Goal: Task Accomplishment & Management: Manage account settings

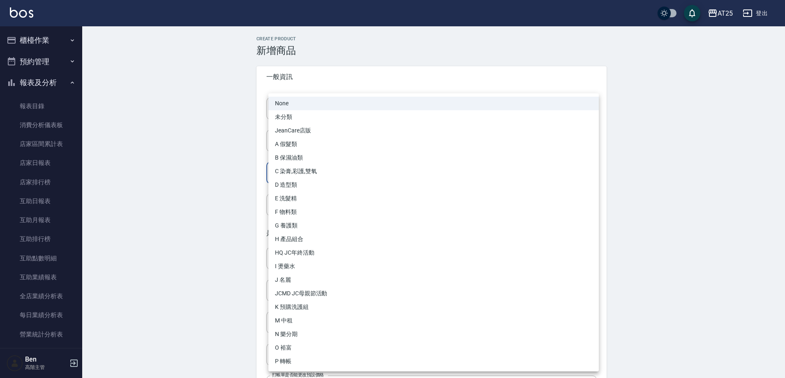
click at [315, 180] on body "AT25 登出 櫃檯作業 打帳單 帳單列表 掛單列表 座位開單 營業儀表板 現金收支登錄 高階收支登錄 材料自購登錄 每日結帳 排班表 現場電腦打卡 掃碼打卡…" at bounding box center [392, 283] width 785 height 567
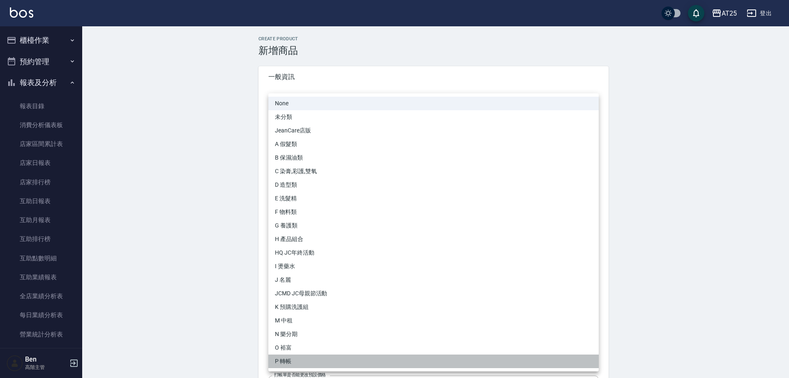
click at [293, 241] on li "P 轉帳" at bounding box center [433, 361] width 330 height 14
type input "71ad34df-f1cf-495d-baf6-e6c736602dd6"
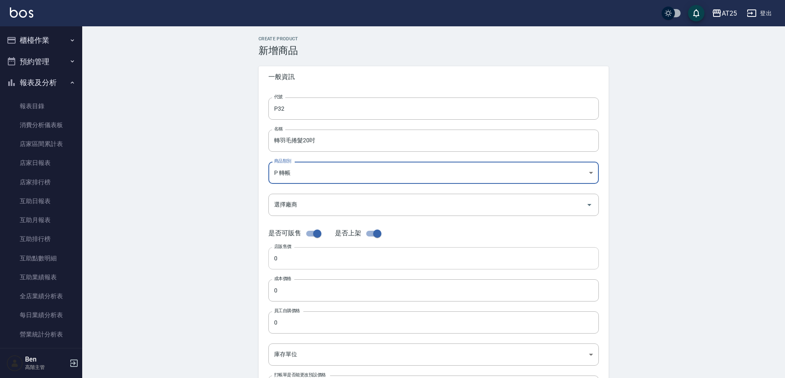
click at [298, 241] on input "0" at bounding box center [433, 258] width 330 height 22
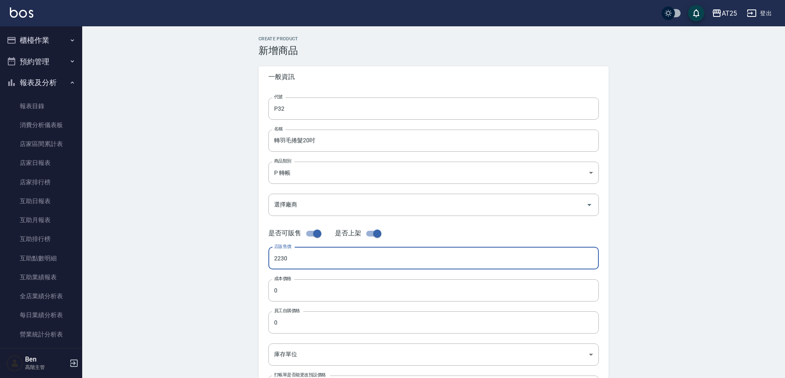
click at [215, 241] on div "Create Product 新增商品 一般資訊 代號 P32 代號 名稱 轉羽毛捲髮20吋 名稱 商品類別 P 轉帳 71ad34df-f1cf-495…" at bounding box center [433, 296] width 703 height 541
type input "2230"
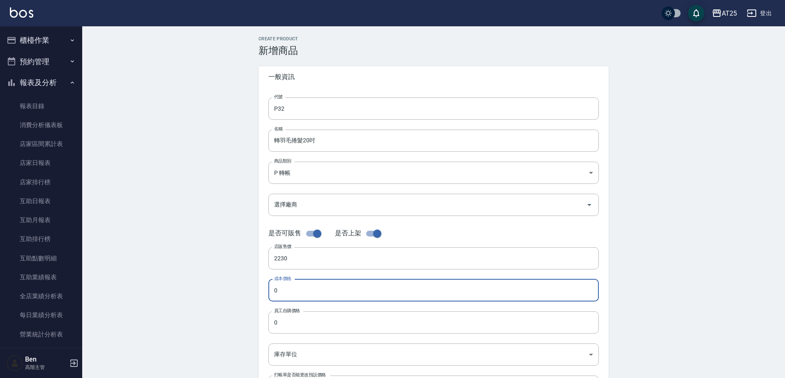
click at [317, 241] on input "0" at bounding box center [433, 290] width 330 height 22
paste input "223"
type input "2230"
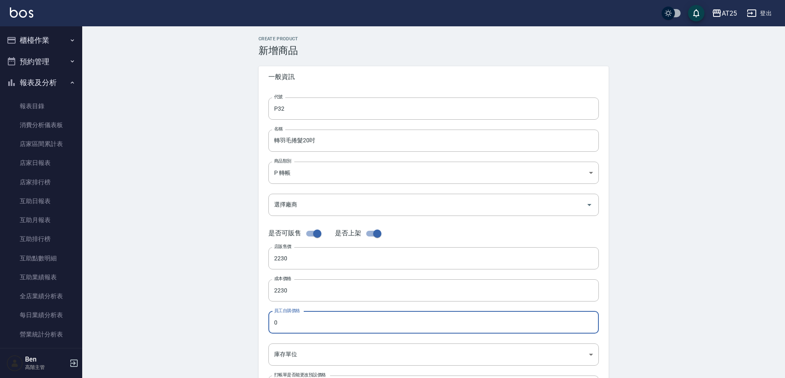
click at [304, 241] on input "0" at bounding box center [433, 322] width 330 height 22
paste input "223"
type input "2230"
click at [298, 241] on body "AT25 登出 櫃檯作業 打帳單 帳單列表 掛單列表 座位開單 營業儀表板 現金收支登錄 高階收支登錄 材料自購登錄 每日結帳 排班表 現場電腦打卡 掃碼打卡…" at bounding box center [392, 283] width 785 height 567
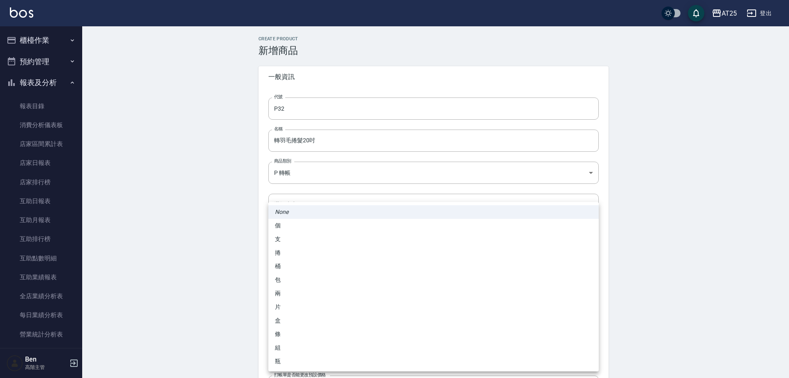
click at [293, 241] on li "包" at bounding box center [433, 280] width 330 height 14
type input "包"
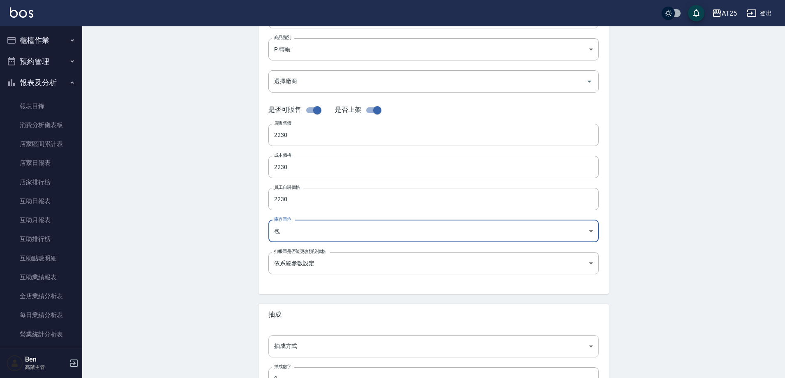
scroll to position [189, 0]
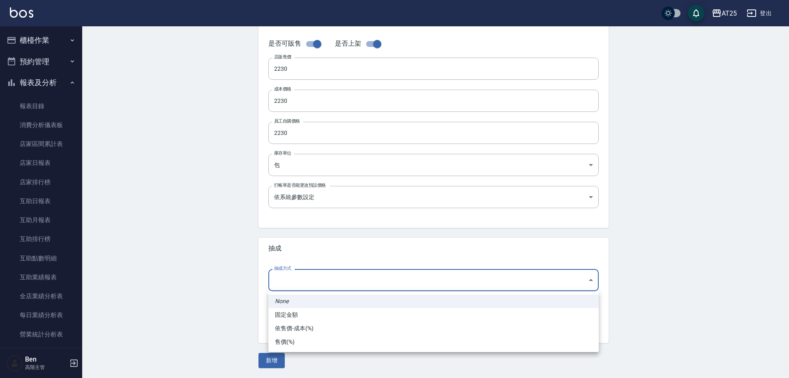
drag, startPoint x: 296, startPoint y: 273, endPoint x: 299, endPoint y: 286, distance: 13.5
click at [297, 241] on body "AT25 登出 櫃檯作業 打帳單 帳單列表 掛單列表 座位開單 營業儀表板 現金收支登錄 高階收支登錄 材料自購登錄 每日結帳 排班表 現場電腦打卡 掃碼打卡…" at bounding box center [394, 94] width 789 height 567
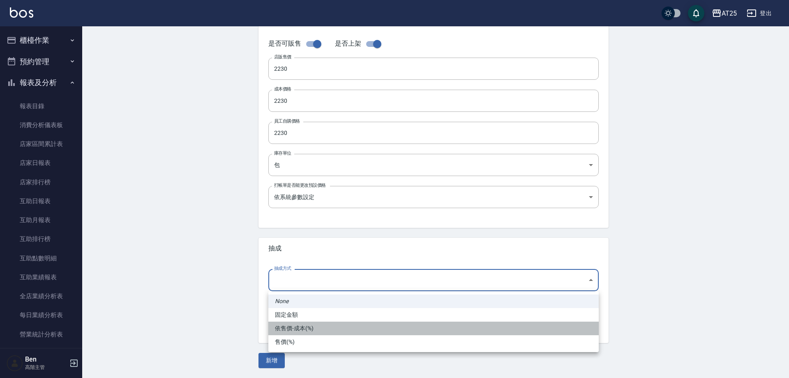
click at [308, 241] on li "依售價-成本(%)" at bounding box center [433, 328] width 330 height 14
type input "byCost"
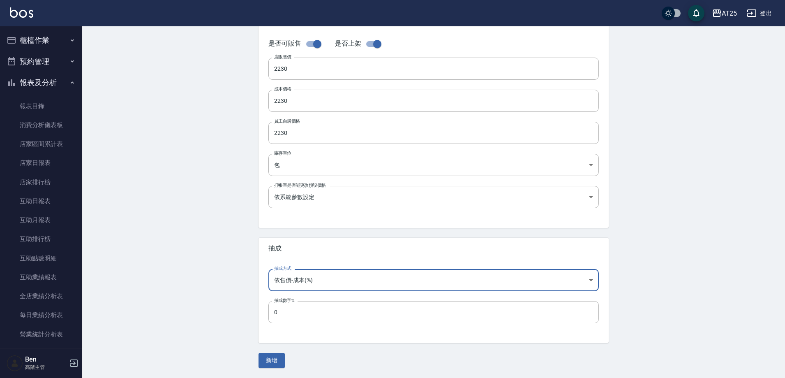
click at [270, 241] on button "新增" at bounding box center [271, 360] width 26 height 15
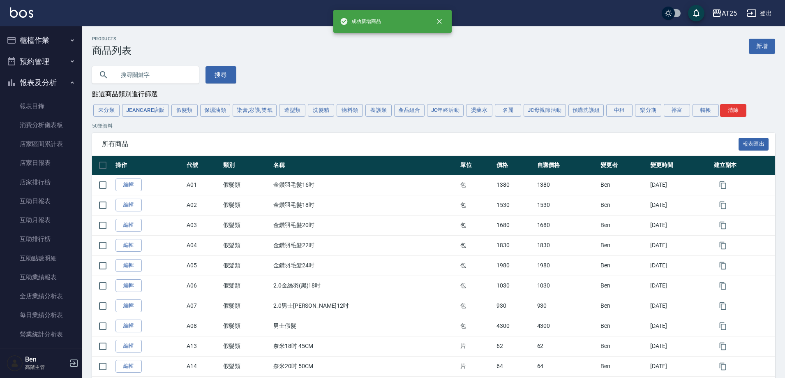
scroll to position [1004, 0]
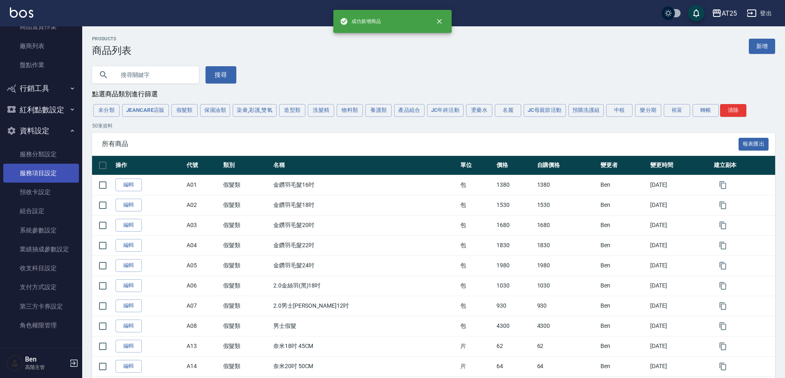
click at [39, 172] on link "服務項目設定" at bounding box center [41, 173] width 76 height 19
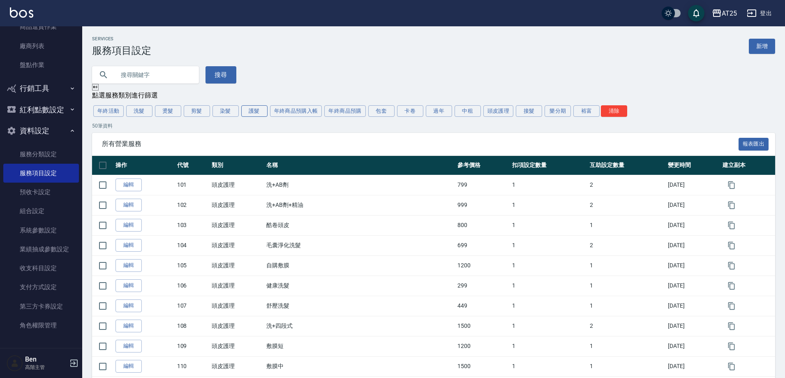
click at [258, 115] on button "護髮" at bounding box center [254, 111] width 26 height 12
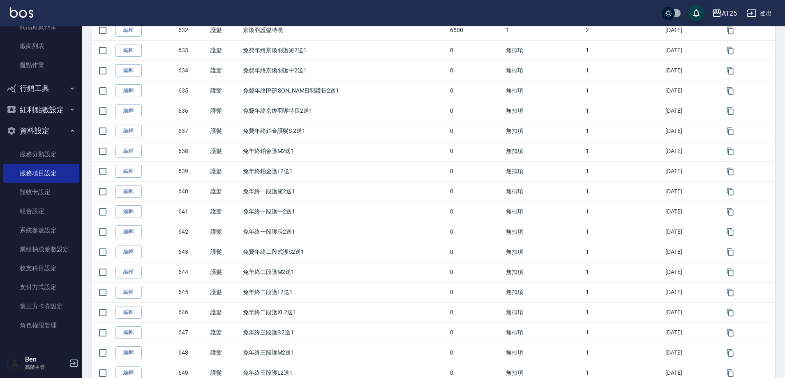
scroll to position [844, 0]
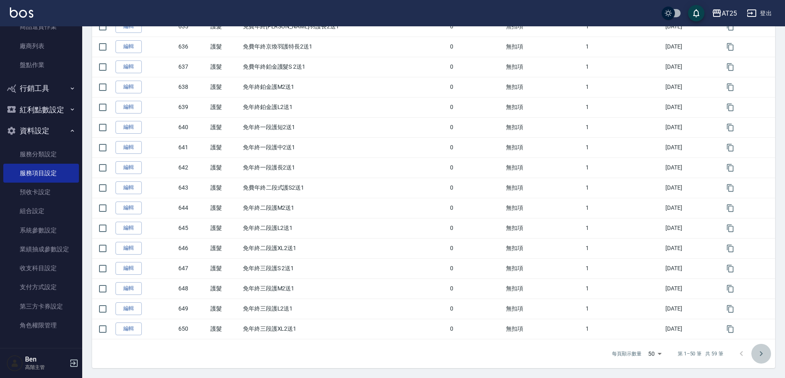
click at [344, 241] on button "Go to next page" at bounding box center [761, 354] width 20 height 20
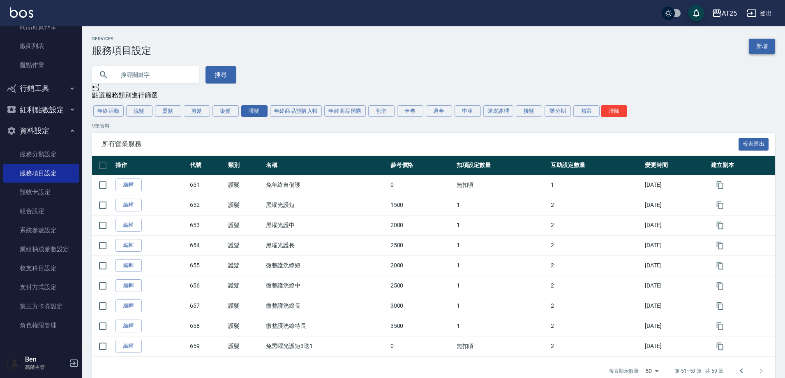
click at [344, 42] on link "新增" at bounding box center [762, 46] width 26 height 15
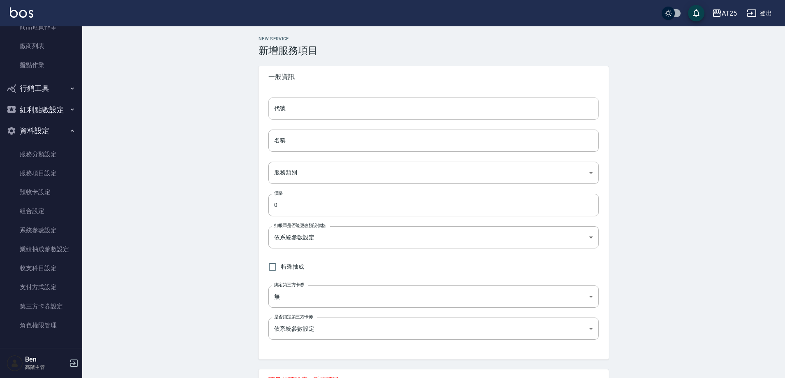
click at [314, 112] on input "代號" at bounding box center [433, 108] width 330 height 22
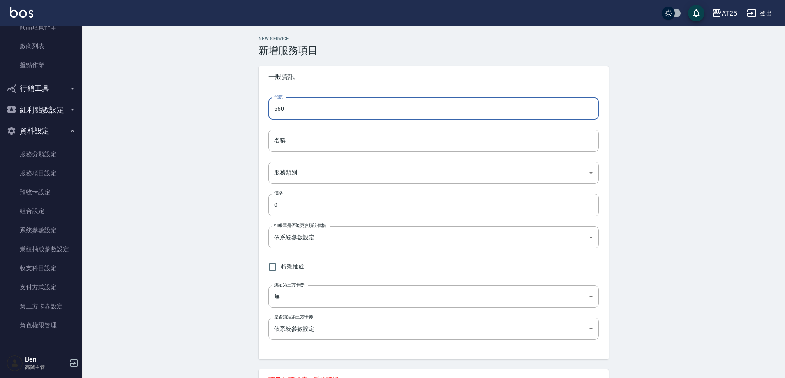
type input "660"
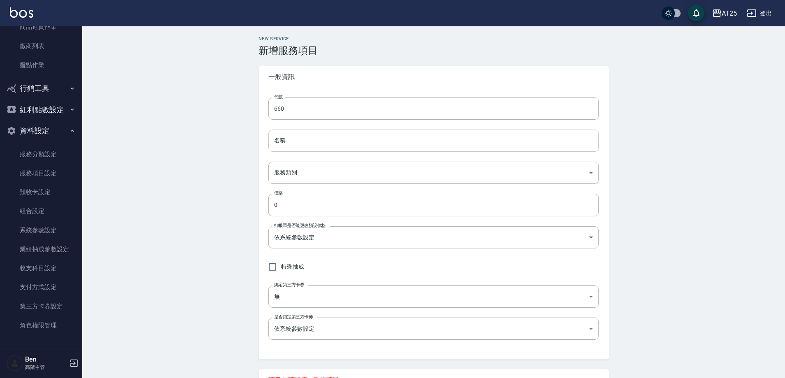
drag, startPoint x: 294, startPoint y: 137, endPoint x: 291, endPoint y: 141, distance: 5.5
click at [294, 138] on input "名稱" at bounding box center [433, 140] width 330 height 22
paste input "鍍膜護髮"
click at [275, 141] on input "鍍膜護髮" at bounding box center [433, 140] width 330 height 22
click at [319, 147] on input "鍍膜護髮" at bounding box center [433, 140] width 330 height 22
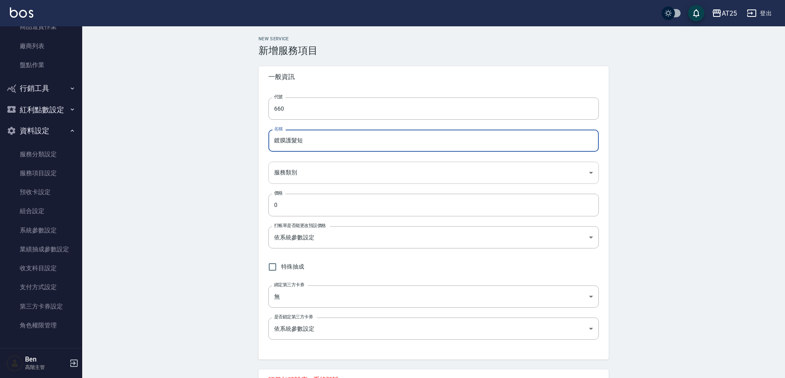
type input "鍍膜護髮短"
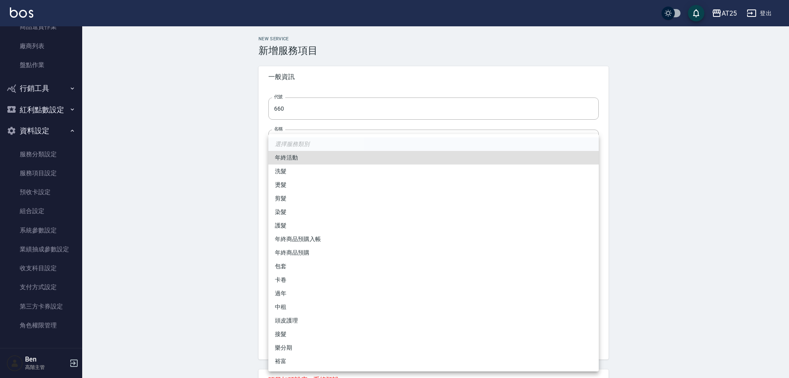
click at [311, 182] on body "AT25 登出 櫃檯作業 打帳單 帳單列表 掛單列表 座位開單 營業儀表板 現金收支登錄 高階收支登錄 材料自購登錄 每日結帳 排班表 現場電腦打卡 掃碼打卡…" at bounding box center [394, 289] width 789 height 578
click at [328, 224] on li "護髮" at bounding box center [433, 226] width 330 height 14
type input "8534b43e-8dab-4ae8-9010-73b7e3cd3ab5"
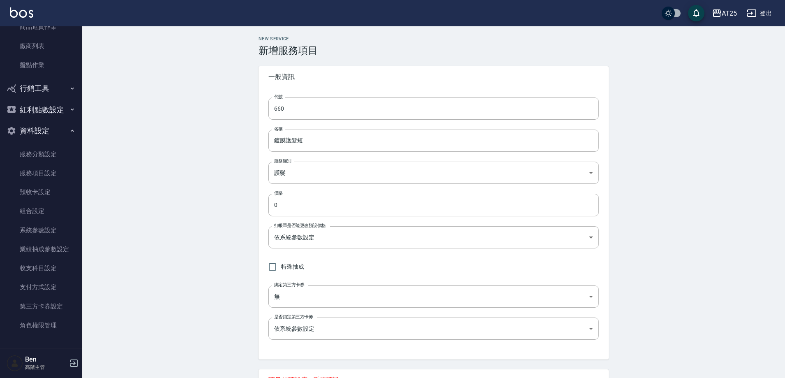
click at [289, 221] on div "代號 660 代號 名稱 鍍膜護髮短 名稱 服務類別 護髮 8534b43e-8dab-4ae8-9010-73b7e3cd3ab5 服務類別 價格 0 價格…" at bounding box center [433, 224] width 350 height 272
drag, startPoint x: 293, startPoint y: 201, endPoint x: 248, endPoint y: 205, distance: 44.5
click at [248, 205] on div "New Service 新增服務項目 一般資訊 代號 660 代號 名稱 鍍膜護髮短 名稱 服務類別 護髮 8534b43e-8dab-4ae8-9010-7…" at bounding box center [433, 302] width 703 height 552
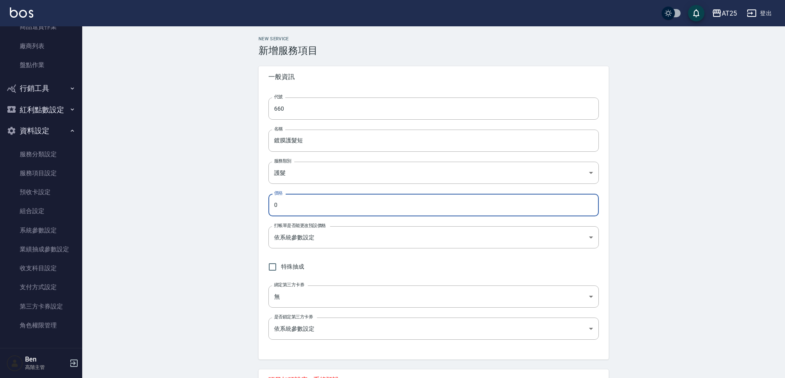
paste input "250"
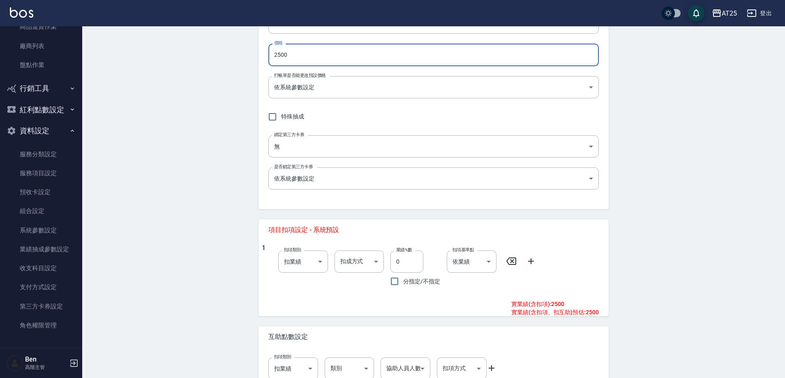
scroll to position [164, 0]
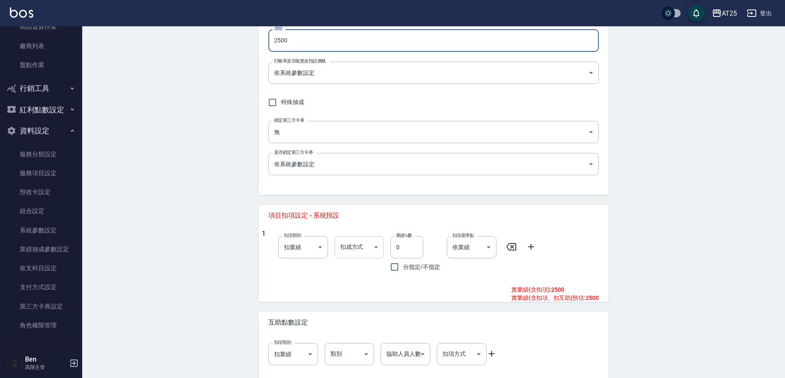
type input "2500"
click at [344, 241] on body "AT25 登出 櫃檯作業 打帳單 帳單列表 掛單列表 座位開單 營業儀表板 現金收支登錄 高階收支登錄 材料自購登錄 每日結帳 排班表 現場電腦打卡 掃碼打卡…" at bounding box center [392, 125] width 785 height 578
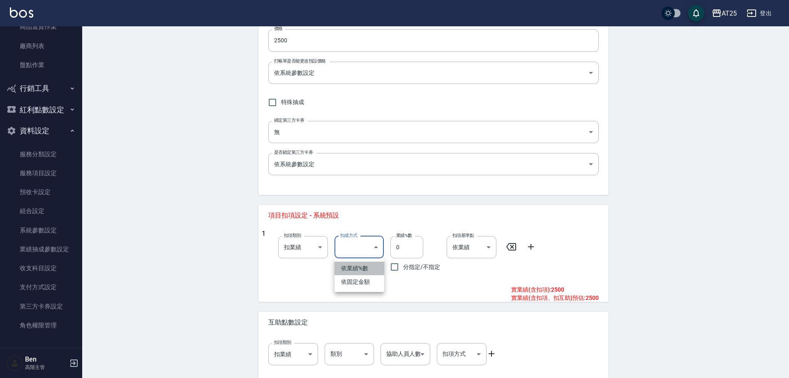
click at [344, 241] on li "依業績%數" at bounding box center [359, 268] width 50 height 14
type input "扣趴數"
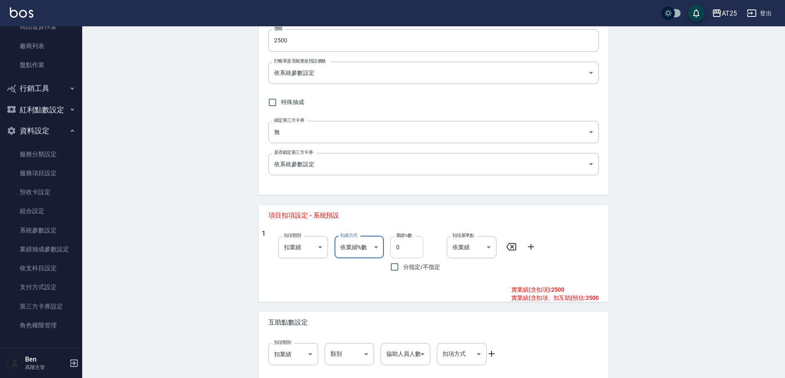
click at [344, 241] on input "0" at bounding box center [406, 247] width 33 height 22
type input "10"
click at [344, 241] on icon at bounding box center [531, 247] width 10 height 10
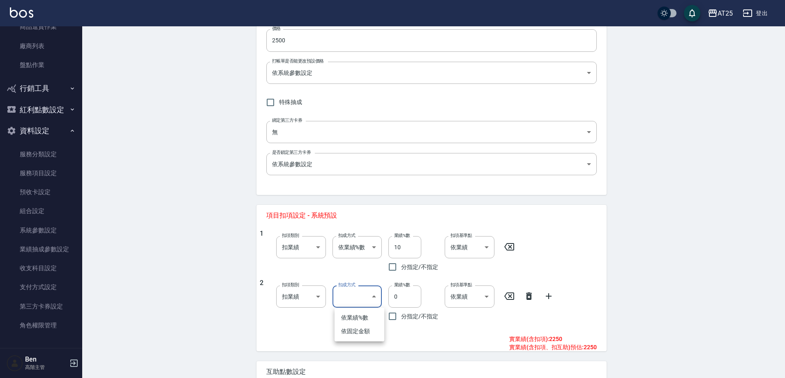
click at [344, 241] on body "AT25 登出 櫃檯作業 打帳單 帳單列表 掛單列表 座位開單 營業儀表板 現金收支登錄 高階收支登錄 材料自購登錄 每日結帳 排班表 現場電腦打卡 掃碼打卡…" at bounding box center [392, 149] width 785 height 627
click at [344, 241] on li "依固定金額" at bounding box center [359, 331] width 50 height 14
type input "扣固定金額"
click at [344, 241] on input "0" at bounding box center [406, 296] width 33 height 22
type input "200"
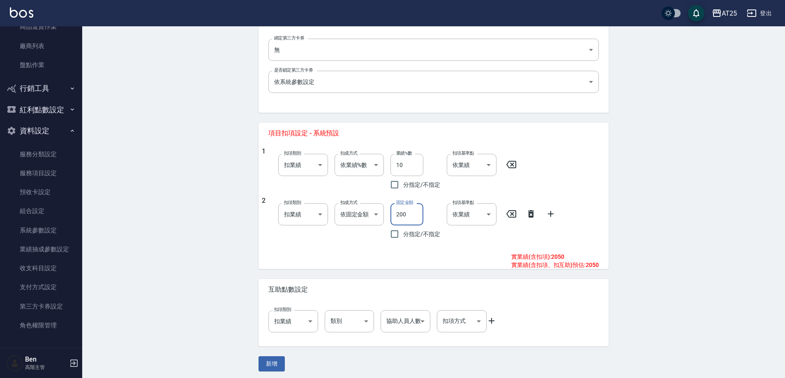
scroll to position [250, 0]
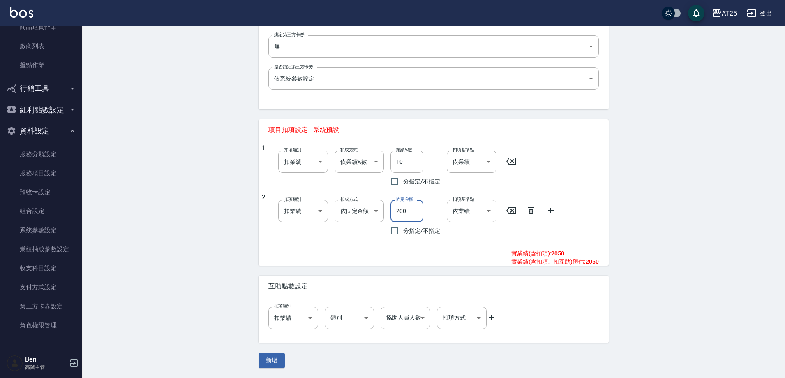
click at [344, 241] on icon at bounding box center [492, 317] width 10 height 10
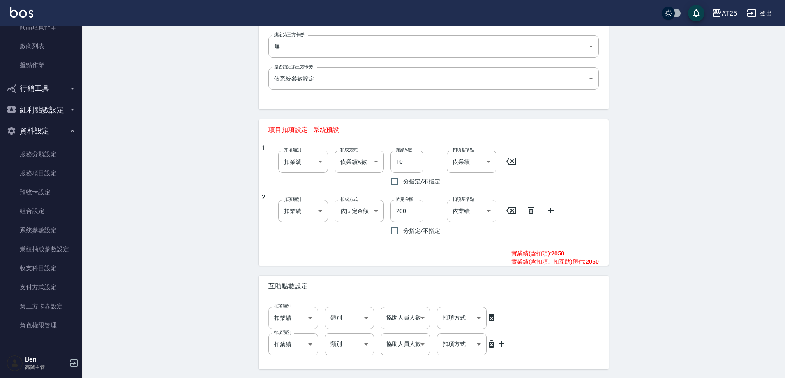
click at [294, 241] on body "AT25 登出 櫃檯作業 打帳單 帳單列表 掛單列表 座位開單 營業儀表板 現金收支登錄 高階收支登錄 材料自購登錄 每日結帳 排班表 現場電腦打卡 掃碼打卡…" at bounding box center [392, 77] width 785 height 654
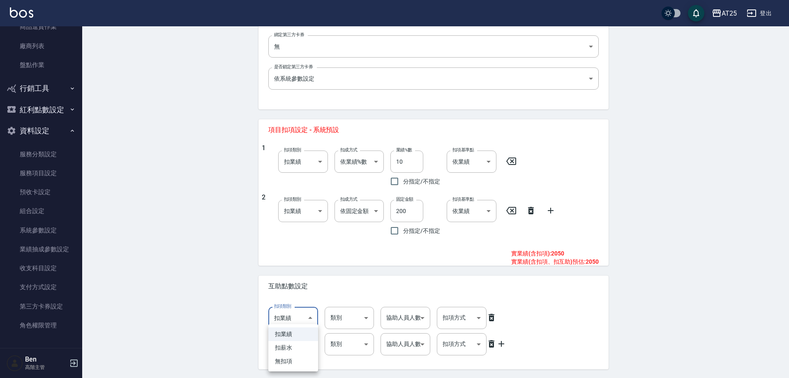
click at [288, 241] on li "扣薪水" at bounding box center [293, 348] width 50 height 14
type input "onSalary"
click at [293, 241] on body "AT25 登出 櫃檯作業 打帳單 帳單列表 掛單列表 座位開單 營業儀表板 現金收支登錄 高階收支登錄 材料自購登錄 每日結帳 排班表 現場電腦打卡 掃碼打卡…" at bounding box center [392, 77] width 785 height 654
click at [291, 241] on li "無扣項" at bounding box center [293, 361] width 50 height 14
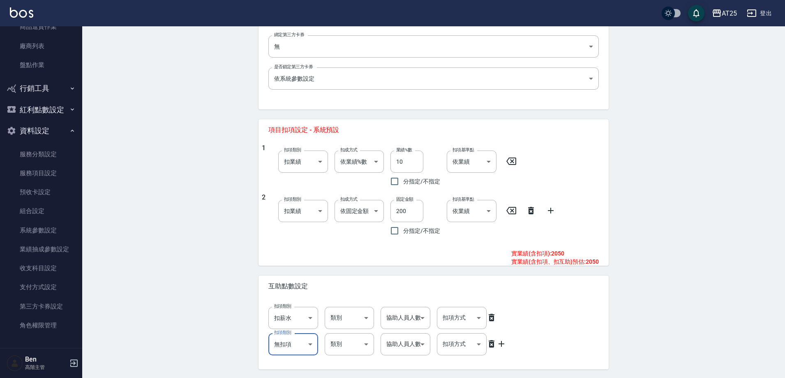
click at [297, 241] on body "AT25 登出 櫃檯作業 打帳單 帳單列表 掛單列表 座位開單 營業儀表板 現金收支登錄 高階收支登錄 材料自購登錄 每日結帳 排班表 現場電腦打卡 掃碼打卡…" at bounding box center [392, 77] width 785 height 654
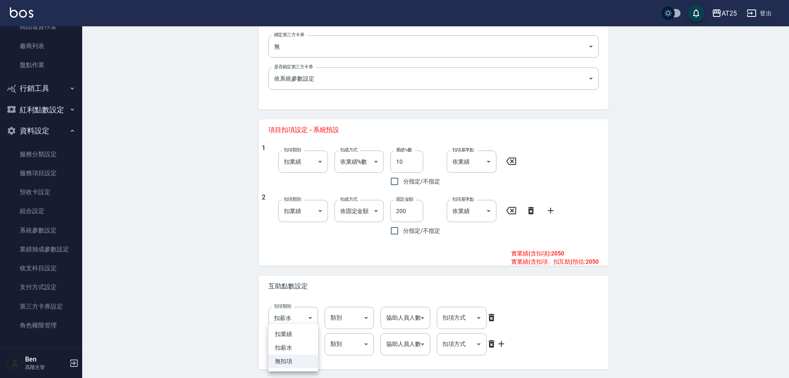
click at [295, 241] on li "扣薪水" at bounding box center [293, 348] width 50 height 14
type input "onSalary"
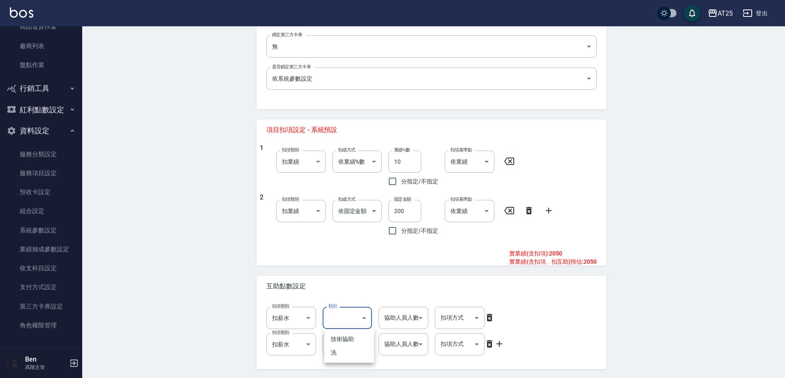
click at [344, 241] on body "AT25 登出 櫃檯作業 打帳單 帳單列表 掛單列表 座位開單 營業儀表板 現金收支登錄 高階收支登錄 材料自購登錄 每日結帳 排班表 現場電腦打卡 掃碼打卡…" at bounding box center [392, 77] width 785 height 654
click at [344, 241] on li "洗" at bounding box center [349, 353] width 50 height 14
type input "洗"
click at [344, 241] on body "AT25 登出 櫃檯作業 打帳單 帳單列表 掛單列表 座位開單 營業儀表板 現金收支登錄 高階收支登錄 材料自購登錄 每日結帳 排班表 現場電腦打卡 掃碼打卡…" at bounding box center [392, 77] width 785 height 654
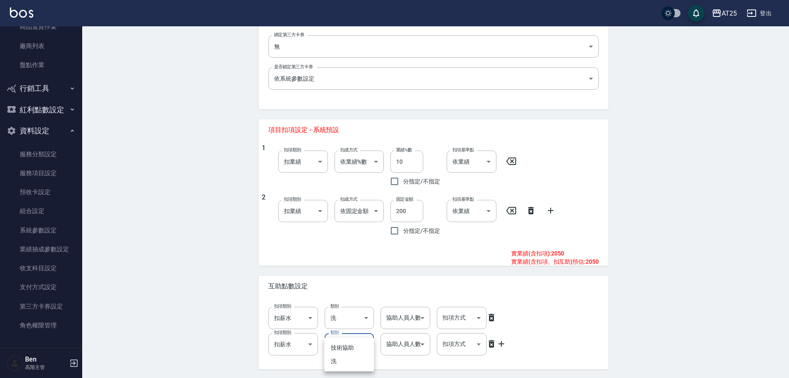
click at [344, 241] on li "技術協助" at bounding box center [349, 348] width 50 height 14
type input "技術協助"
click at [344, 241] on body "AT25 登出 櫃檯作業 打帳單 帳單列表 掛單列表 座位開單 營業儀表板 現金收支登錄 高階收支登錄 材料自購登錄 每日結帳 排班表 現場電腦打卡 掃碼打卡…" at bounding box center [394, 77] width 789 height 654
click at [344, 241] on li "1" at bounding box center [405, 334] width 50 height 14
type input "1"
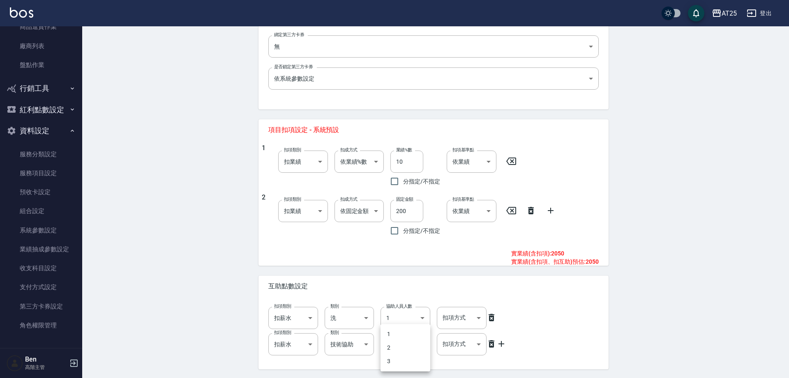
click at [344, 241] on body "AT25 登出 櫃檯作業 打帳單 帳單列表 掛單列表 座位開單 營業儀表板 現金收支登錄 高階收支登錄 材料自購登錄 每日結帳 排班表 現場電腦打卡 掃碼打卡…" at bounding box center [394, 77] width 789 height 654
click at [344, 241] on li "2" at bounding box center [405, 348] width 50 height 14
type input "2"
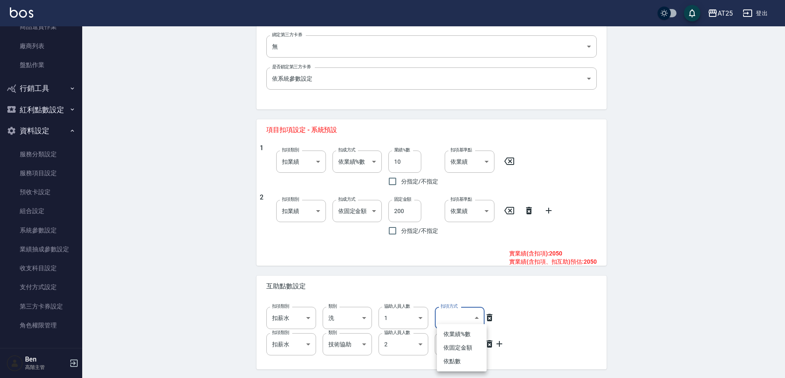
click at [344, 241] on body "AT25 登出 櫃檯作業 打帳單 帳單列表 掛單列表 座位開單 營業儀表板 現金收支登錄 高階收支登錄 材料自購登錄 每日結帳 排班表 現場電腦打卡 掃碼打卡…" at bounding box center [392, 77] width 785 height 654
click at [344, 241] on li "依點數" at bounding box center [462, 361] width 50 height 14
type input "點數"
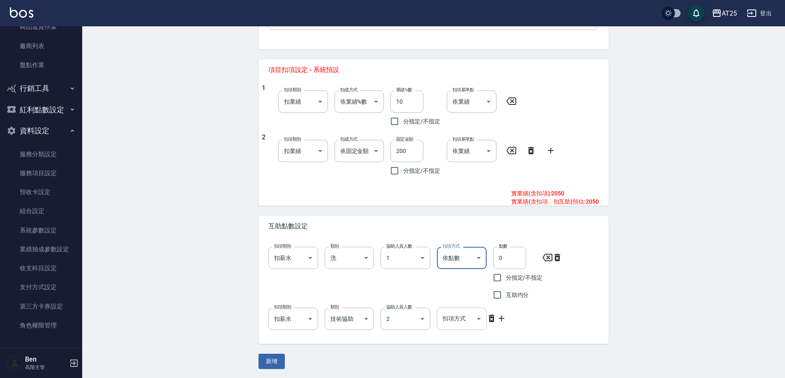
scroll to position [311, 0]
click at [344, 241] on body "AT25 登出 櫃檯作業 打帳單 帳單列表 掛單列表 座位開單 營業儀表板 現金收支登錄 高階收支登錄 材料自購登錄 每日結帳 排班表 現場電腦打卡 掃碼打卡…" at bounding box center [392, 33] width 785 height 688
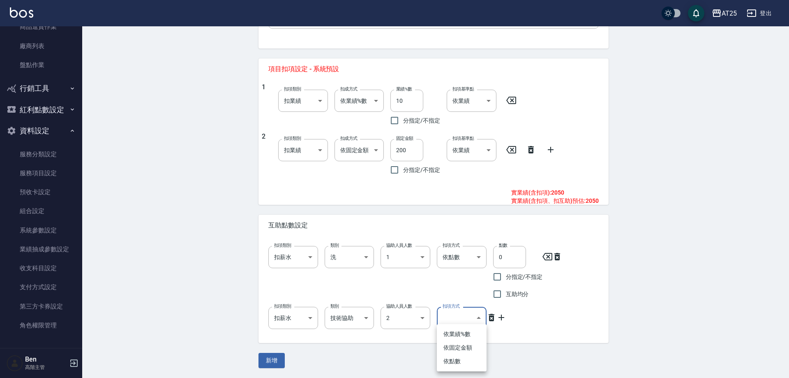
click at [344, 241] on li "依點數" at bounding box center [462, 361] width 50 height 14
type input "點數"
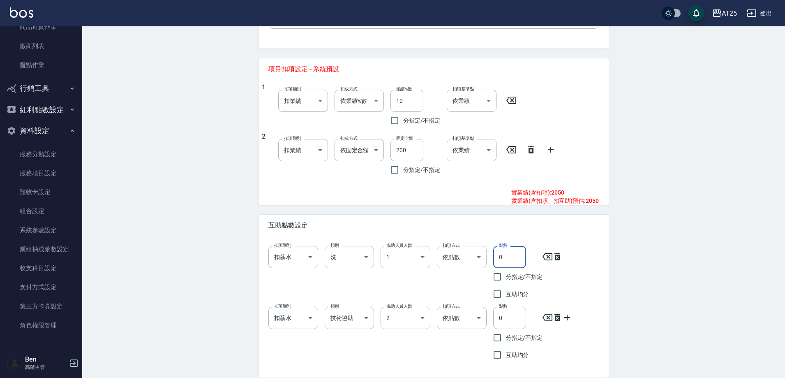
drag, startPoint x: 494, startPoint y: 252, endPoint x: 480, endPoint y: 249, distance: 14.5
click at [344, 241] on div "扣項類別 扣薪水 onSalary 扣項類別 類別 洗 洗 類別 協助人員人數 1 1 協助人員人數 扣項方式 依點數 點數 扣項方式 點數 0 點數 分指定…" at bounding box center [430, 270] width 337 height 63
type input "1"
drag, startPoint x: 512, startPoint y: 312, endPoint x: 468, endPoint y: 315, distance: 44.1
click at [344, 241] on div "扣項類別 扣薪水 onSalary 扣項類別 類別 技術協助 技術協助 類別 協助人員人數 2 2 協助人員人數 扣項方式 依點數 點數 扣項方式 點數 0 …" at bounding box center [430, 331] width 337 height 63
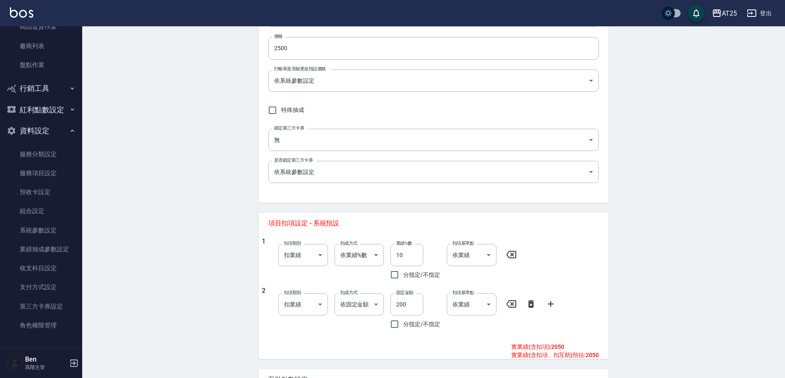
scroll to position [345, 0]
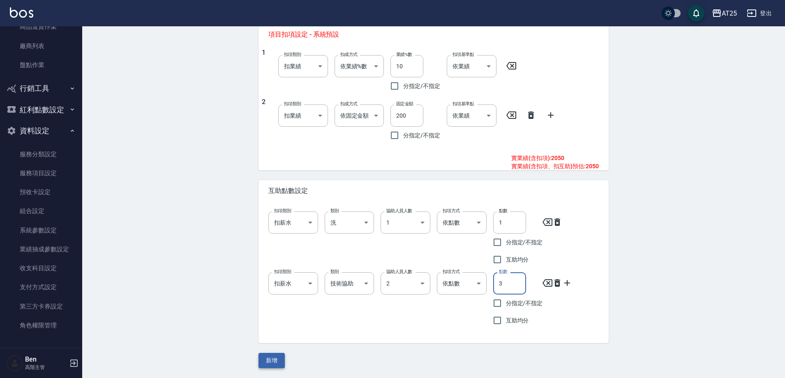
type input "3"
click at [274, 241] on button "新增" at bounding box center [271, 360] width 26 height 15
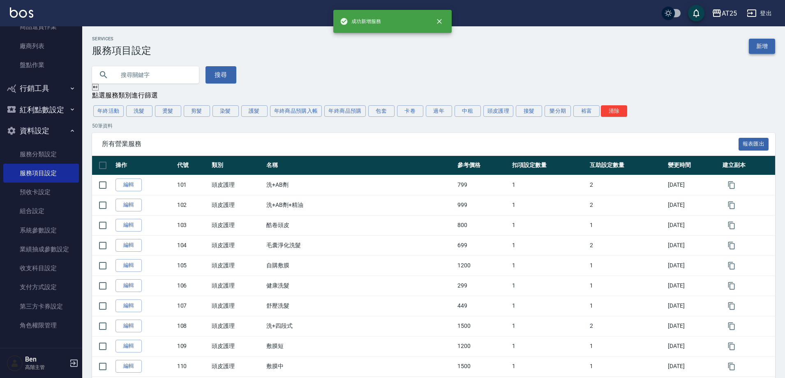
click at [344, 43] on link "新增" at bounding box center [762, 46] width 26 height 15
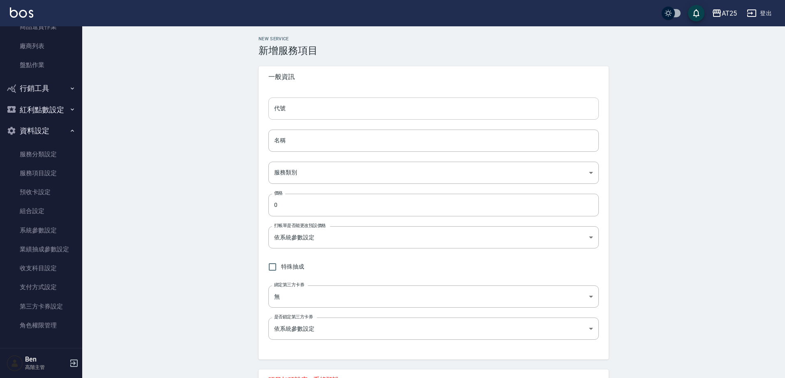
click at [344, 110] on input "代號" at bounding box center [433, 108] width 330 height 22
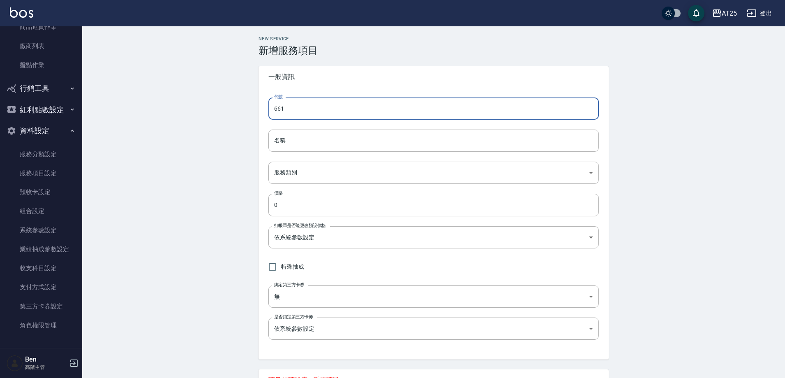
type input "661"
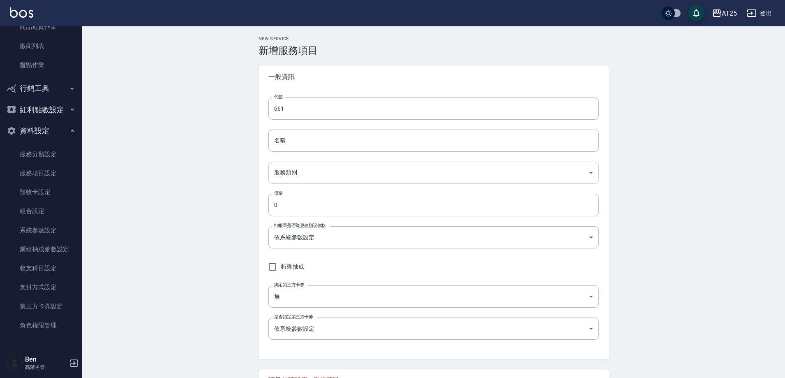
drag, startPoint x: 288, startPoint y: 143, endPoint x: 285, endPoint y: 163, distance: 19.9
click at [288, 143] on input "名稱" at bounding box center [433, 140] width 330 height 22
paste input "鍍膜護髮"
click at [300, 144] on input "鍍膜護髮" at bounding box center [433, 140] width 330 height 22
paste input "中"
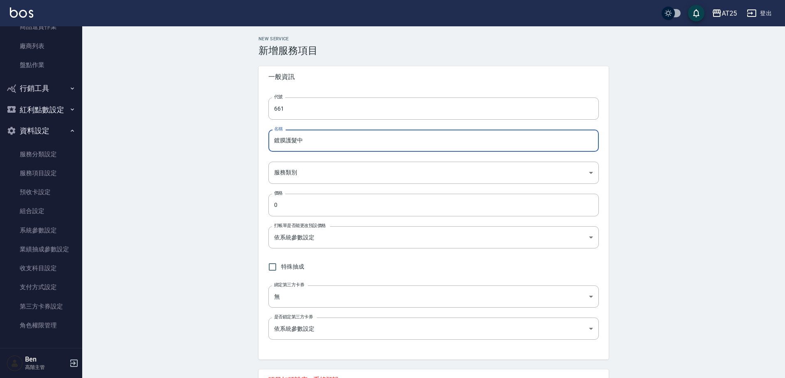
type input "鍍膜護髮中"
click at [289, 185] on div "代號 661 代號 名稱 鍍膜護髮中 名稱 服務類別 ​ 服務類別 價格 0 價格 打帳單是否能更改預設價格 依系統參數設定 UNSET 打帳單是否能更改預設…" at bounding box center [433, 224] width 350 height 272
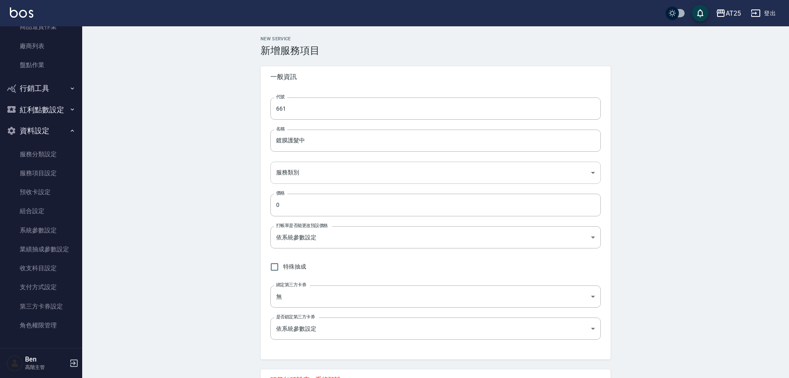
click at [292, 178] on body "AT25 登出 櫃檯作業 打帳單 帳單列表 掛單列表 座位開單 營業儀表板 現金收支登錄 高階收支登錄 材料自購登錄 每日結帳 排班表 現場電腦打卡 掃碼打卡…" at bounding box center [394, 289] width 789 height 578
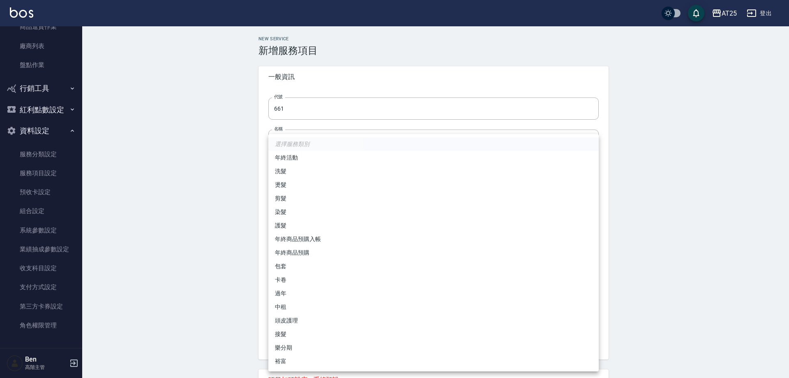
click at [308, 230] on li "護髮" at bounding box center [433, 226] width 330 height 14
type input "8534b43e-8dab-4ae8-9010-73b7e3cd3ab5"
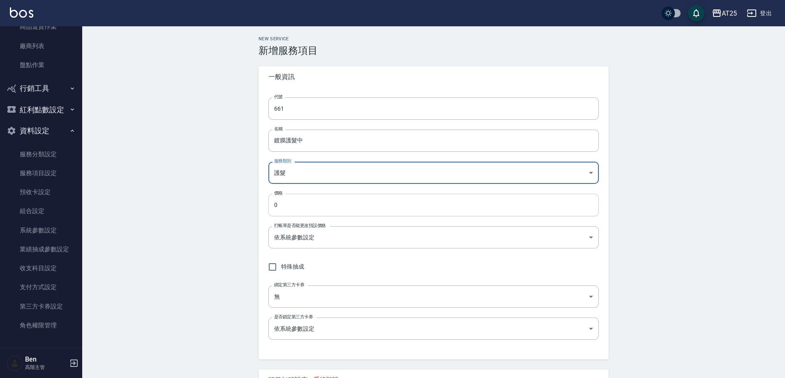
drag, startPoint x: 289, startPoint y: 194, endPoint x: 272, endPoint y: 202, distance: 18.9
click at [272, 202] on input "0" at bounding box center [433, 205] width 330 height 22
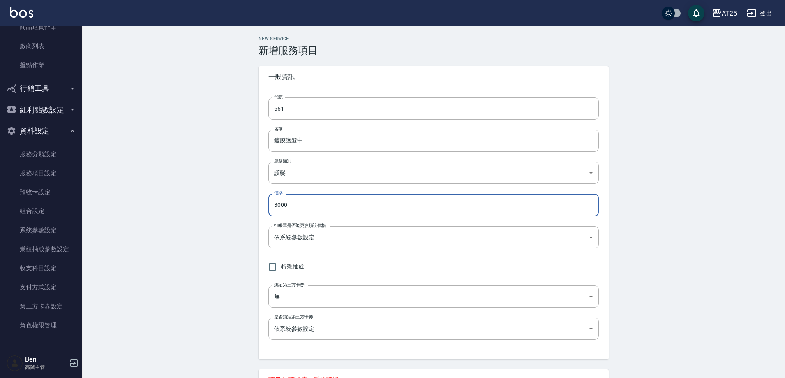
type input "3000"
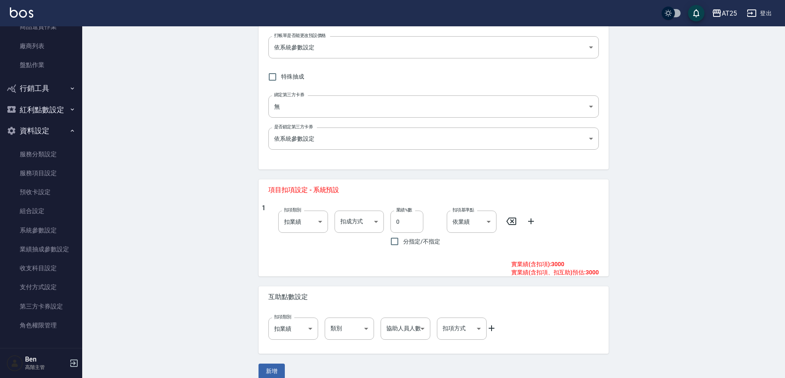
scroll to position [201, 0]
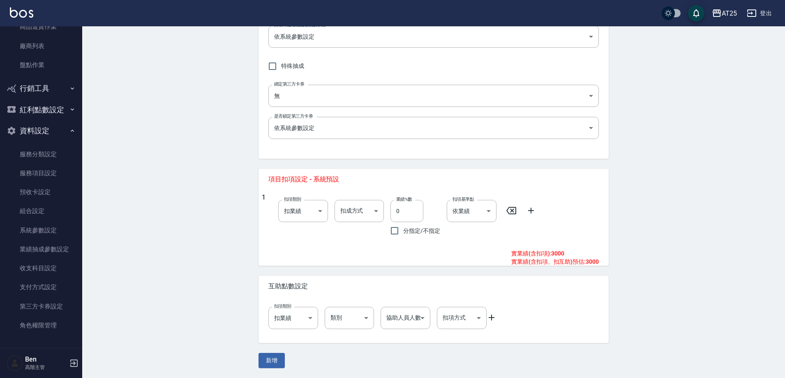
click at [344, 210] on icon at bounding box center [531, 210] width 10 height 10
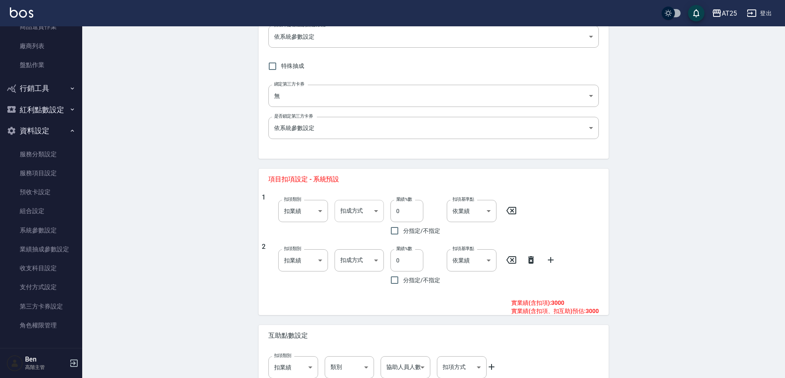
click at [344, 219] on body "AT25 登出 櫃檯作業 打帳單 帳單列表 掛單列表 座位開單 營業儀表板 現金收支登錄 高階收支登錄 材料自購登錄 每日結帳 排班表 現場電腦打卡 掃碼打卡…" at bounding box center [392, 112] width 785 height 627
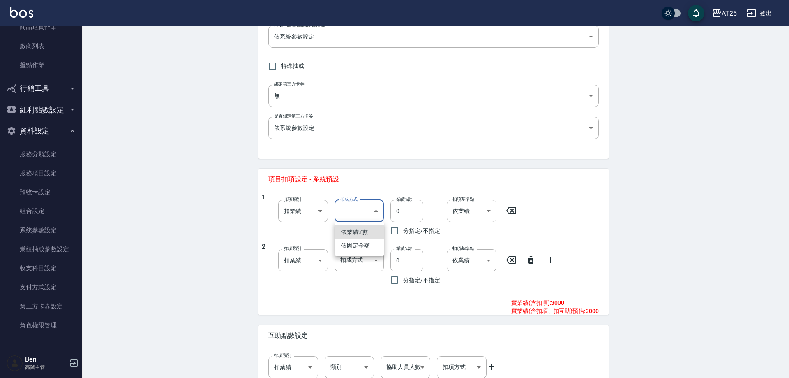
click at [344, 233] on li "依業績%數" at bounding box center [359, 232] width 50 height 14
type input "扣趴數"
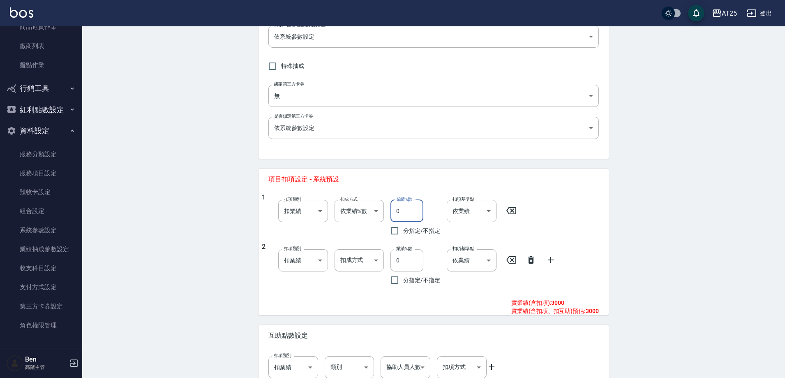
click at [344, 214] on input "0" at bounding box center [406, 211] width 33 height 22
type input "10"
drag, startPoint x: 357, startPoint y: 247, endPoint x: 361, endPoint y: 256, distance: 9.4
click at [344, 241] on div "扣成方式 ​ 扣成方式" at bounding box center [356, 265] width 56 height 46
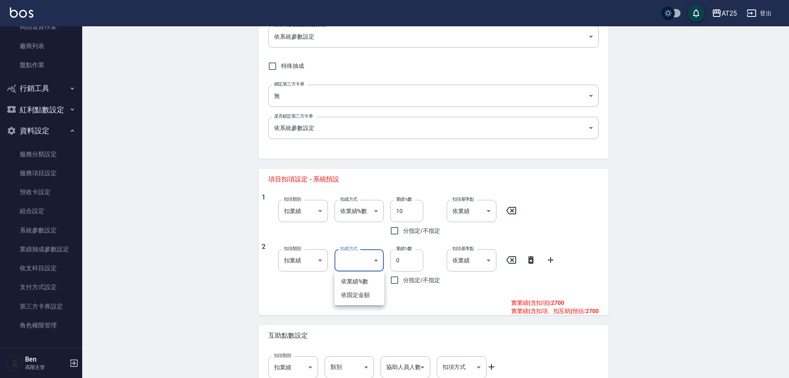
click at [344, 241] on body "AT25 登出 櫃檯作業 打帳單 帳單列表 掛單列表 座位開單 營業儀表板 現金收支登錄 高階收支登錄 材料自購登錄 每日結帳 排班表 現場電腦打卡 掃碼打卡…" at bounding box center [394, 112] width 789 height 627
click at [344, 241] on li "依固定金額" at bounding box center [359, 295] width 50 height 14
type input "扣固定金額"
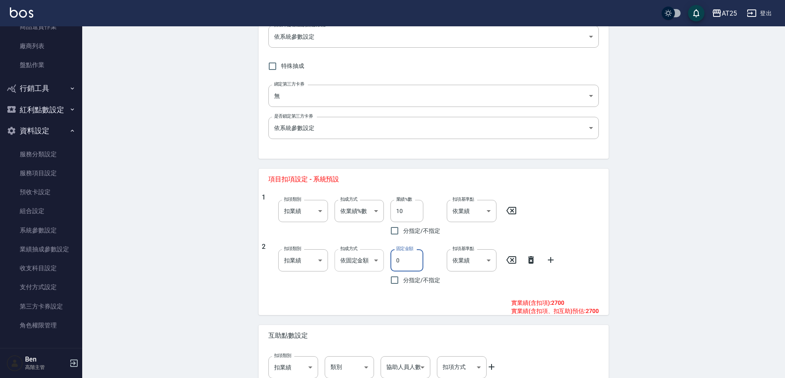
drag, startPoint x: 410, startPoint y: 263, endPoint x: 368, endPoint y: 261, distance: 41.5
click at [344, 241] on div "2 扣項類別 扣業績 onSales 扣項類別 扣成方式 依固定金額 扣固定金額 扣成方式 固定金額 0 固定金額 分指定/不指定 扣項基準點 依業績 0 扣…" at bounding box center [430, 265] width 337 height 46
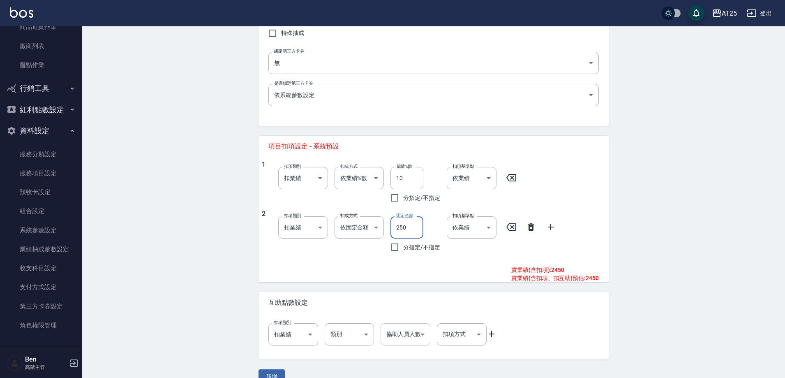
scroll to position [250, 0]
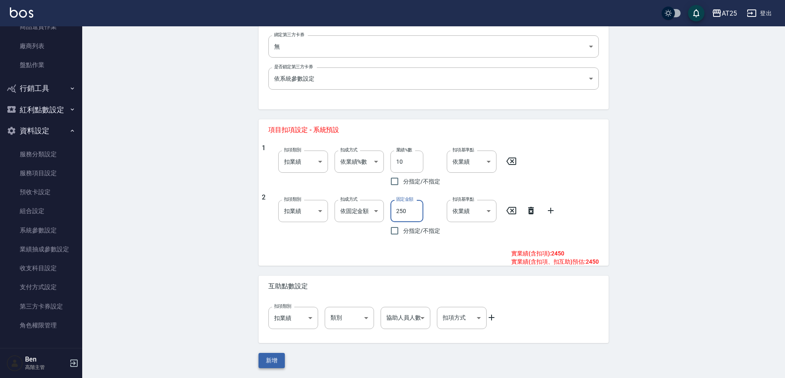
type input "250"
click at [271, 241] on button "新增" at bounding box center [271, 360] width 26 height 15
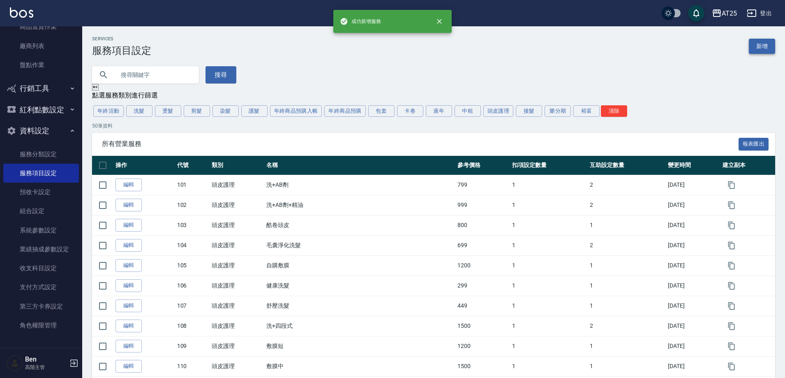
click at [344, 44] on link "新增" at bounding box center [762, 46] width 26 height 15
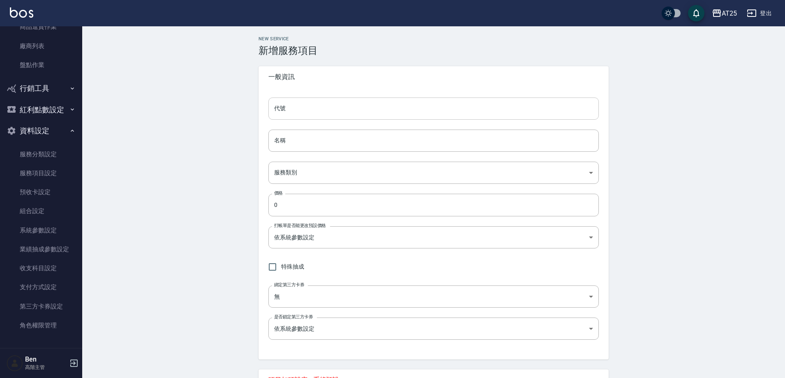
click at [333, 109] on input "代號" at bounding box center [433, 108] width 330 height 22
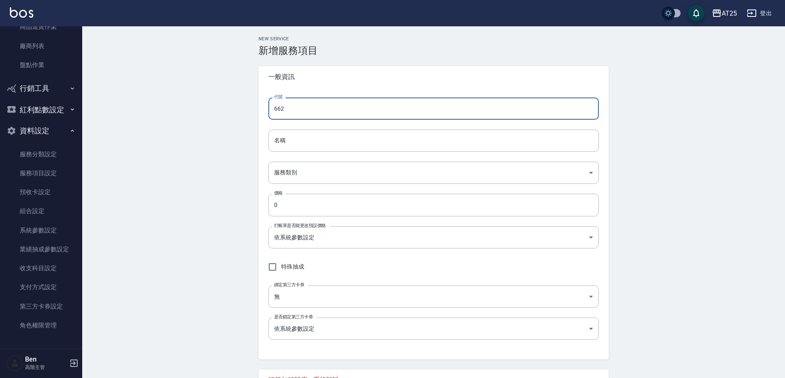
type input "662"
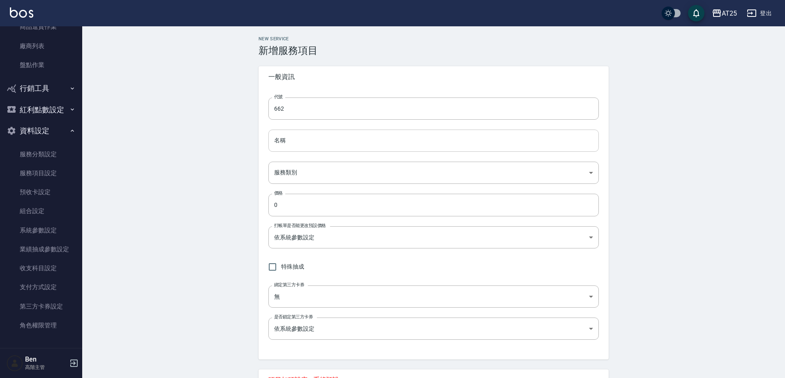
click at [289, 138] on input "名稱" at bounding box center [433, 140] width 330 height 22
paste input "鍍膜護髮"
click at [300, 137] on input "鍍膜護髮" at bounding box center [433, 140] width 330 height 22
paste input "長"
click at [297, 139] on input "鍍膜護髮 長" at bounding box center [433, 140] width 330 height 22
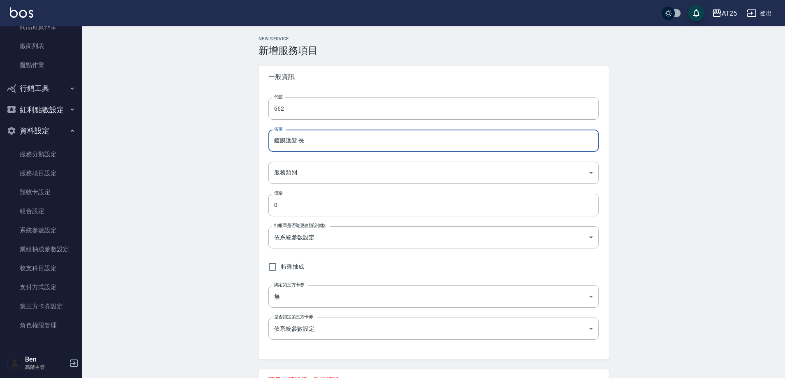
click at [299, 141] on input "鍍膜護髮 長" at bounding box center [433, 140] width 330 height 22
type input "鍍膜護髮長"
click at [295, 202] on input "0" at bounding box center [433, 205] width 330 height 22
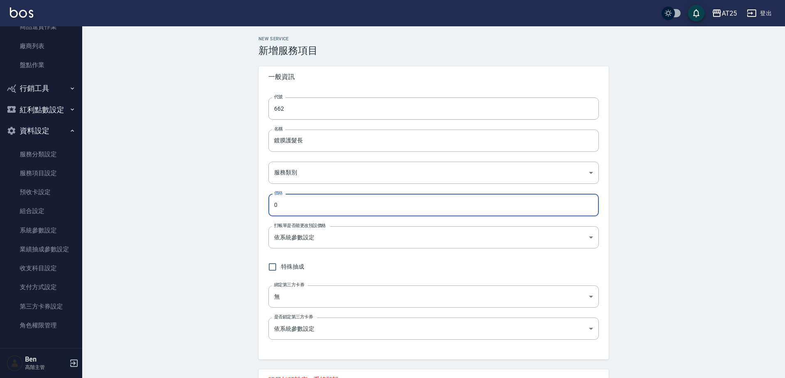
drag, startPoint x: 295, startPoint y: 202, endPoint x: 249, endPoint y: 205, distance: 46.1
click at [249, 205] on div "New Service 新增服務項目 一般資訊 代號 662 代號 名稱 鍍膜護髮長 名稱 服務類別 ​ 服務類別 價格 0 價格 打帳單是否能更改預設價格 …" at bounding box center [434, 302] width 370 height 532
type input "4000"
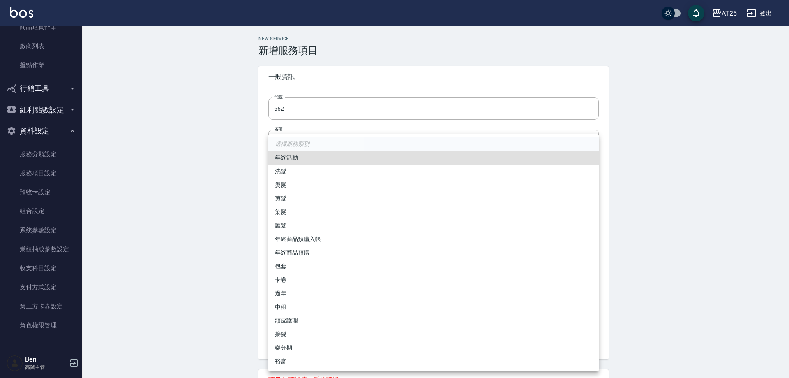
click at [325, 180] on body "AT25 登出 櫃檯作業 打帳單 帳單列表 掛單列表 座位開單 營業儀表板 現金收支登錄 高階收支登錄 材料自購登錄 每日結帳 排班表 現場電腦打卡 掃碼打卡…" at bounding box center [394, 289] width 789 height 578
click at [315, 226] on li "護髮" at bounding box center [433, 226] width 330 height 14
type input "8534b43e-8dab-4ae8-9010-73b7e3cd3ab5"
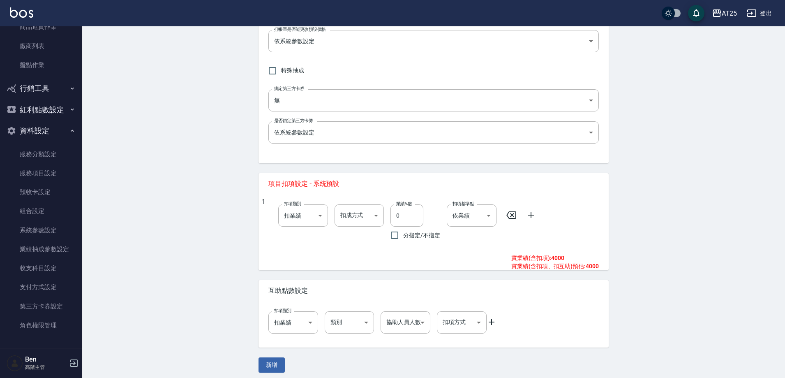
scroll to position [201, 0]
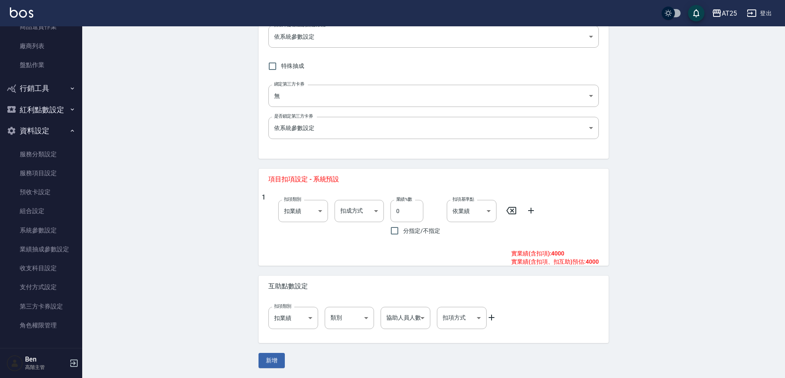
click at [344, 210] on div "1 扣項類別 扣業績 onSales 扣項類別 扣成方式 ​ 扣成方式 業績%數 0 業績%數 分指定/不指定 扣項基準點 依業績 0 扣項基準點" at bounding box center [430, 216] width 337 height 46
click at [344, 210] on icon at bounding box center [531, 211] width 6 height 6
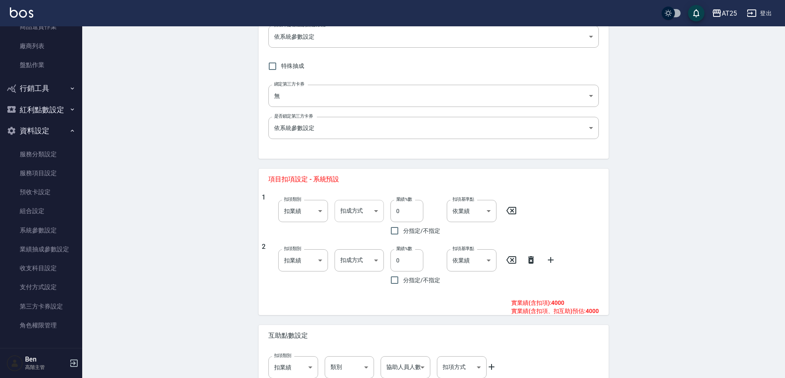
click at [344, 211] on body "AT25 登出 櫃檯作業 打帳單 帳單列表 掛單列表 座位開單 營業儀表板 現金收支登錄 高階收支登錄 材料自購登錄 每日結帳 排班表 現場電腦打卡 掃碼打卡…" at bounding box center [392, 112] width 785 height 627
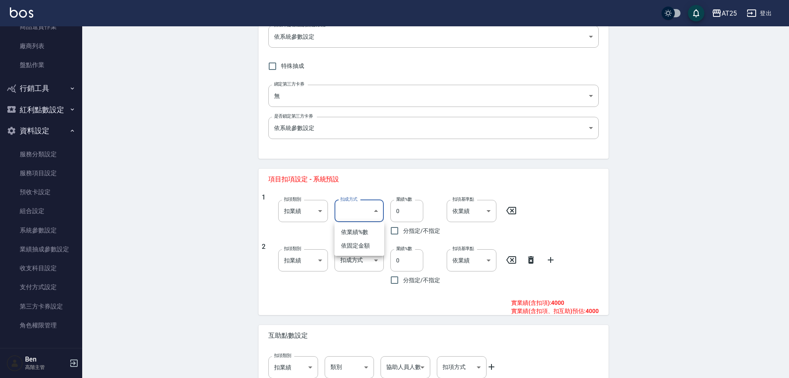
click at [344, 229] on li "依業績%數" at bounding box center [359, 232] width 50 height 14
type input "扣趴數"
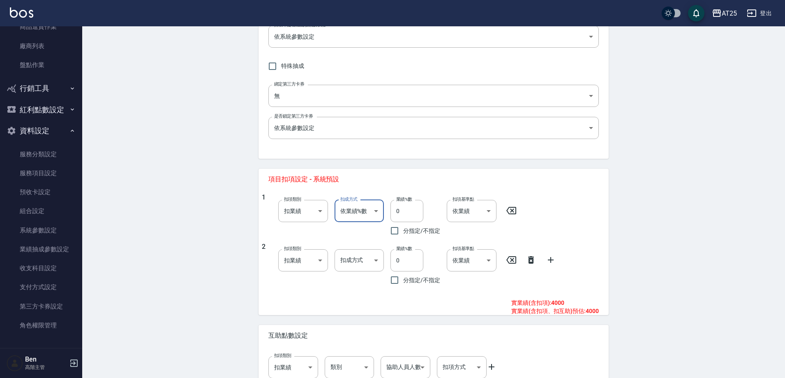
click at [344, 207] on input "0" at bounding box center [406, 211] width 33 height 22
click at [344, 206] on input "0" at bounding box center [406, 211] width 33 height 22
type input "10"
click at [344, 241] on body "AT25 登出 櫃檯作業 打帳單 帳單列表 掛單列表 座位開單 營業儀表板 現金收支登錄 高階收支登錄 材料自購登錄 每日結帳 排班表 現場電腦打卡 掃碼打卡…" at bounding box center [392, 112] width 785 height 627
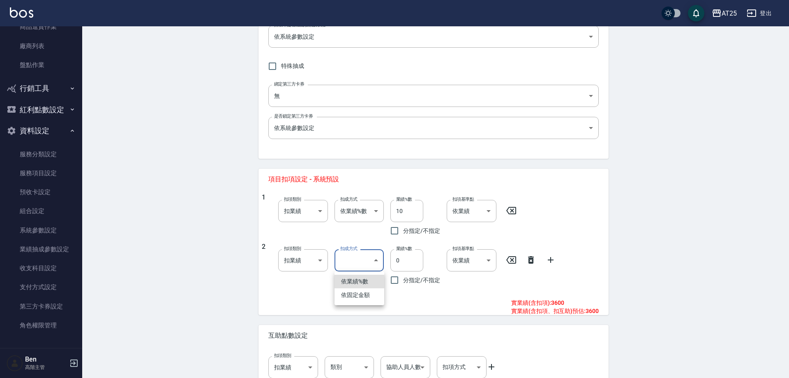
click at [344, 241] on li "依固定金額" at bounding box center [359, 295] width 50 height 14
type input "扣固定金額"
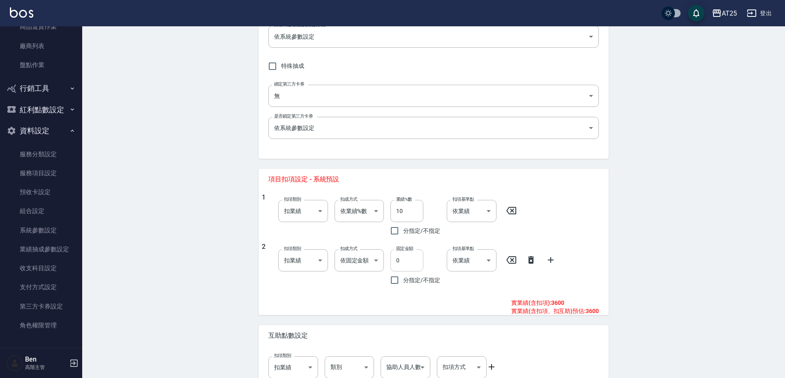
click at [344, 241] on input "0" at bounding box center [406, 260] width 33 height 22
type input "350"
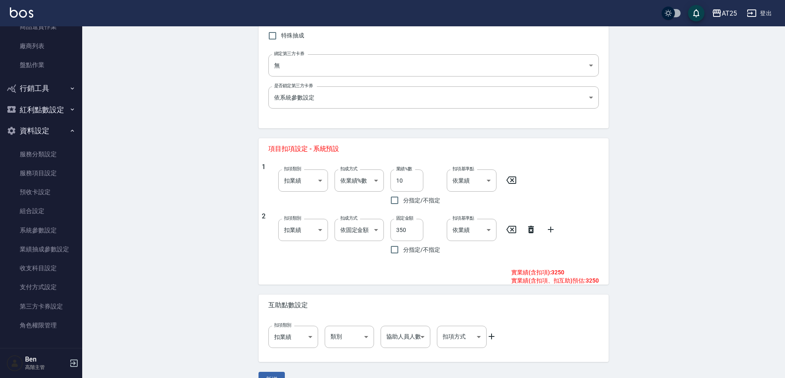
scroll to position [250, 0]
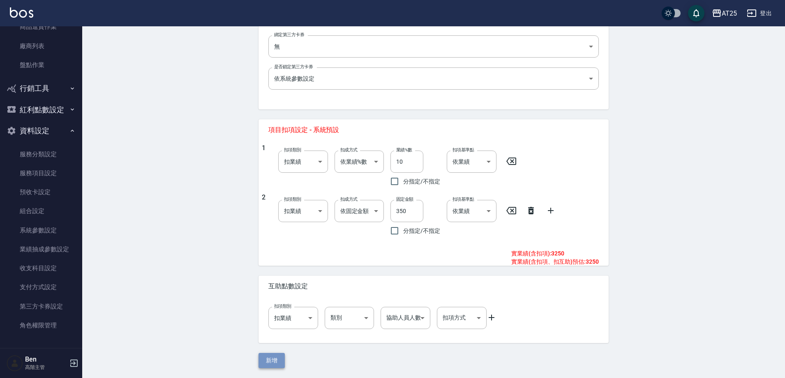
click at [281, 241] on button "新增" at bounding box center [271, 360] width 26 height 15
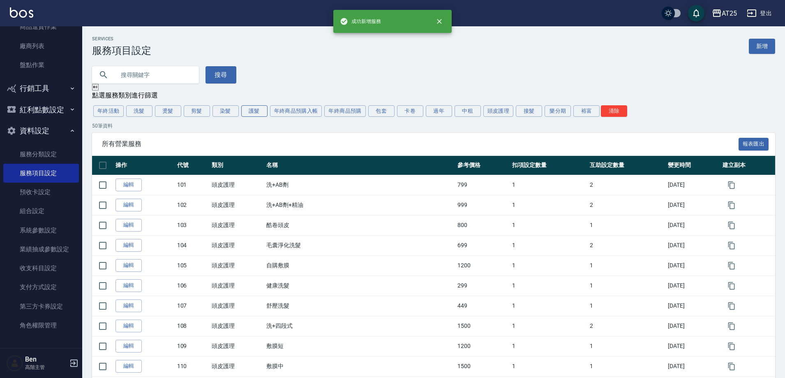
click at [261, 113] on button "護髮" at bounding box center [254, 111] width 26 height 12
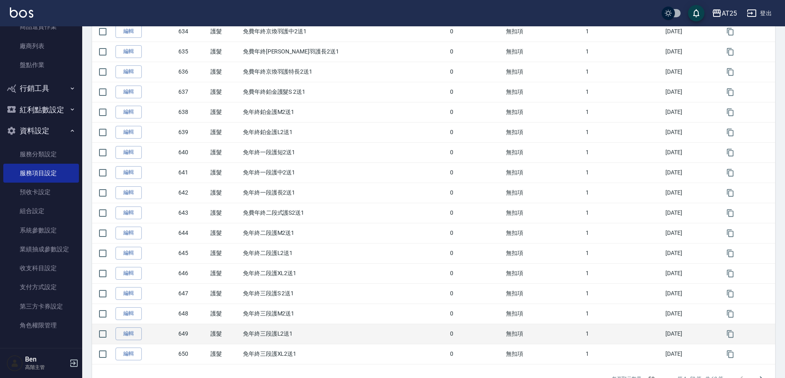
scroll to position [844, 0]
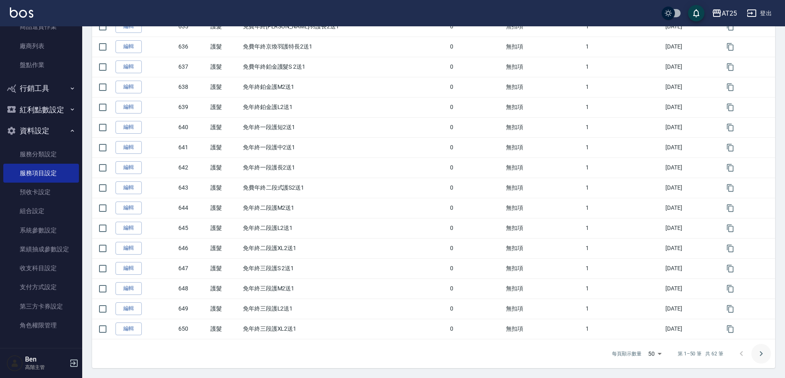
click at [344, 241] on icon "Go to next page" at bounding box center [761, 353] width 10 height 10
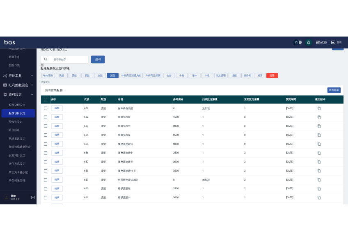
scroll to position [0, 0]
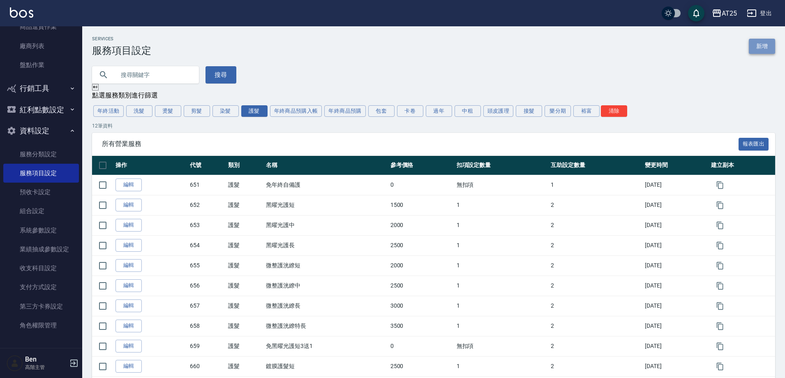
click at [344, 51] on link "新增" at bounding box center [762, 46] width 26 height 15
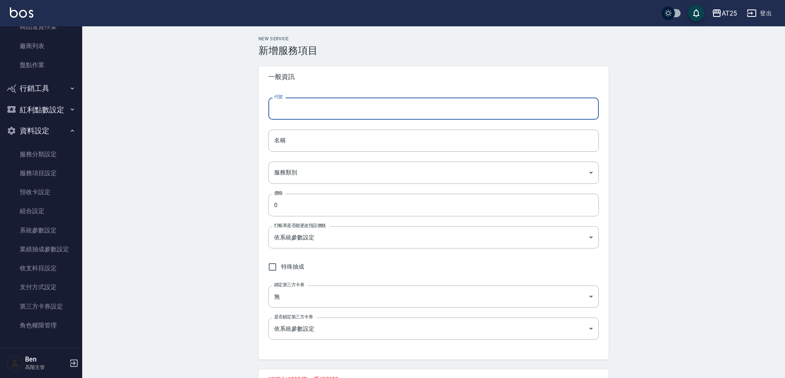
click at [292, 109] on input "代號" at bounding box center [433, 108] width 330 height 22
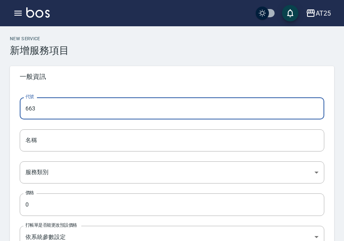
type input "663"
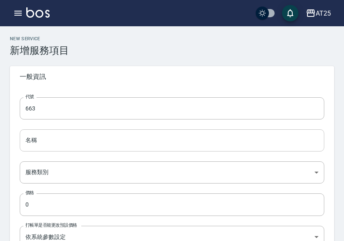
click at [54, 143] on input "名稱" at bounding box center [172, 140] width 305 height 22
paste input "鍍膜護髮"
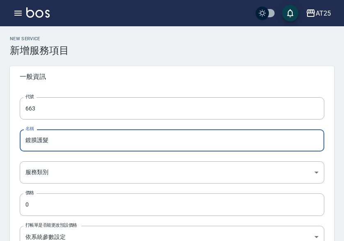
click at [53, 138] on input "鍍膜護髮" at bounding box center [172, 140] width 305 height 22
paste input "特長"
type input "鍍膜護髮特長"
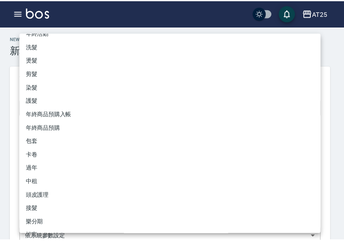
scroll to position [35, 0]
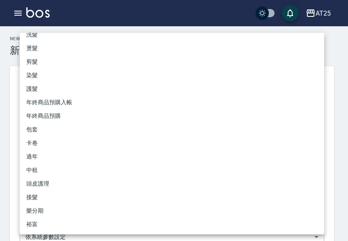
click at [50, 88] on li "護髮" at bounding box center [172, 89] width 305 height 14
type input "8534b43e-8dab-4ae8-9010-73b7e3cd3ab5"
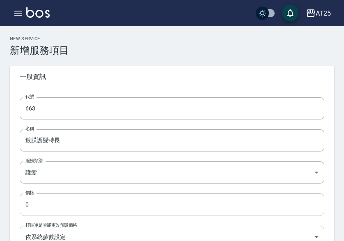
click at [36, 195] on input "0" at bounding box center [172, 205] width 305 height 22
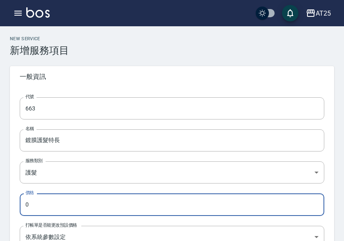
drag, startPoint x: 41, startPoint y: 203, endPoint x: -1, endPoint y: 204, distance: 41.9
paste input "500"
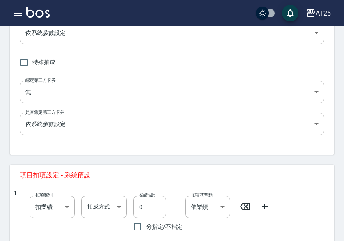
scroll to position [205, 0]
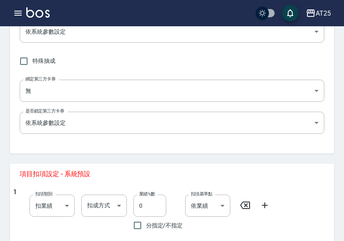
type input "5000"
click at [263, 207] on icon at bounding box center [265, 206] width 10 height 10
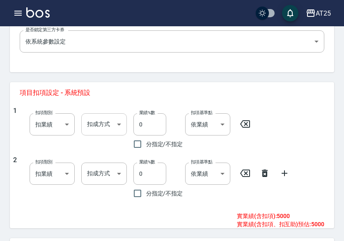
scroll to position [288, 0]
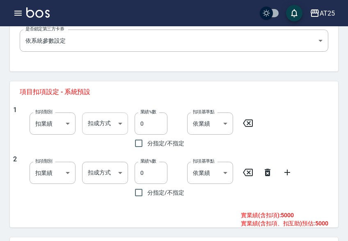
click at [109, 127] on body "AT25 登出 櫃檯作業 打帳單 帳單列表 掛單列表 座位開單 營業儀表板 現金收支登錄 高階收支登錄 材料自購登錄 每日結帳 排班表 現場電腦打卡 掃碼打卡…" at bounding box center [174, 25] width 348 height 627
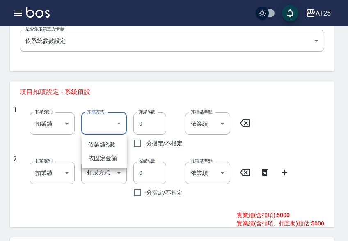
click at [107, 143] on li "依業績%數" at bounding box center [104, 145] width 45 height 14
type input "扣趴數"
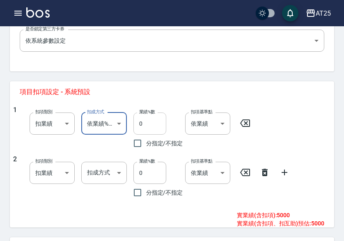
click at [137, 124] on input "0" at bounding box center [150, 124] width 33 height 22
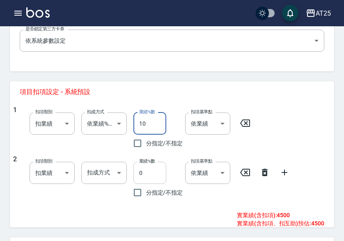
type input "10"
click at [138, 167] on input "0" at bounding box center [150, 173] width 33 height 22
type input "450"
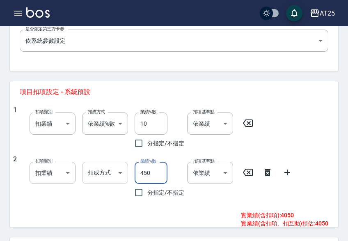
click at [97, 174] on body "AT25 登出 櫃檯作業 打帳單 帳單列表 掛單列表 座位開單 營業儀表板 現金收支登錄 高階收支登錄 材料自購登錄 每日結帳 排班表 現場電腦打卡 掃碼打卡…" at bounding box center [174, 25] width 348 height 627
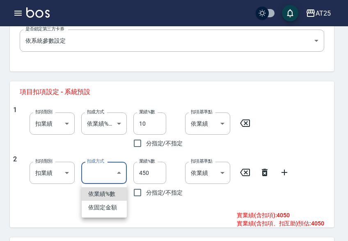
click at [108, 208] on li "依固定金額" at bounding box center [104, 208] width 45 height 14
type input "扣固定金額"
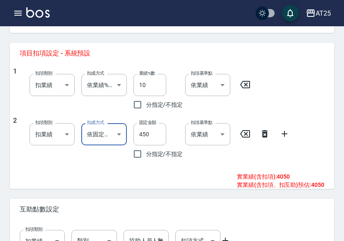
scroll to position [386, 0]
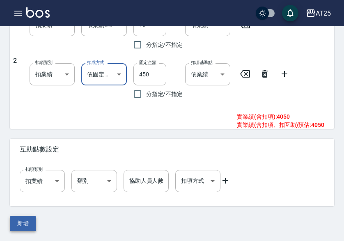
click at [26, 222] on button "新增" at bounding box center [23, 223] width 26 height 15
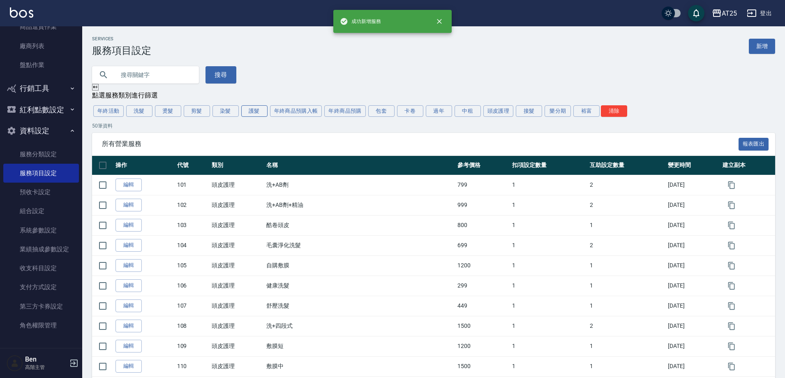
click at [256, 111] on button "護髮" at bounding box center [254, 111] width 26 height 12
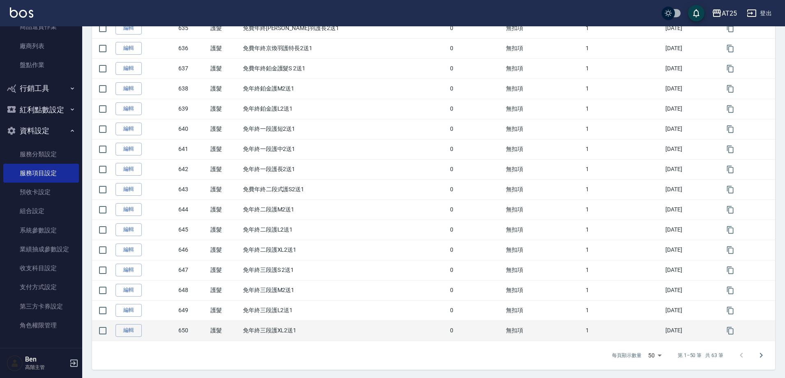
scroll to position [844, 0]
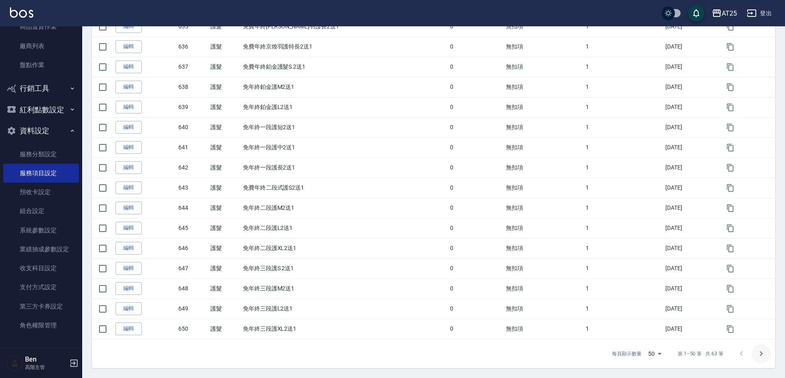
click at [344, 241] on button "Go to next page" at bounding box center [761, 354] width 20 height 20
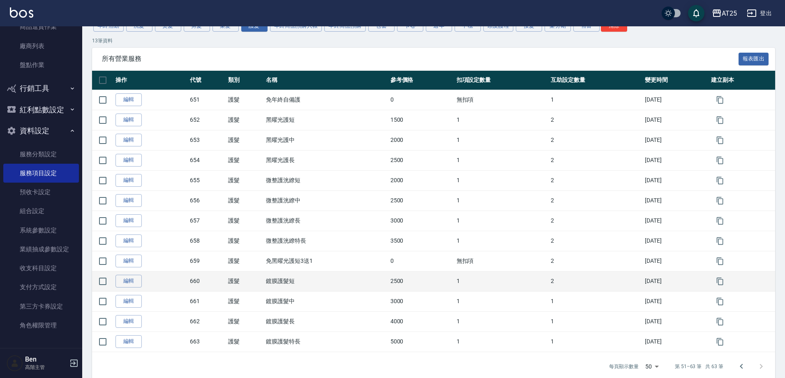
scroll to position [99, 0]
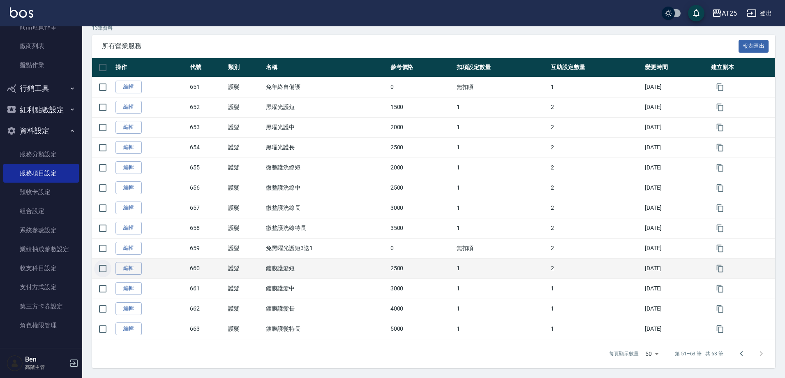
click at [98, 241] on input "checkbox" at bounding box center [102, 268] width 17 height 17
checkbox input "true"
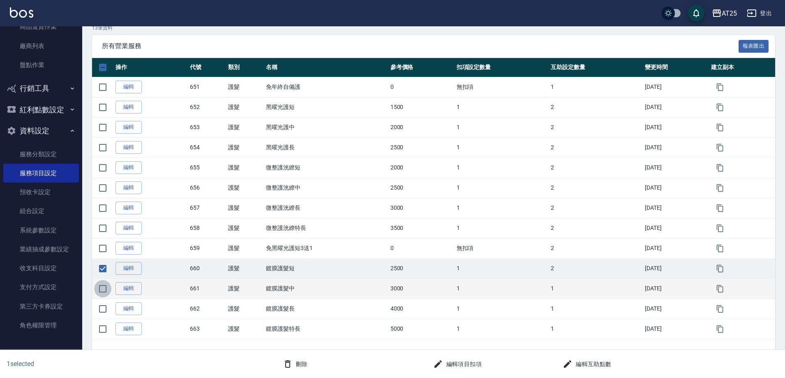
click at [99, 241] on input "checkbox" at bounding box center [102, 288] width 17 height 17
checkbox input "true"
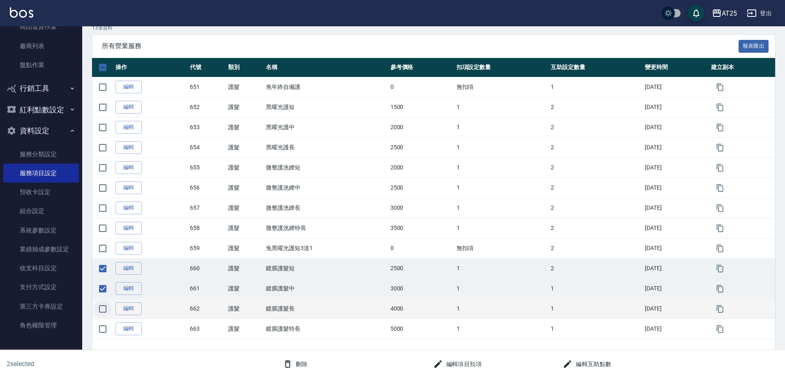
click at [104, 241] on input "checkbox" at bounding box center [102, 308] width 17 height 17
checkbox input "true"
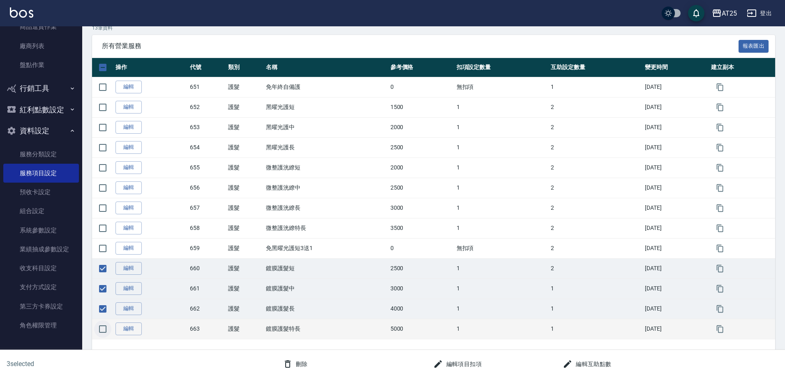
click at [104, 241] on input "checkbox" at bounding box center [102, 328] width 17 height 17
checkbox input "true"
click at [106, 241] on input "checkbox" at bounding box center [102, 268] width 17 height 17
checkbox input "false"
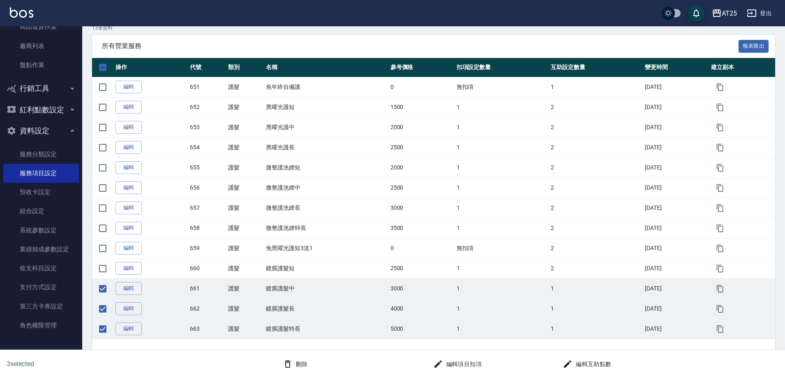
click at [344, 241] on button "編輯項目扣項" at bounding box center [457, 363] width 55 height 15
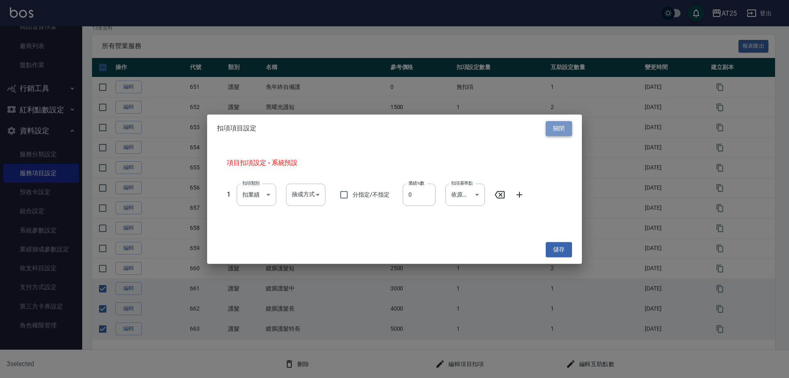
click at [344, 129] on button "關閉" at bounding box center [559, 128] width 26 height 15
checkbox input "false"
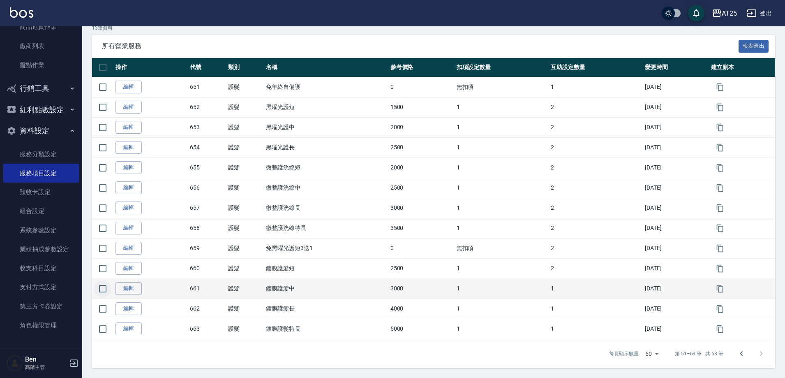
click at [104, 241] on input "checkbox" at bounding box center [102, 288] width 17 height 17
checkbox input "true"
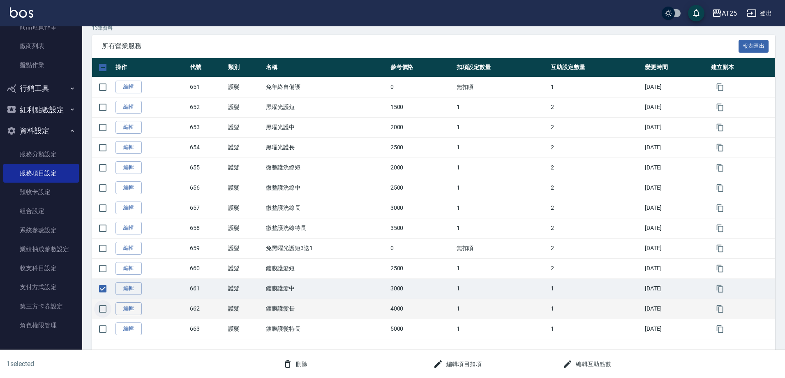
click at [102, 241] on input "checkbox" at bounding box center [102, 308] width 17 height 17
checkbox input "true"
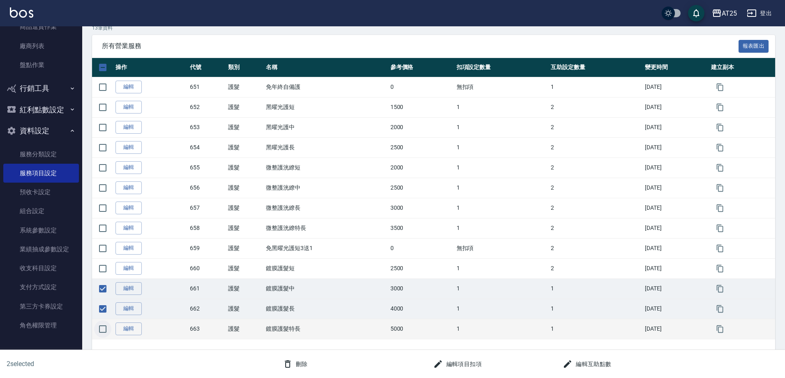
click at [102, 241] on input "checkbox" at bounding box center [102, 328] width 17 height 17
checkbox input "true"
click at [344, 241] on button "編輯互助點數" at bounding box center [586, 363] width 55 height 15
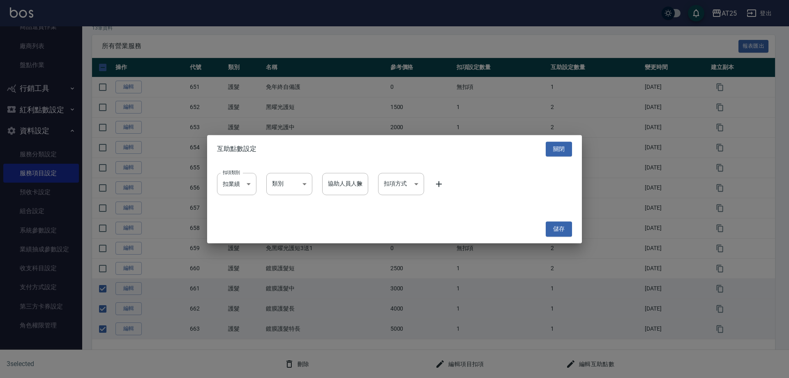
click at [344, 184] on icon at bounding box center [439, 184] width 10 height 10
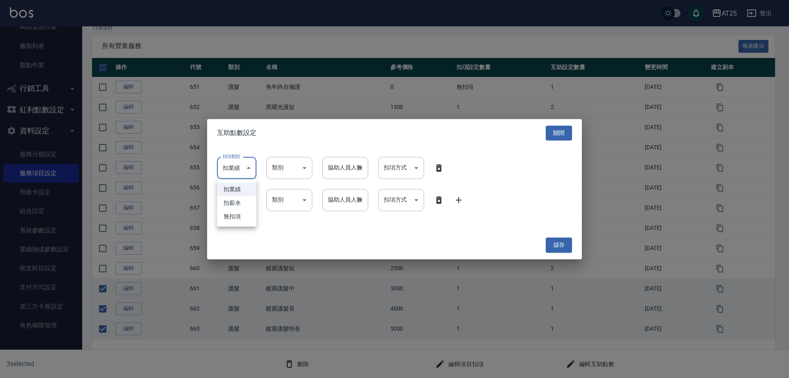
click at [236, 173] on body "AT25 登出 櫃檯作業 打帳單 帳單列表 掛單列表 座位開單 營業儀表板 現金收支登錄 高階收支登錄 材料自購登錄 每日結帳 排班表 現場電腦打卡 掃碼打卡…" at bounding box center [394, 139] width 789 height 475
click at [229, 201] on li "扣薪水" at bounding box center [236, 203] width 39 height 14
type input "onSalary"
click at [235, 195] on body "AT25 登出 櫃檯作業 打帳單 帳單列表 掛單列表 座位開單 營業儀表板 現金收支登錄 高階收支登錄 材料自購登錄 每日結帳 排班表 現場電腦打卡 掃碼打卡…" at bounding box center [394, 139] width 789 height 475
click at [235, 235] on li "扣薪水" at bounding box center [236, 235] width 39 height 14
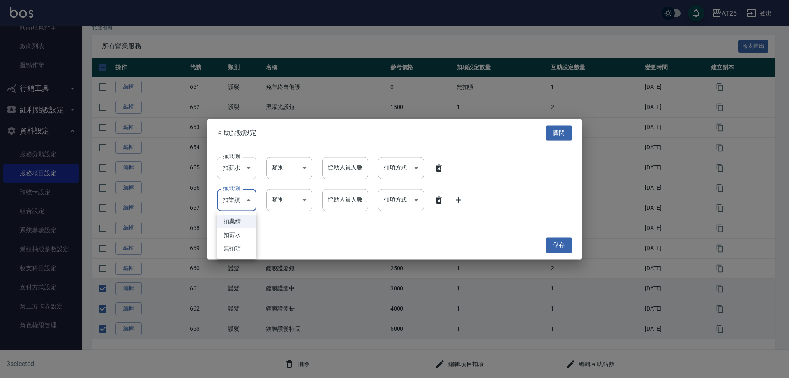
type input "onSalary"
click at [292, 175] on body "AT25 登出 櫃檯作業 打帳單 帳單列表 掛單列表 座位開單 營業儀表板 現金收支登錄 高階收支登錄 材料自購登錄 每日結帳 排班表 現場電腦打卡 掃碼打卡…" at bounding box center [394, 139] width 789 height 475
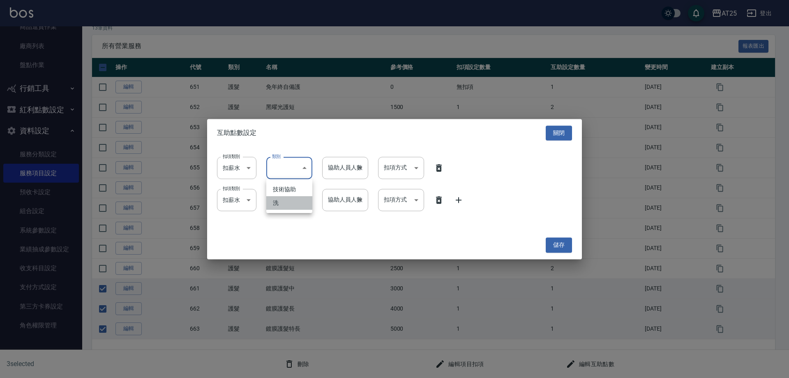
click at [283, 203] on li "洗" at bounding box center [289, 203] width 46 height 14
type input "洗"
click at [291, 198] on body "AT25 登出 櫃檯作業 打帳單 帳單列表 掛單列表 座位開單 營業儀表板 現金收支登錄 高階收支登錄 材料自購登錄 每日結帳 排班表 現場電腦打卡 掃碼打卡…" at bounding box center [394, 139] width 789 height 475
click at [290, 230] on li "洗" at bounding box center [289, 235] width 46 height 14
click at [295, 189] on body "AT25 登出 櫃檯作業 打帳單 帳單列表 掛單列表 座位開單 營業儀表板 現金收支登錄 高階收支登錄 材料自購登錄 每日結帳 排班表 現場電腦打卡 掃碼打卡…" at bounding box center [394, 139] width 789 height 475
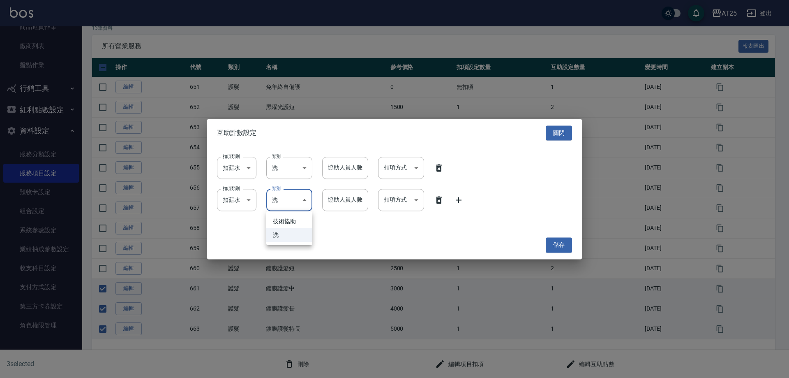
click at [291, 213] on ul "技術協助 洗" at bounding box center [289, 228] width 46 height 34
click at [297, 220] on li "技術協助" at bounding box center [289, 221] width 46 height 14
type input "技術協助"
click at [343, 172] on body "AT25 登出 櫃檯作業 打帳單 帳單列表 掛單列表 座位開單 營業儀表板 現金收支登錄 高階收支登錄 材料自購登錄 每日結帳 排班表 現場電腦打卡 掃碼打卡…" at bounding box center [394, 139] width 789 height 475
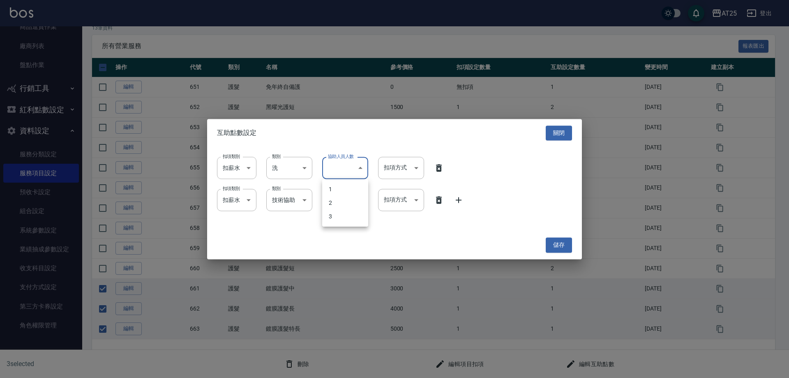
drag, startPoint x: 344, startPoint y: 177, endPoint x: 343, endPoint y: 187, distance: 10.4
click at [344, 178] on div at bounding box center [394, 189] width 789 height 378
click at [343, 187] on li "1" at bounding box center [345, 185] width 35 height 8
type input "1"
click at [344, 199] on body "AT25 登出 櫃檯作業 打帳單 帳單列表 掛單列表 座位開單 營業儀表板 現金收支登錄 高階收支登錄 材料自購登錄 每日結帳 排班表 現場電腦打卡 掃碼打卡…" at bounding box center [394, 139] width 789 height 475
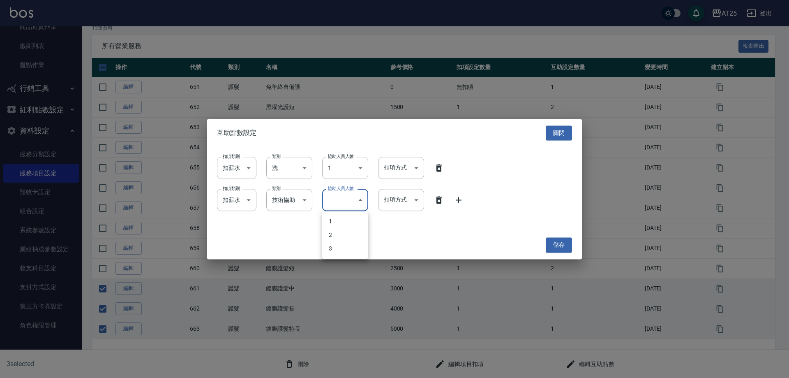
click at [342, 227] on li "1" at bounding box center [345, 221] width 46 height 14
click at [344, 202] on body "AT25 登出 櫃檯作業 打帳單 帳單列表 掛單列表 座位開單 營業儀表板 現金收支登錄 高階收支登錄 材料自購登錄 每日結帳 排班表 現場電腦打卡 掃碼打卡…" at bounding box center [394, 139] width 789 height 475
click at [344, 233] on li "2" at bounding box center [345, 235] width 46 height 14
type input "2"
click at [344, 164] on body "AT25 登出 櫃檯作業 打帳單 帳單列表 掛單列表 座位開單 營業儀表板 現金收支登錄 高階收支登錄 材料自購登錄 每日結帳 排班表 現場電腦打卡 掃碼打卡…" at bounding box center [394, 139] width 789 height 475
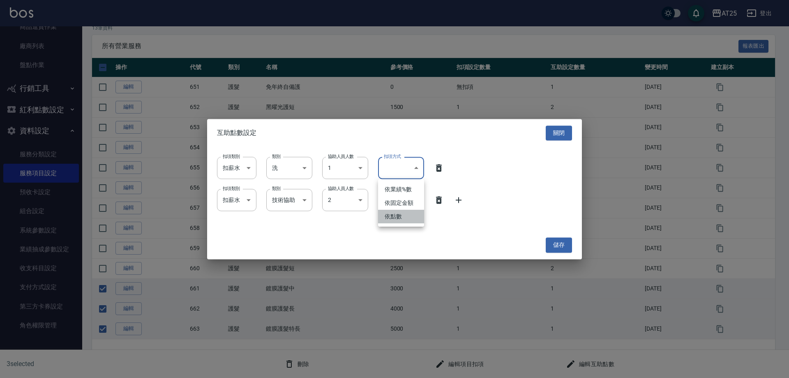
click at [344, 217] on li "依點數" at bounding box center [401, 217] width 46 height 14
type input "點數"
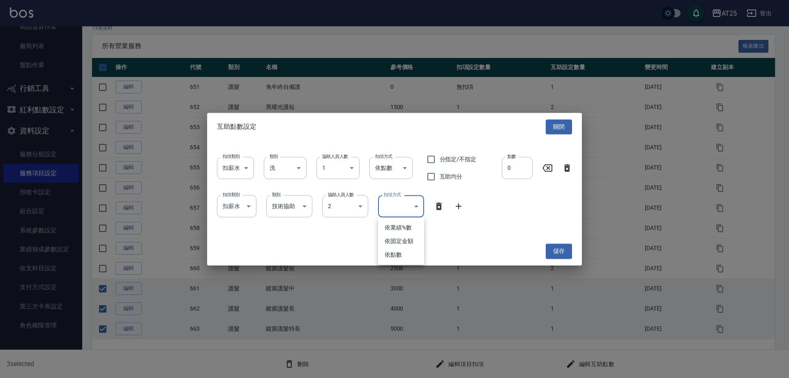
click at [344, 201] on body "AT25 登出 櫃檯作業 打帳單 帳單列表 掛單列表 座位開單 營業儀表板 現金收支登錄 高階收支登錄 材料自購登錄 每日結帳 排班表 現場電腦打卡 掃碼打卡…" at bounding box center [394, 139] width 789 height 475
click at [344, 241] on li "依點數" at bounding box center [401, 255] width 46 height 14
type input "點數"
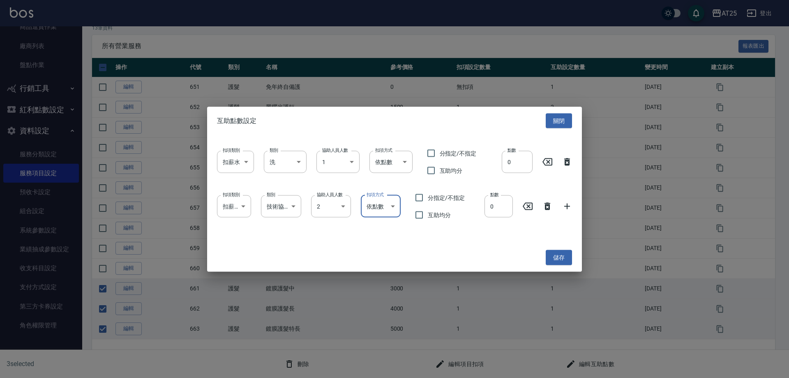
drag, startPoint x: 520, startPoint y: 162, endPoint x: 476, endPoint y: 160, distance: 43.6
click at [344, 159] on div "扣項類別 扣薪水 onSalary 扣項類別 類別 洗 洗 類別 協助人員人數 1 1 協助人員人數 扣項方式 依點數 點數 扣項方式 分指定/不指定 互助均…" at bounding box center [394, 162] width 355 height 35
type input "1"
drag, startPoint x: 500, startPoint y: 212, endPoint x: 461, endPoint y: 210, distance: 39.5
click at [344, 210] on div "扣項類別 扣薪水 onSalary 扣項類別 類別 技術協助 技術協助 類別 協助人員人數 2 2 協助人員人數 扣項方式 依點數 點數 扣項方式 分指定/不…" at bounding box center [394, 206] width 355 height 35
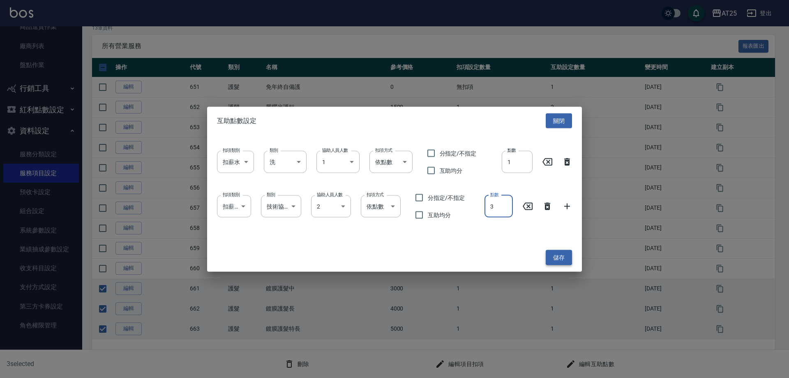
type input "3"
click at [344, 241] on button "儲存" at bounding box center [559, 257] width 26 height 15
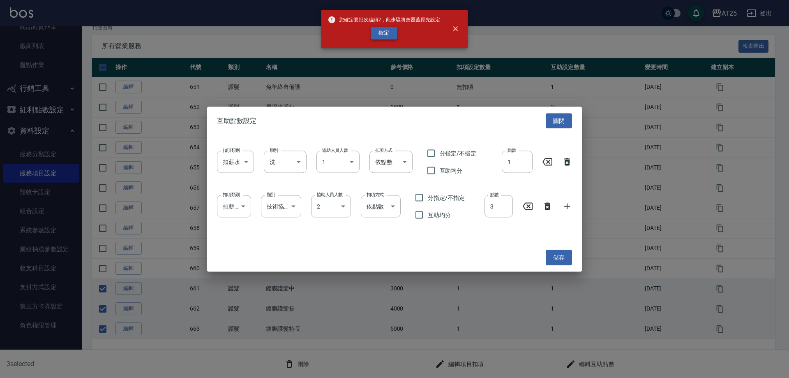
click at [344, 31] on button "確定" at bounding box center [384, 33] width 26 height 13
checkbox input "false"
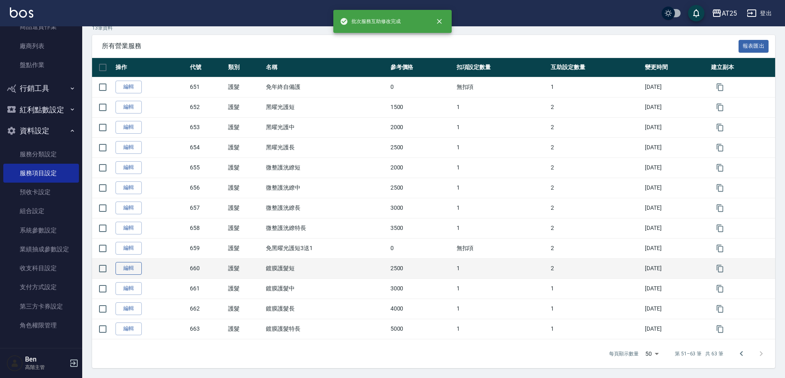
click at [132, 241] on link "編輯" at bounding box center [128, 268] width 26 height 13
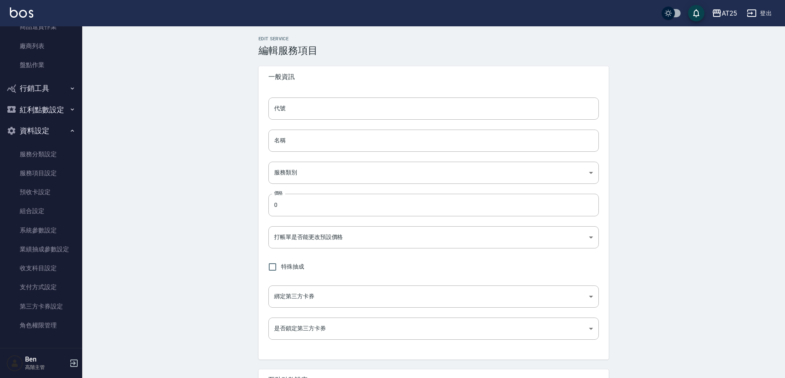
type input "660"
type input "鍍膜護髮短"
type input "8534b43e-8dab-4ae8-9010-73b7e3cd3ab5"
type input "2500"
type input "FALSE"
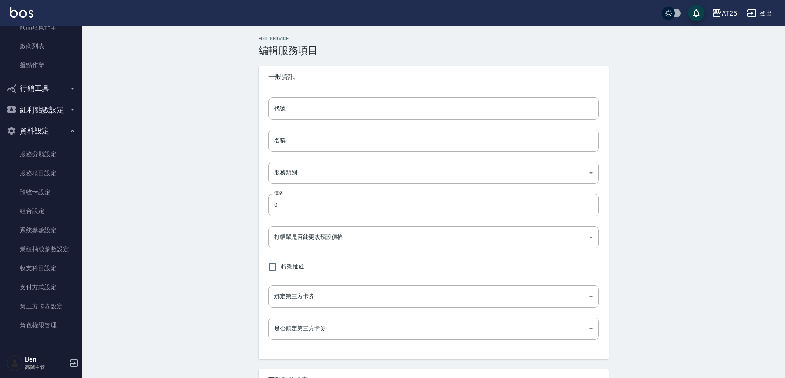
type input "none"
type input "UNSET"
type input "onSalary"
type input "洗"
type input "1"
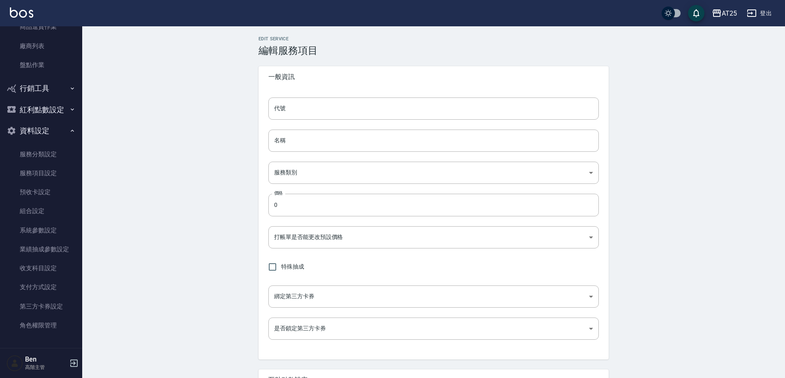
type input "點數"
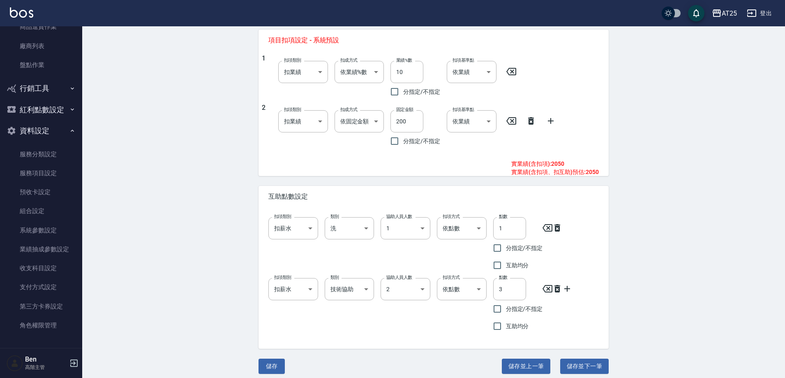
scroll to position [345, 0]
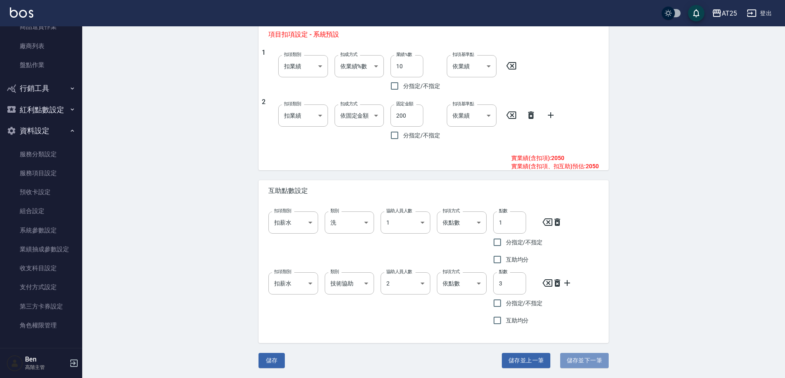
click at [344, 241] on button "儲存並下一筆" at bounding box center [584, 360] width 48 height 15
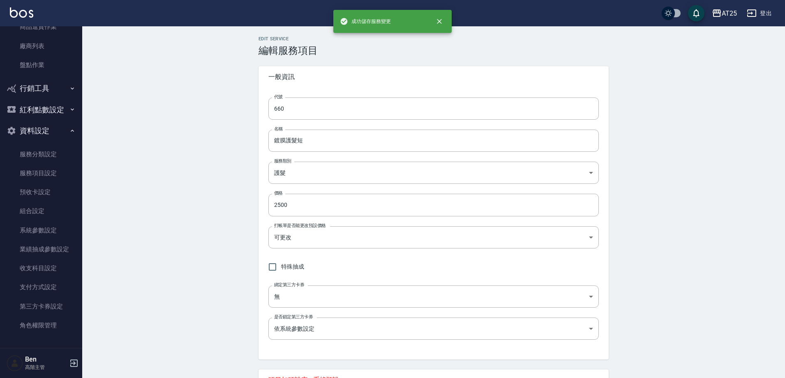
type input "661"
type input "鍍膜護髮中"
type input "3000"
type input "250"
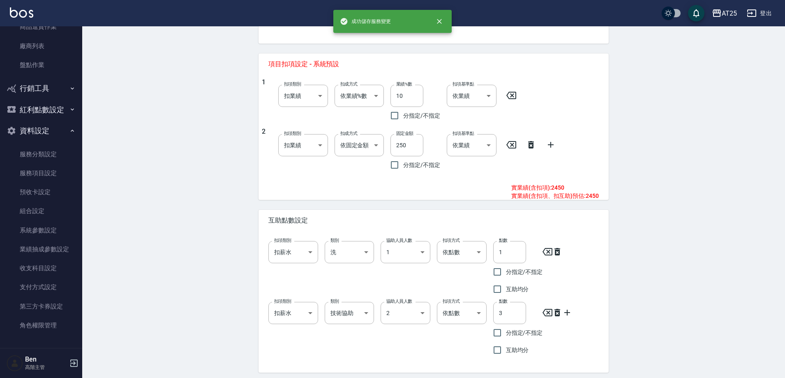
scroll to position [345, 0]
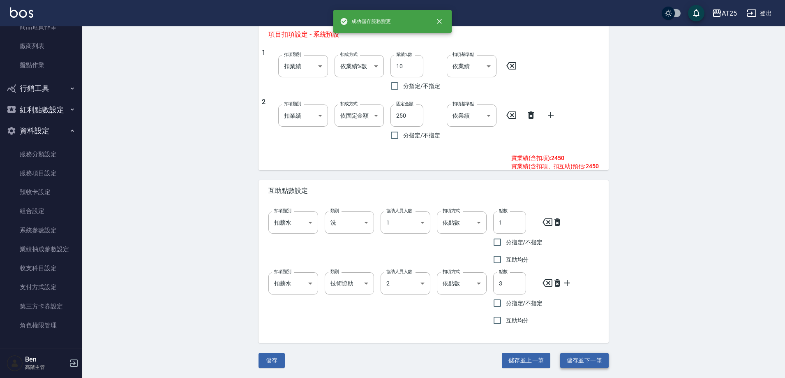
click at [344, 241] on button "儲存並下一筆" at bounding box center [584, 360] width 48 height 15
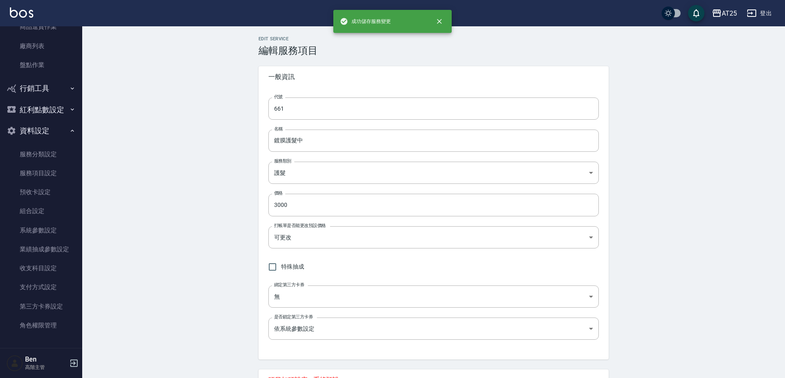
type input "662"
type input "鍍膜護髮長"
type input "4000"
type input "350"
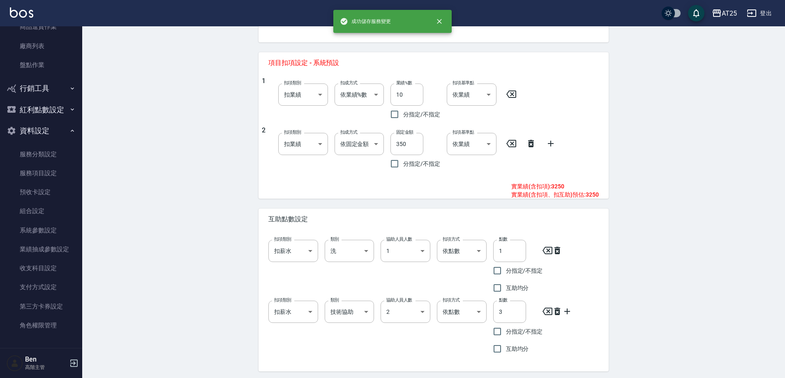
scroll to position [345, 0]
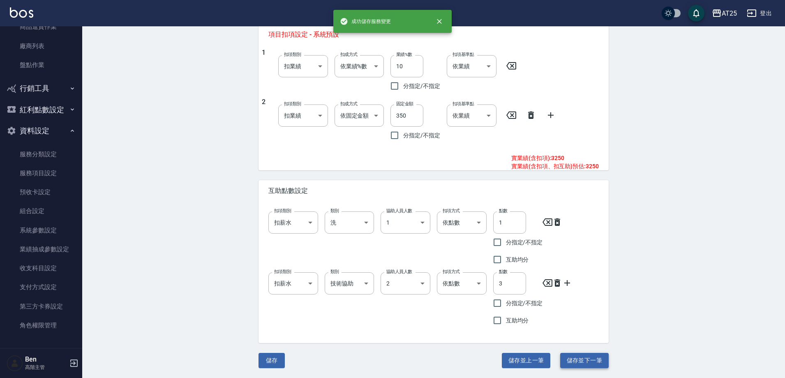
click at [344, 241] on button "儲存並下一筆" at bounding box center [584, 360] width 48 height 15
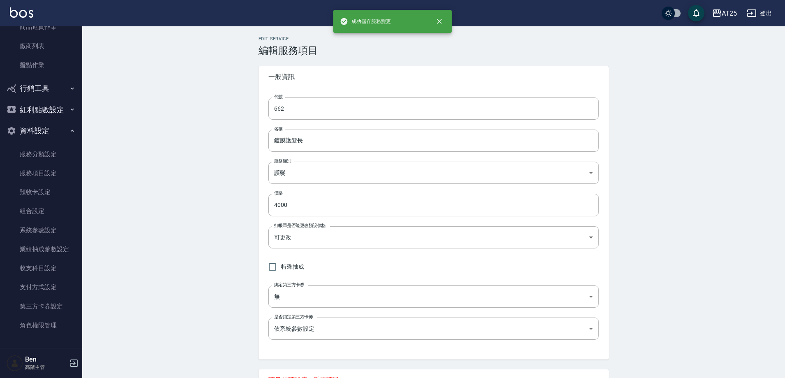
type input "663"
type input "鍍膜護髮特長"
type input "5000"
type input "450"
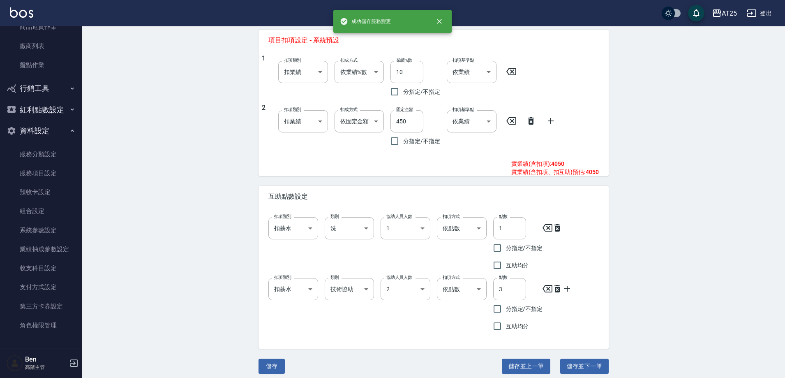
scroll to position [345, 0]
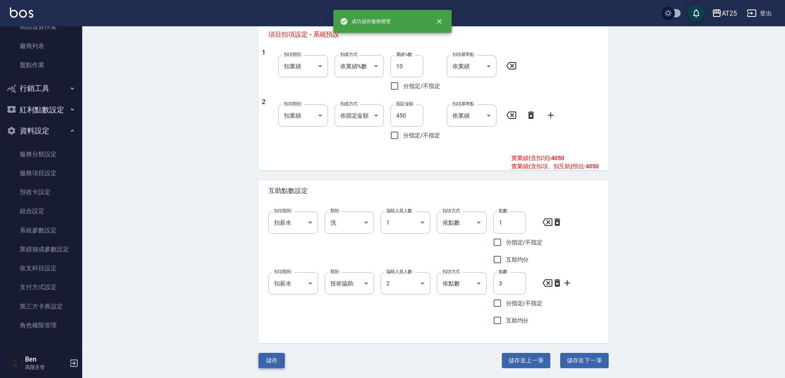
click at [280, 241] on button "儲存" at bounding box center [271, 360] width 26 height 15
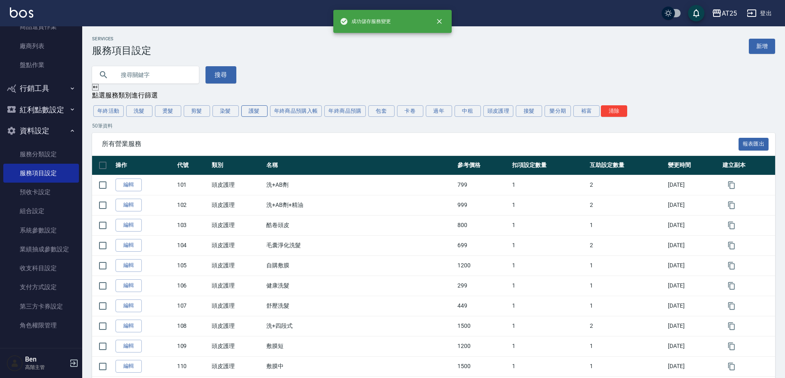
click at [257, 112] on button "護髮" at bounding box center [254, 111] width 26 height 12
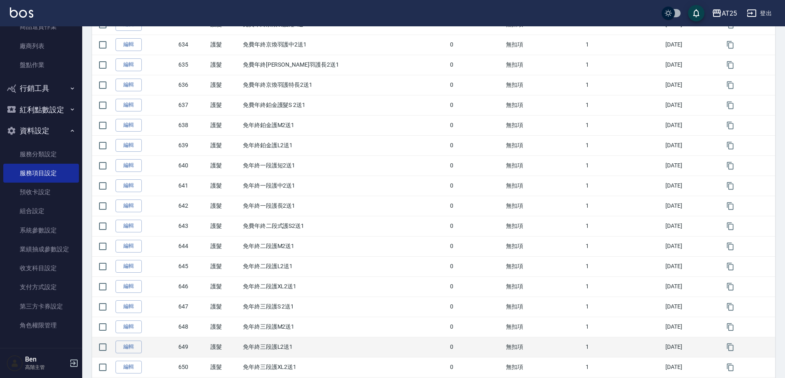
scroll to position [844, 0]
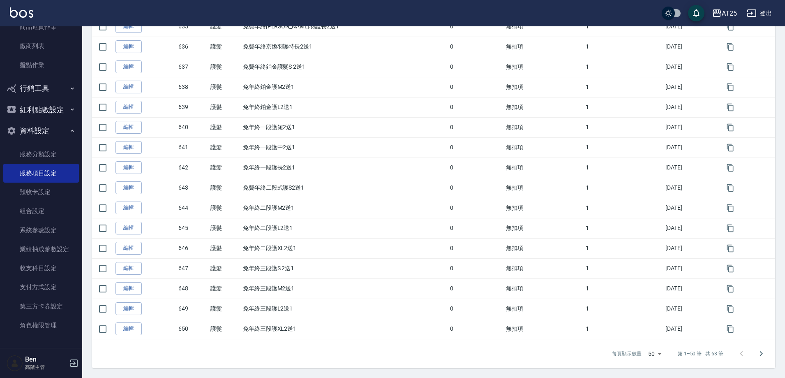
click at [344, 241] on button "Go to next page" at bounding box center [761, 354] width 20 height 20
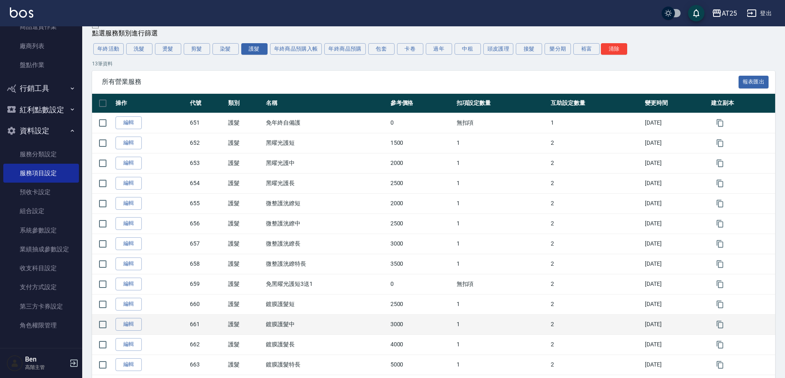
scroll to position [99, 0]
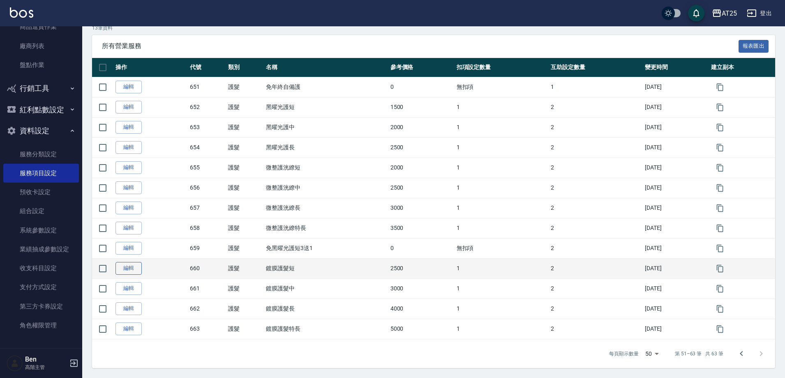
click at [127, 241] on link "編輯" at bounding box center [128, 268] width 26 height 13
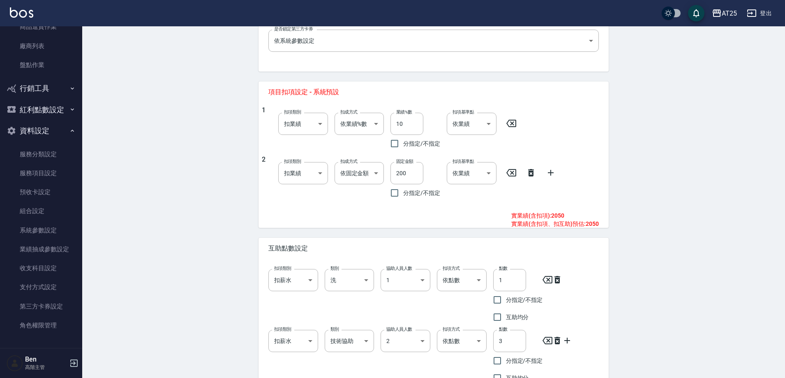
scroll to position [345, 0]
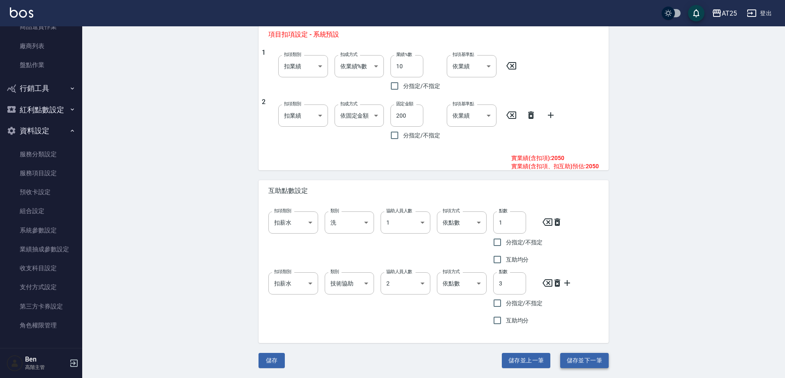
click at [344, 241] on button "儲存並下一筆" at bounding box center [584, 360] width 48 height 15
type input "661"
type input "鍍膜護髮中"
type input "3000"
type input "250"
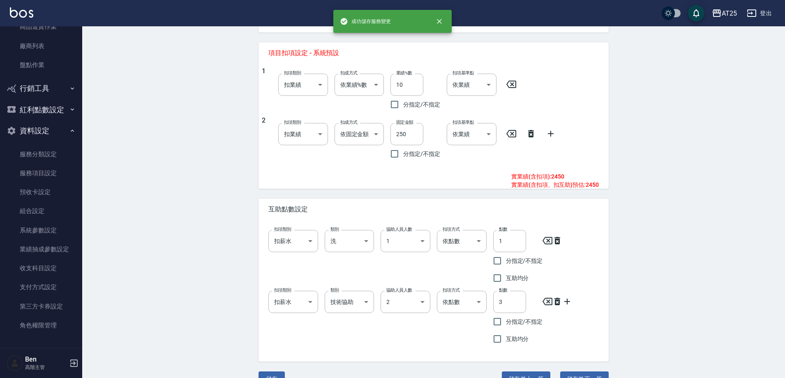
scroll to position [345, 0]
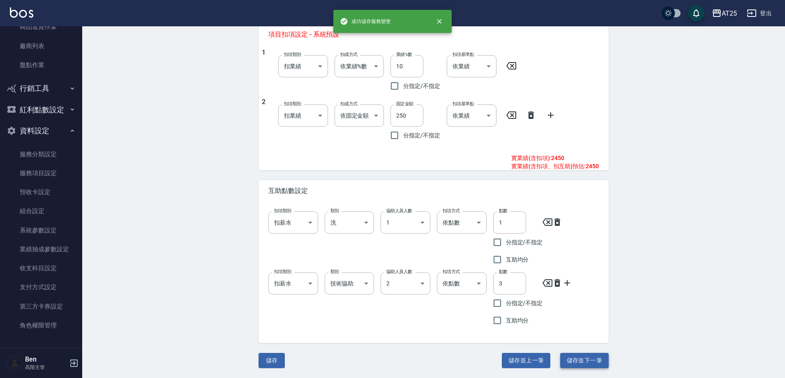
click at [344, 241] on button "儲存並下一筆" at bounding box center [584, 360] width 48 height 15
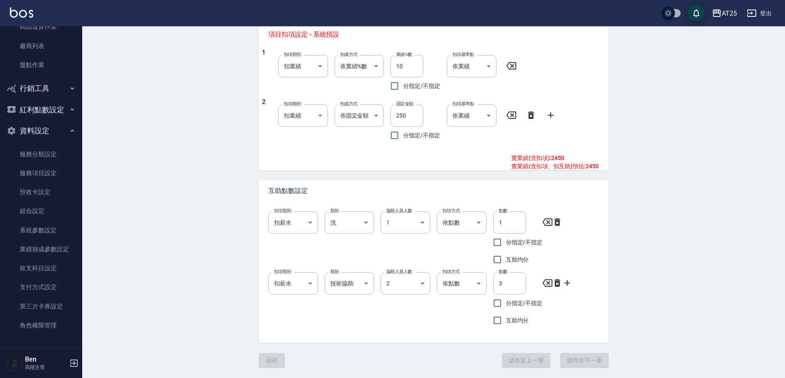
type input "662"
type input "鍍膜護髮長"
type input "4000"
type input "350"
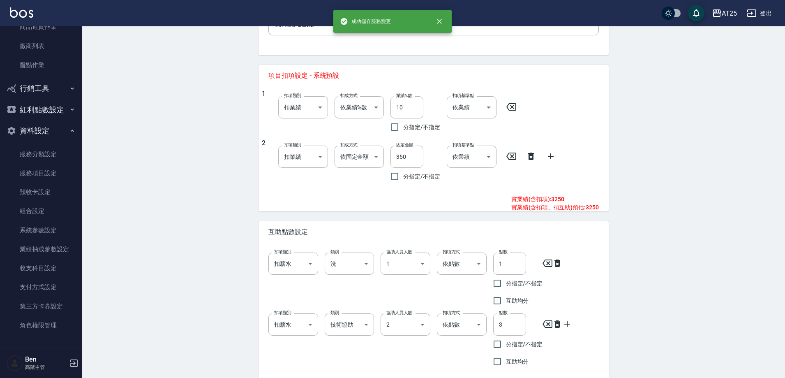
scroll to position [345, 0]
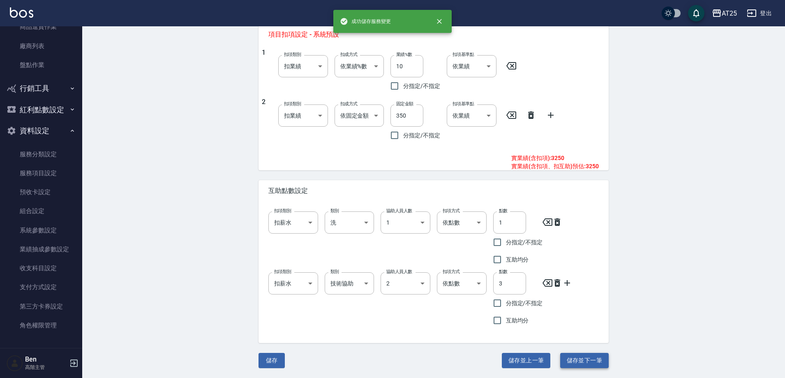
click at [344, 241] on button "儲存並下一筆" at bounding box center [584, 360] width 48 height 15
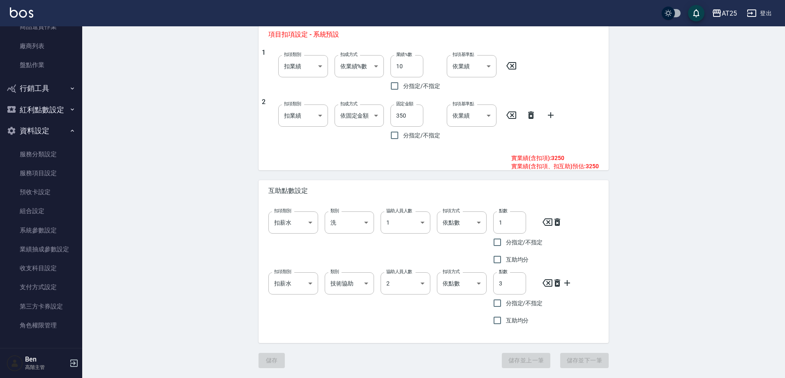
type input "663"
type input "鍍膜護髮特長"
type input "5000"
type input "450"
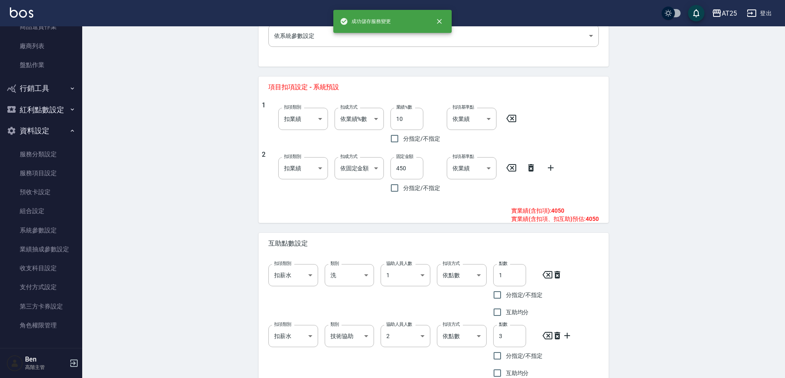
scroll to position [345, 0]
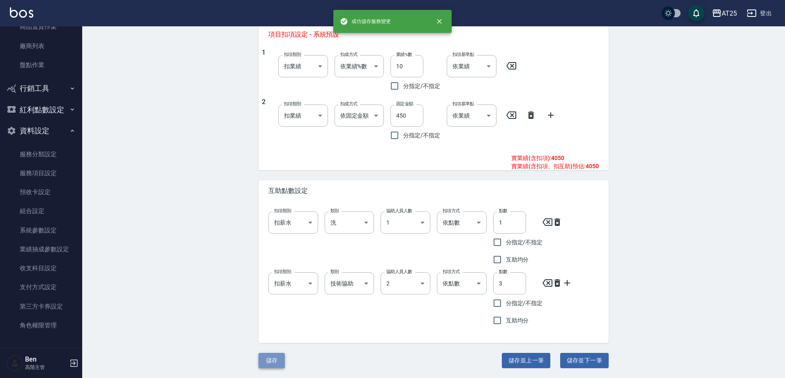
click at [274, 241] on button "儲存" at bounding box center [271, 360] width 26 height 15
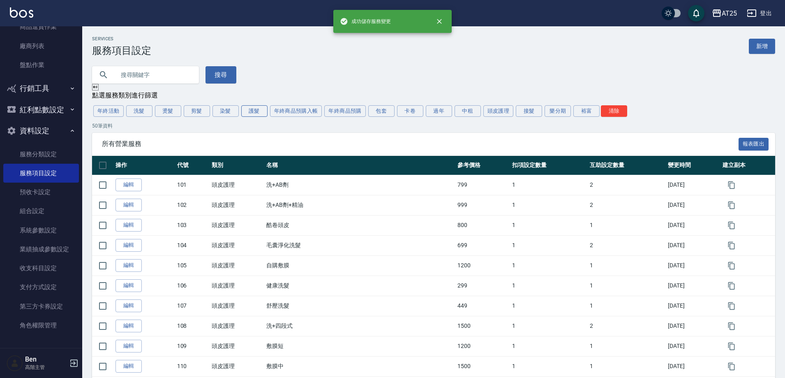
click at [250, 116] on button "護髮" at bounding box center [254, 111] width 26 height 12
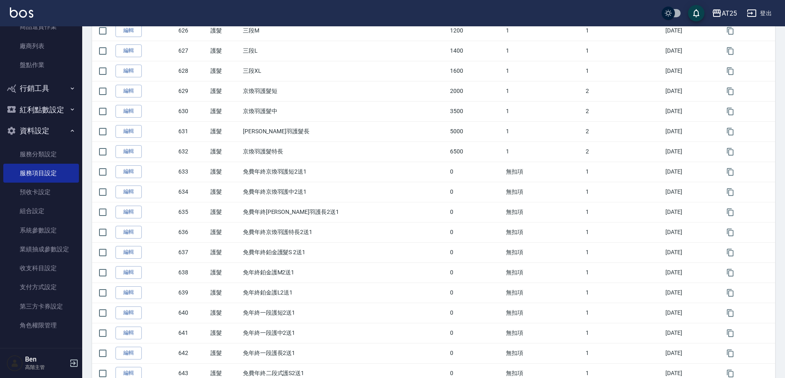
scroll to position [844, 0]
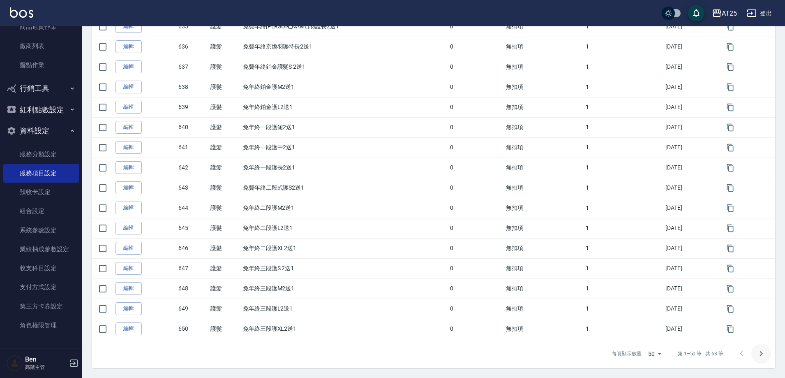
click at [344, 241] on button "Go to next page" at bounding box center [761, 354] width 20 height 20
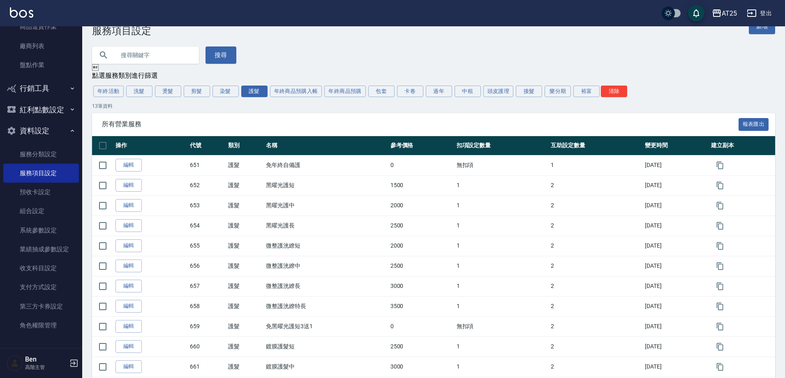
scroll to position [0, 0]
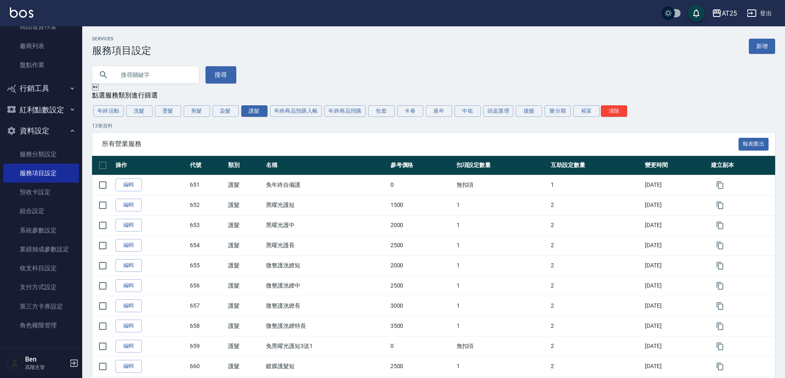
click at [344, 140] on div "所有營業服務 報表匯出" at bounding box center [433, 144] width 683 height 23
click at [344, 41] on link "新增" at bounding box center [762, 46] width 26 height 15
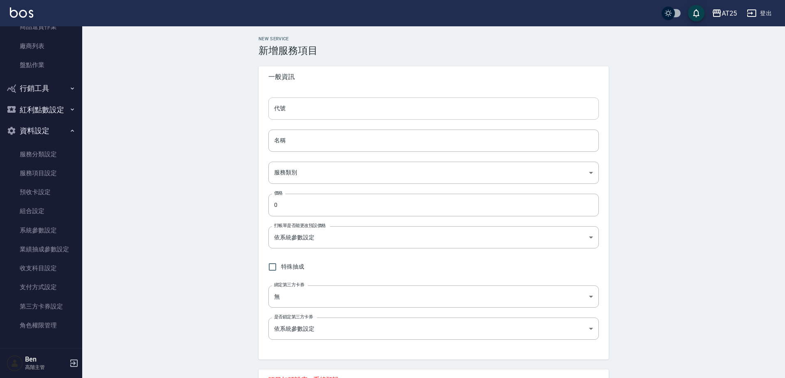
click at [296, 115] on input "代號" at bounding box center [433, 108] width 330 height 22
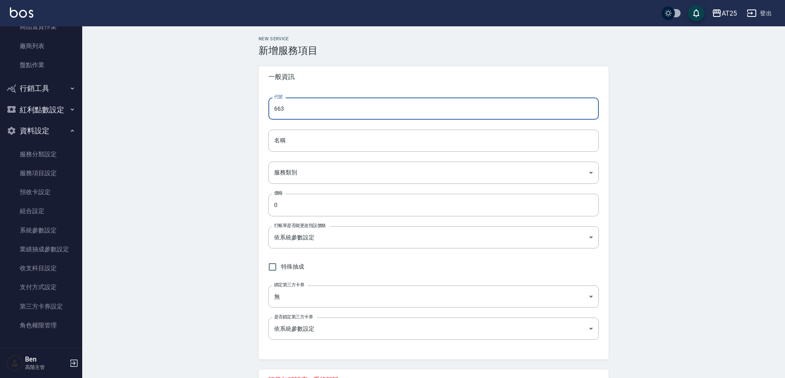
type input "663"
drag, startPoint x: 87, startPoint y: 115, endPoint x: 90, endPoint y: 118, distance: 4.4
click at [87, 115] on div "New Service 新增服務項目 一般資訊 代號 663 代號 名稱 名稱 服務類別 ​ 服務類別 價格 0 價格 打帳單是否能更改預設價格 依系統參數設…" at bounding box center [433, 302] width 703 height 552
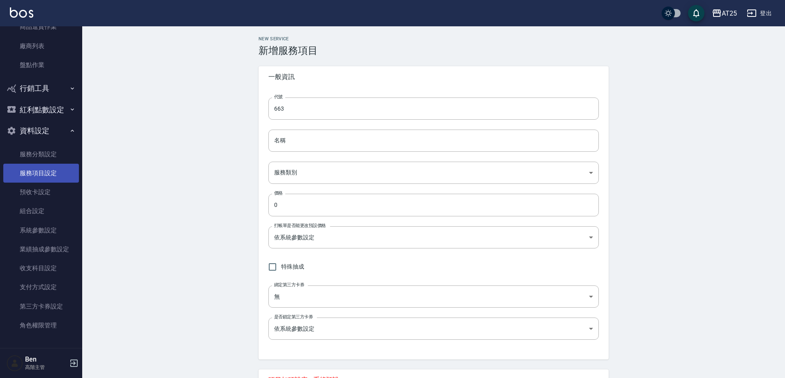
click at [46, 179] on link "服務項目設定" at bounding box center [41, 173] width 76 height 19
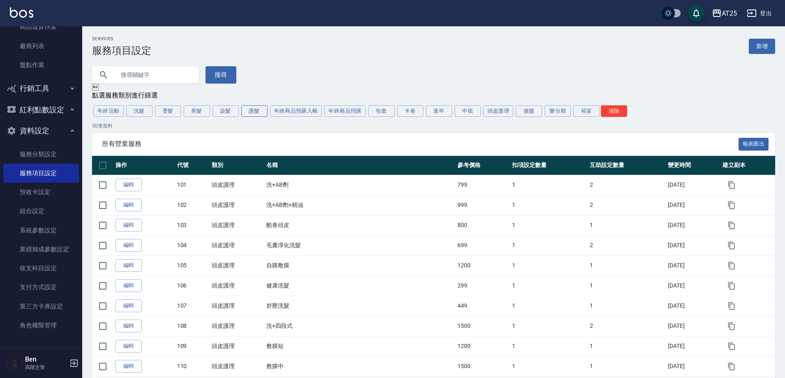
click at [254, 113] on button "護髮" at bounding box center [254, 111] width 26 height 12
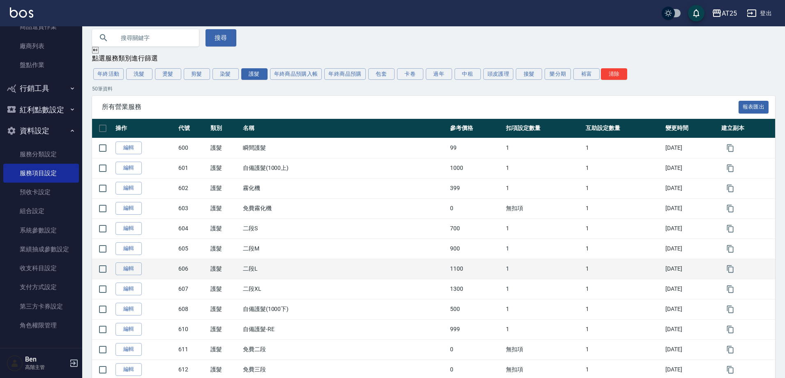
scroll to position [123, 0]
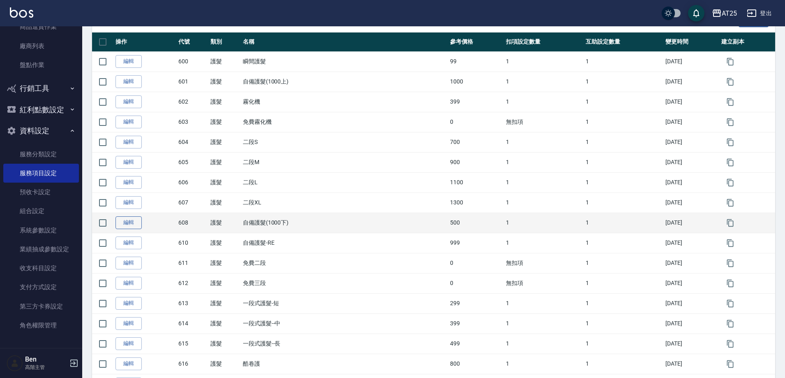
click at [127, 222] on link "編輯" at bounding box center [128, 222] width 26 height 13
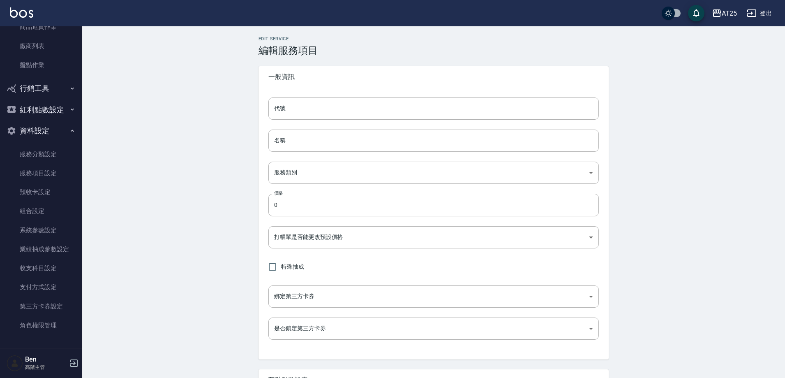
type input "608"
type input "自備護髮(1000下)"
type input "8534b43e-8dab-4ae8-9010-73b7e3cd3ab5"
type input "500"
type input "FALSE"
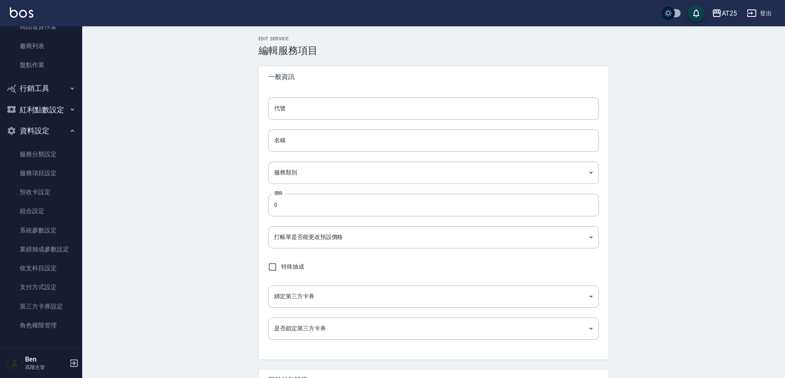
type input "none"
type input "UNSET"
type input "onSalary"
type input "洗"
type input "2"
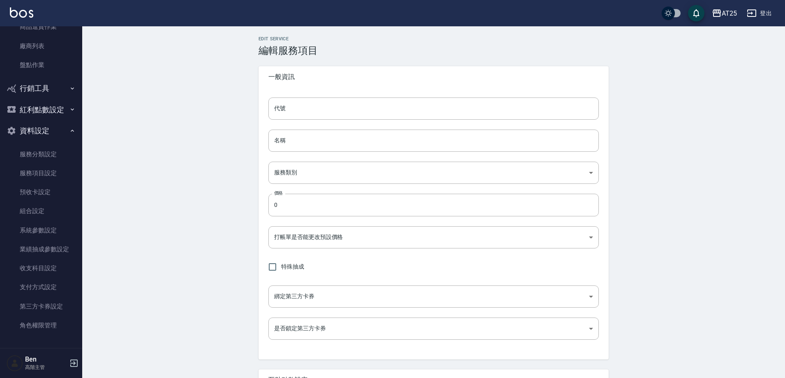
type input "點數"
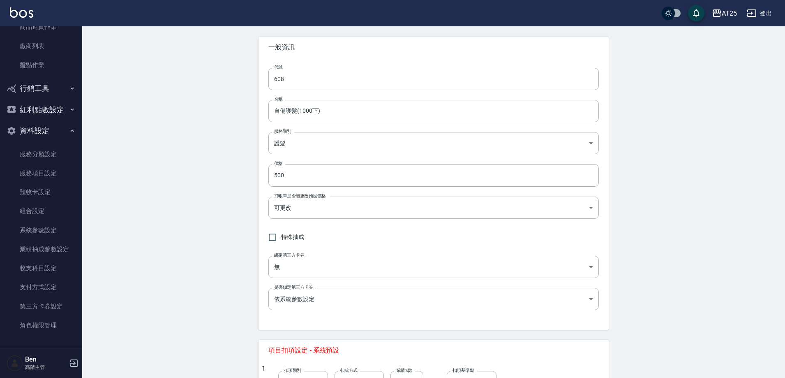
scroll to position [194, 0]
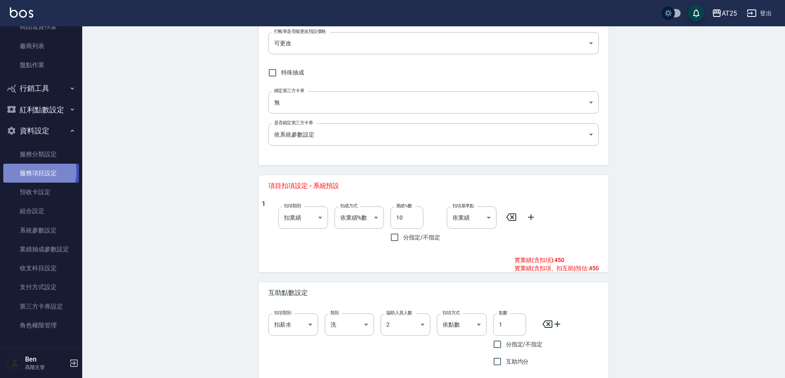
click at [21, 171] on link "服務項目設定" at bounding box center [41, 173] width 76 height 19
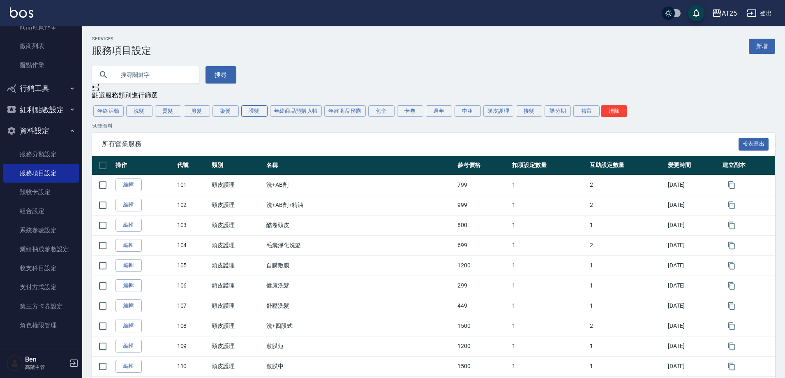
click at [264, 112] on button "護髮" at bounding box center [254, 111] width 26 height 12
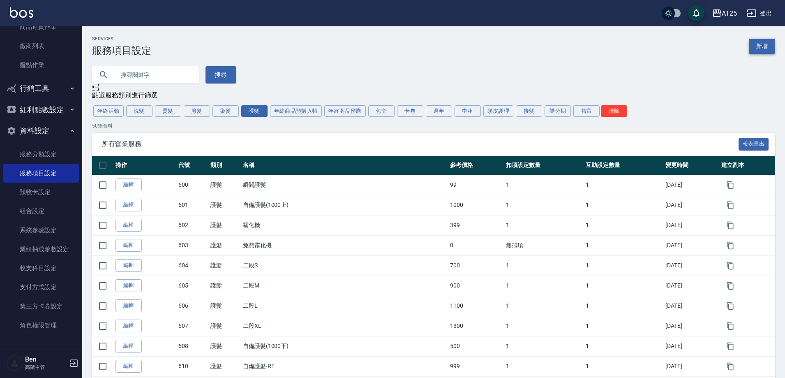
click at [344, 51] on link "新增" at bounding box center [762, 46] width 26 height 15
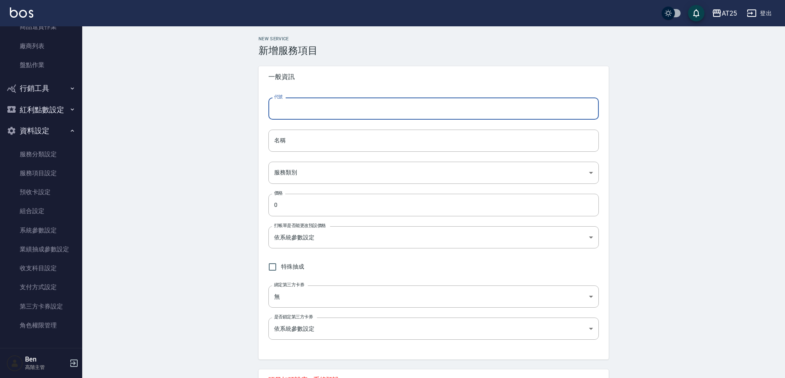
click at [317, 116] on input "代號" at bounding box center [433, 108] width 330 height 22
type input "663"
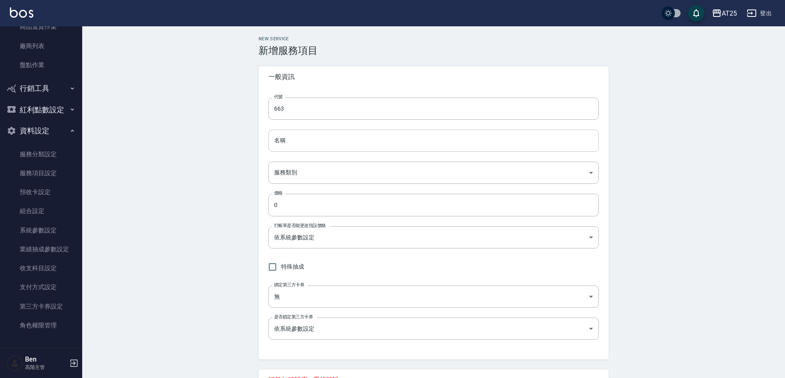
click at [292, 145] on input "名稱" at bounding box center [433, 140] width 330 height 22
paste input "自購鍍膜護髮"
type input "自購鍍膜護髮"
click at [283, 177] on body "AT25 登出 櫃檯作業 打帳單 帳單列表 掛單列表 座位開單 營業儀表板 現金收支登錄 高階收支登錄 材料自購登錄 每日結帳 排班表 現場電腦打卡 掃碼打卡…" at bounding box center [392, 289] width 785 height 578
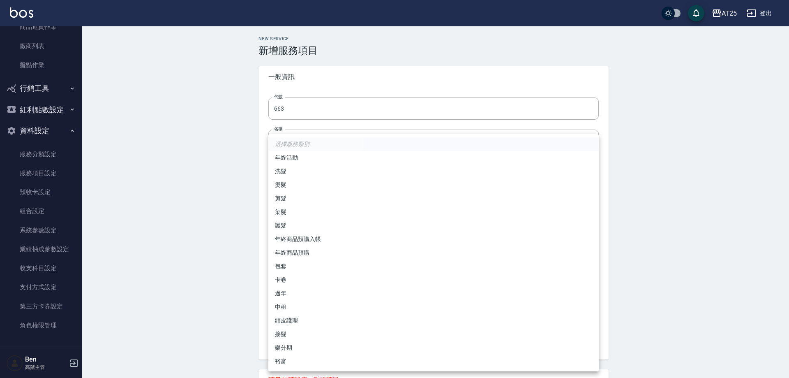
click at [322, 224] on li "護髮" at bounding box center [433, 226] width 330 height 14
type input "8534b43e-8dab-4ae8-9010-73b7e3cd3ab5"
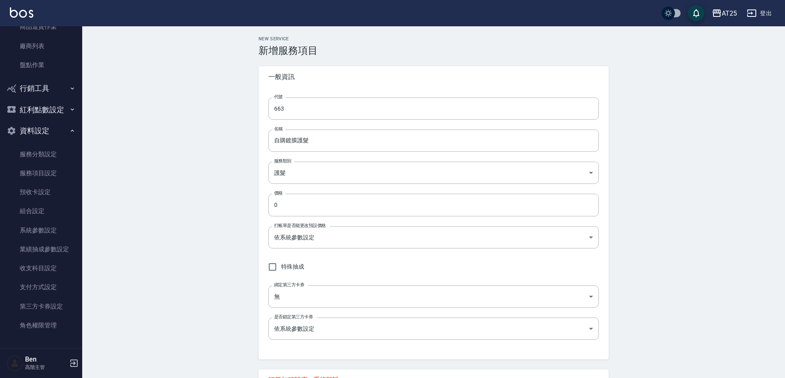
click at [239, 195] on div "New Service 新增服務項目 一般資訊 代號 663 代號 名稱 自購鍍膜護髮 名稱 服務類別 護髮 8534b43e-8dab-4ae8-9010-…" at bounding box center [433, 302] width 703 height 552
click at [44, 170] on link "服務項目設定" at bounding box center [41, 173] width 76 height 19
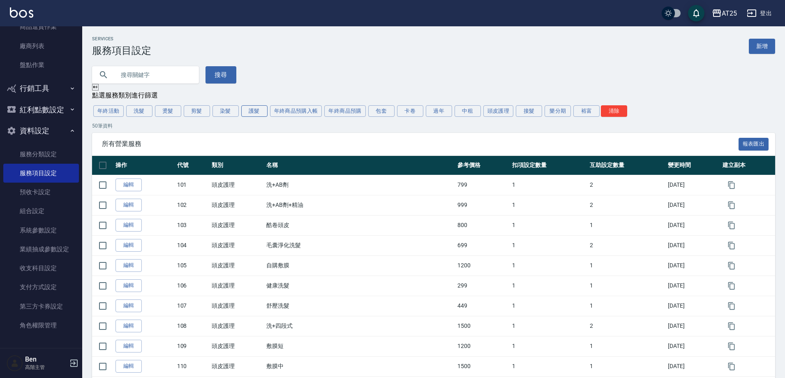
click at [251, 111] on button "護髮" at bounding box center [254, 111] width 26 height 12
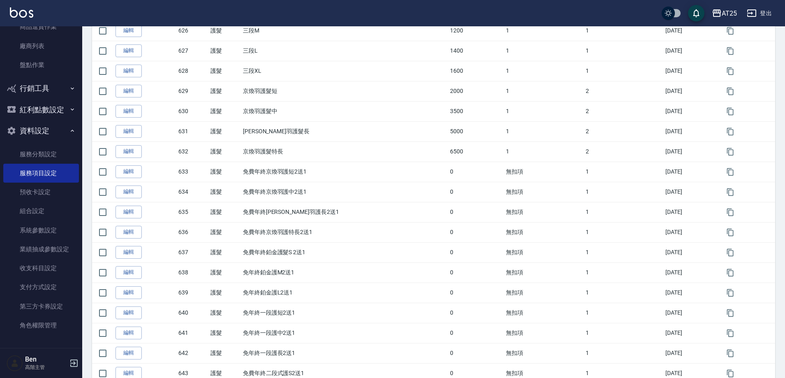
scroll to position [844, 0]
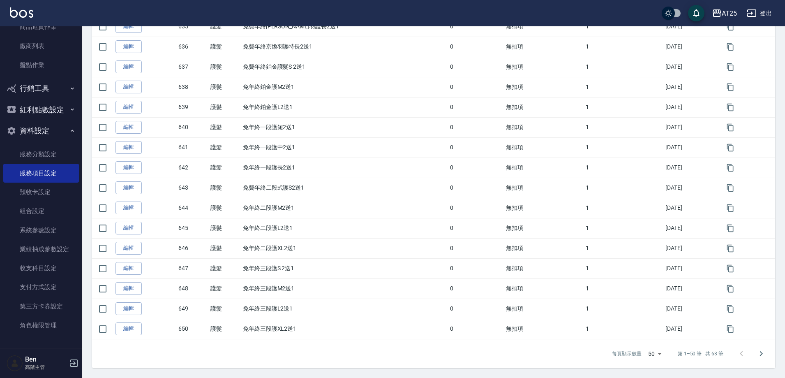
click at [344, 241] on icon "Go to next page" at bounding box center [761, 353] width 10 height 10
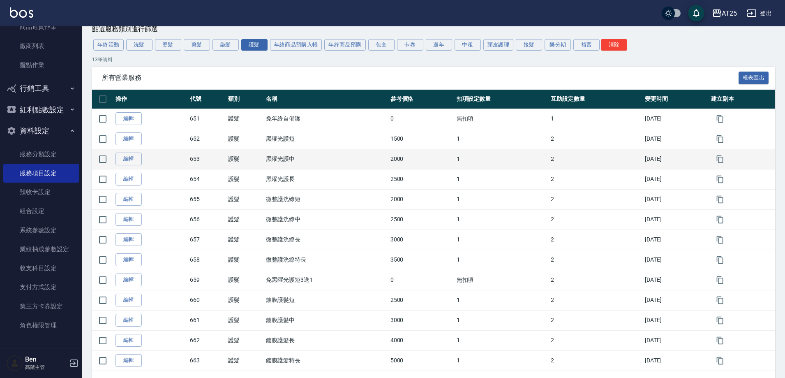
scroll to position [99, 0]
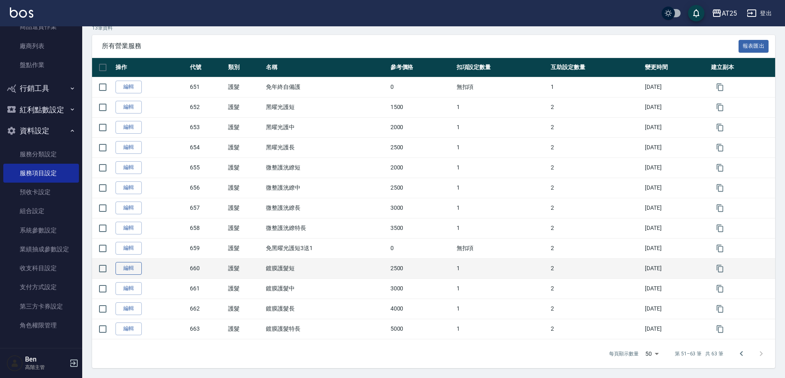
click at [121, 241] on link "編輯" at bounding box center [128, 268] width 26 height 13
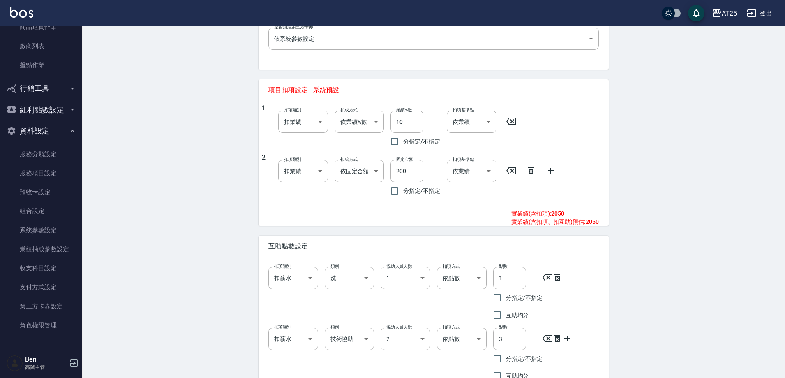
scroll to position [345, 0]
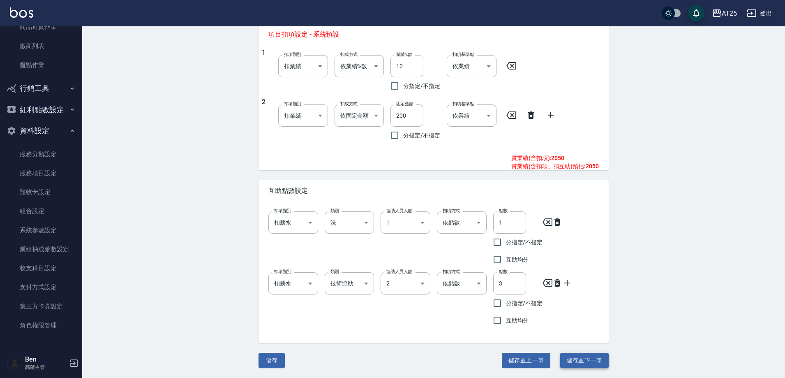
click at [344, 241] on button "儲存並下一筆" at bounding box center [584, 360] width 48 height 15
type input "661"
type input "鍍膜護髮中"
type input "3000"
type input "250"
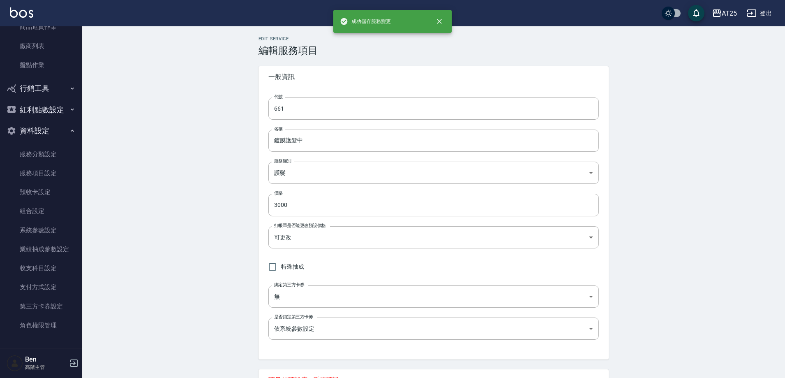
click at [200, 210] on div "Edit Service 編輯服務項目 一般資訊 代號 661 代號 名稱 鍍膜護髮中 名稱 服務類別 護髮 8534b43e-8dab-4ae8-9010-…" at bounding box center [433, 374] width 703 height 696
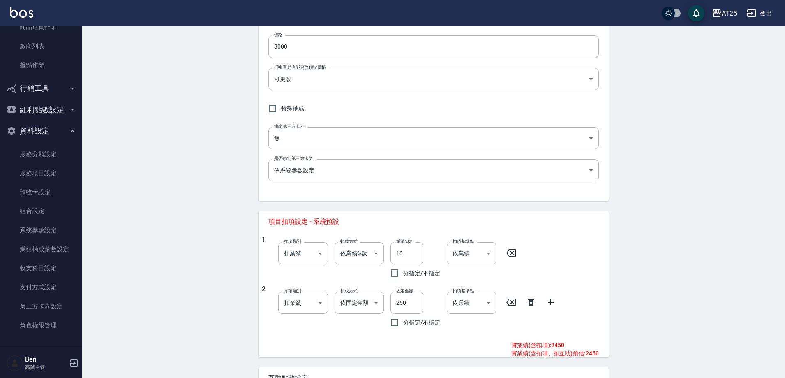
scroll to position [345, 0]
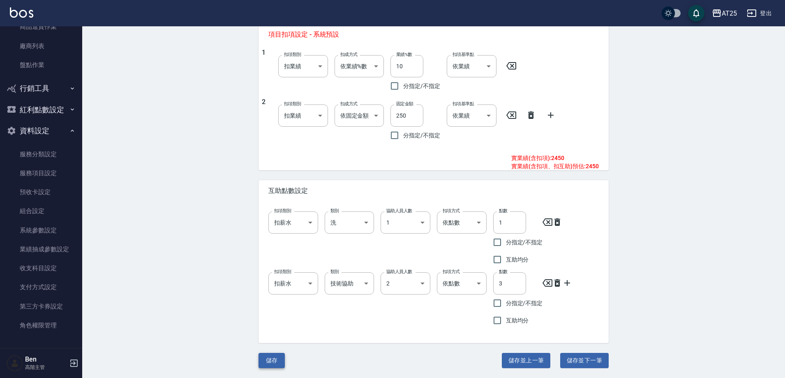
click at [276, 241] on button "儲存" at bounding box center [271, 360] width 26 height 15
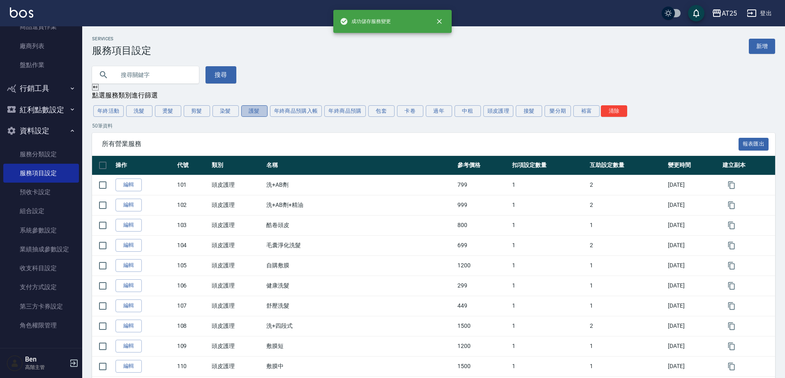
click at [247, 109] on button "護髮" at bounding box center [254, 111] width 26 height 12
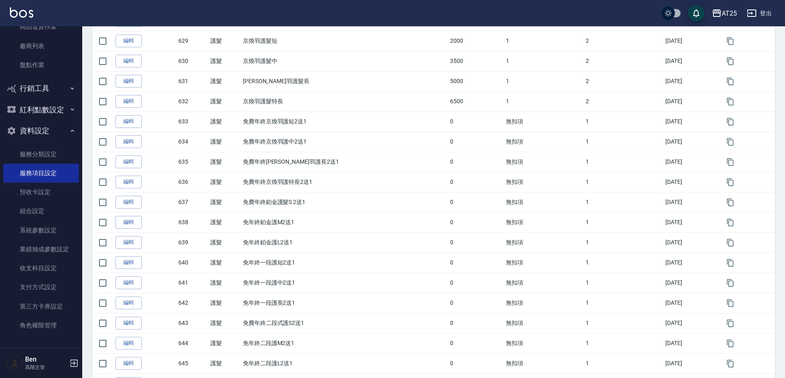
scroll to position [844, 0]
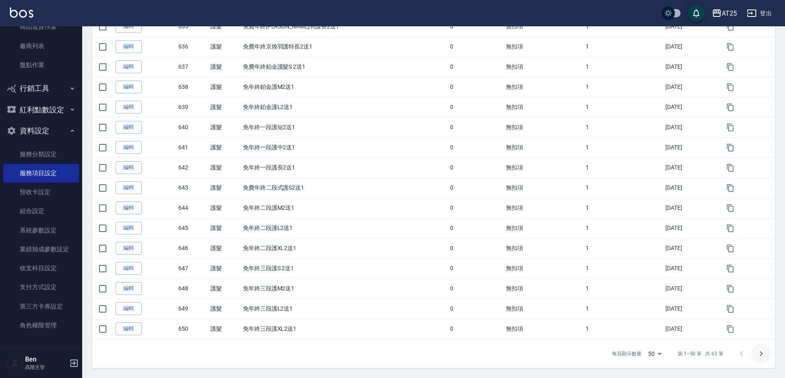
click at [344, 241] on button "Go to next page" at bounding box center [761, 354] width 20 height 20
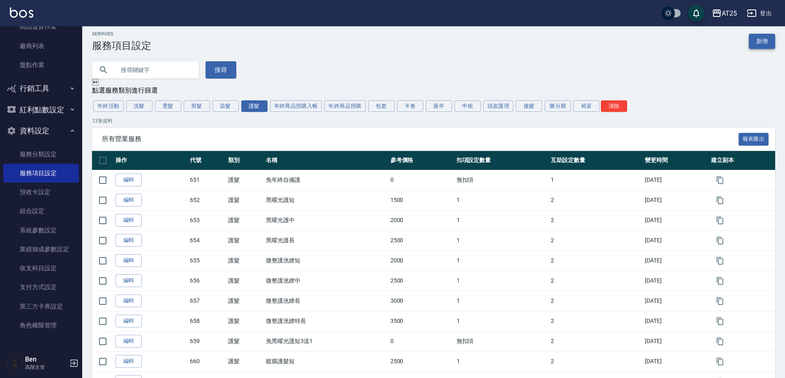
scroll to position [0, 0]
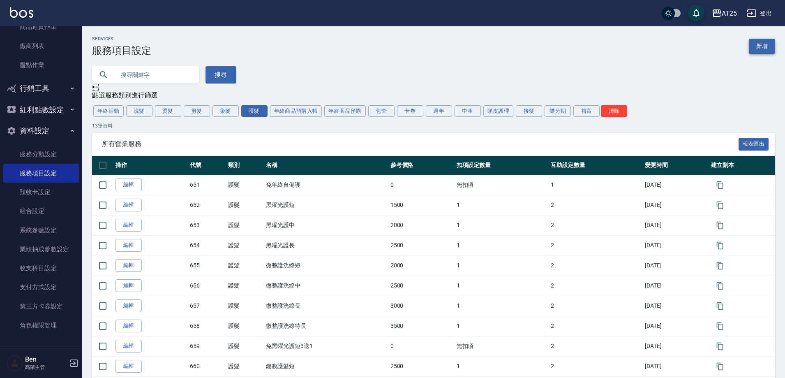
click at [344, 39] on link "新增" at bounding box center [762, 46] width 26 height 15
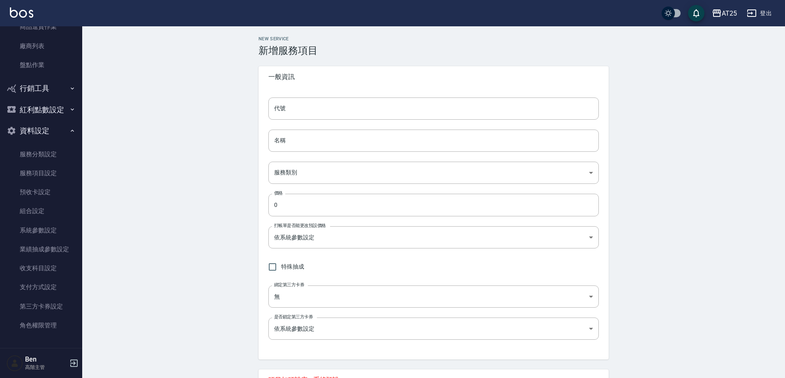
click at [278, 120] on div "代號 代號 名稱 名稱 服務類別 ​ 服務類別 價格 0 價格 打帳單是否能更改預設價格 依系統參數設定 UNSET 打帳單是否能更改預設價格 特殊抽成 綁定…" at bounding box center [433, 224] width 350 height 272
click at [288, 117] on input "代號" at bounding box center [433, 108] width 330 height 22
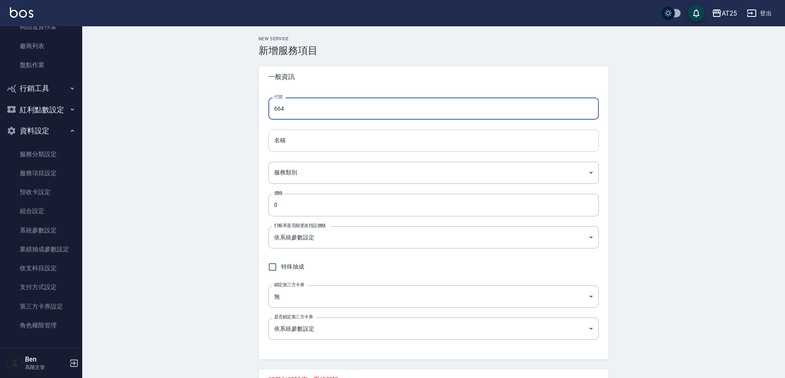
type input "664"
click at [289, 140] on input "名稱" at bounding box center [433, 140] width 330 height 22
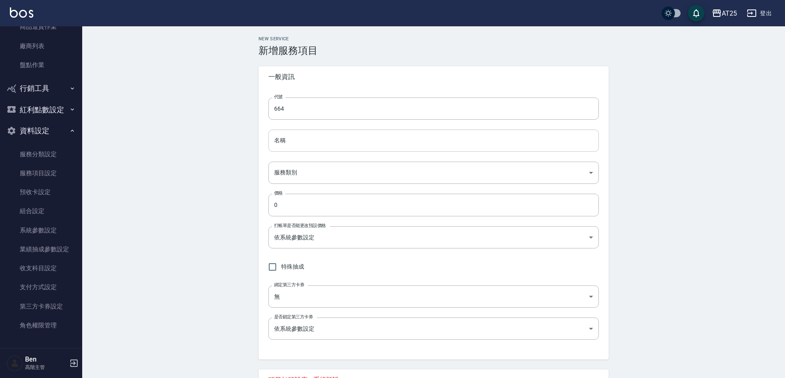
click at [269, 143] on input "名稱" at bounding box center [433, 140] width 330 height 22
paste input "自購鍍膜護髮"
type input "自購鍍膜護髮"
click at [301, 160] on div "代號 664 代號 名稱 自購鍍膜護髮 名稱 服務類別 ​ 服務類別 價格 0 價格 打帳單是否能更改預設價格 依系統參數設定 UNSET 打帳單是否能更改預…" at bounding box center [433, 224] width 350 height 272
click at [296, 170] on body "AT25 登出 櫃檯作業 打帳單 帳單列表 掛單列表 座位開單 營業儀表板 現金收支登錄 高階收支登錄 材料自購登錄 每日結帳 排班表 現場電腦打卡 掃碼打卡…" at bounding box center [392, 289] width 785 height 578
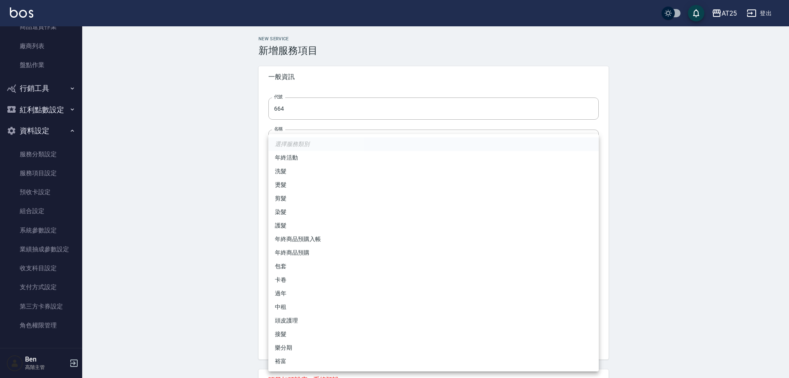
click at [306, 223] on li "護髮" at bounding box center [433, 226] width 330 height 14
type input "8534b43e-8dab-4ae8-9010-73b7e3cd3ab5"
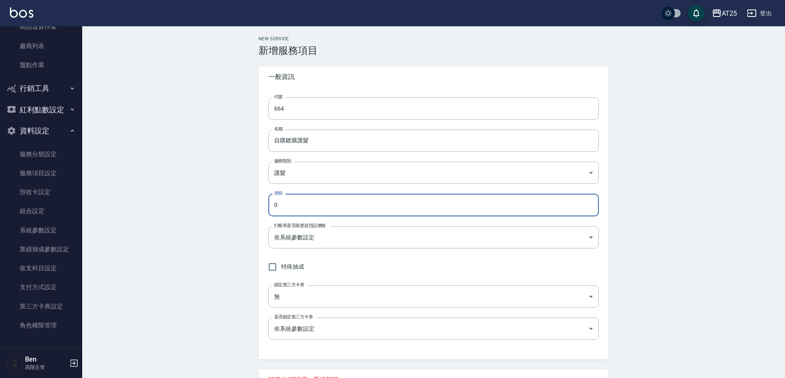
click at [299, 201] on input "0" at bounding box center [433, 205] width 330 height 22
click at [266, 201] on div "代號 664 代號 名稱 自購鍍膜護髮 名稱 服務類別 護髮 8534b43e-8dab-4ae8-9010-73b7e3cd3ab5 服務類別 價格 0 價…" at bounding box center [433, 224] width 350 height 272
type input "4000"
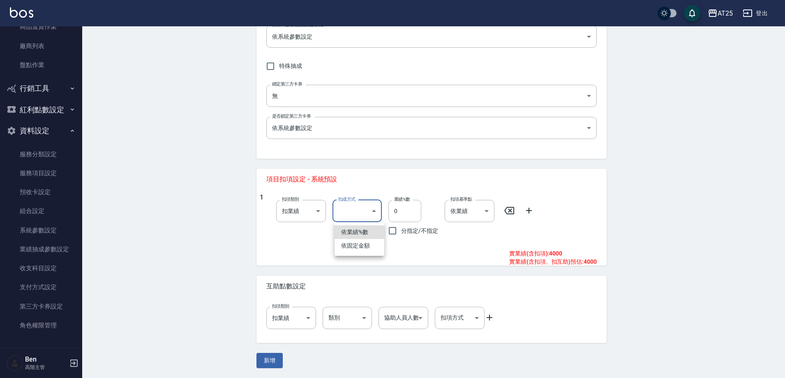
click at [344, 215] on body "AT25 登出 櫃檯作業 打帳單 帳單列表 掛單列表 座位開單 營業儀表板 現金收支登錄 高階收支登錄 材料自購登錄 每日結帳 排班表 現場電腦打卡 掃碼打卡…" at bounding box center [392, 88] width 785 height 578
drag, startPoint x: 363, startPoint y: 234, endPoint x: 370, endPoint y: 230, distance: 8.1
click at [344, 233] on li "依業績%數" at bounding box center [359, 232] width 50 height 14
type input "扣趴數"
click at [344, 209] on input "0" at bounding box center [406, 211] width 33 height 22
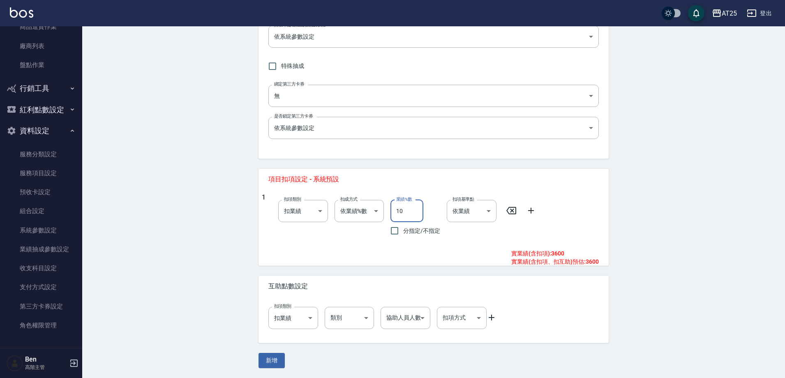
type input "10"
click at [344, 241] on icon at bounding box center [492, 317] width 10 height 10
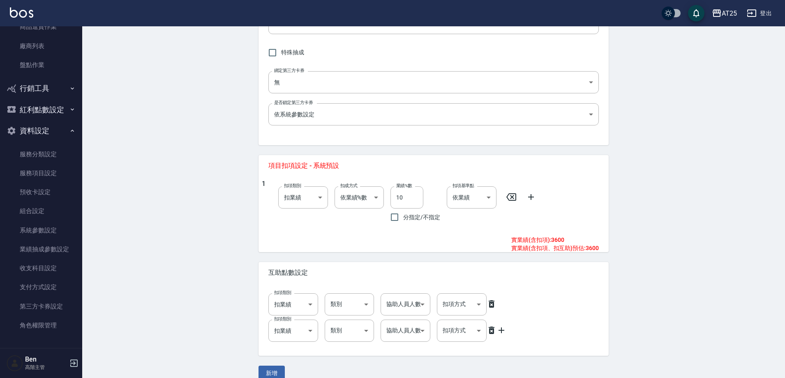
scroll to position [227, 0]
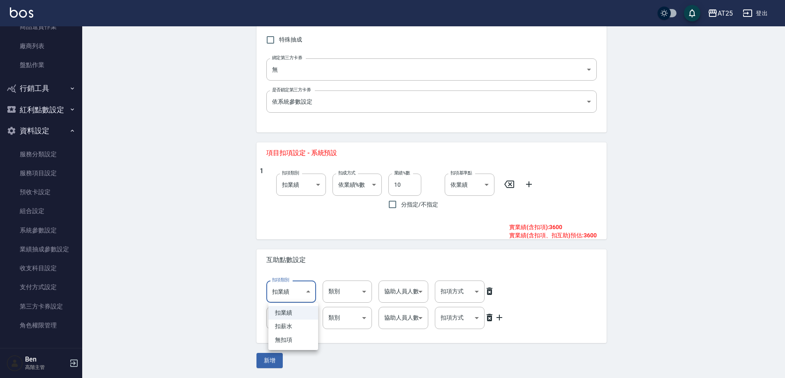
click at [279, 241] on body "AT25 登出 櫃檯作業 打帳單 帳單列表 掛單列表 座位開單 營業儀表板 現金收支登錄 高階收支登錄 材料自購登錄 每日結帳 排班表 現場電腦打卡 掃碼打卡…" at bounding box center [392, 75] width 785 height 604
click at [286, 241] on li "扣薪水" at bounding box center [293, 326] width 50 height 14
type input "onSalary"
click at [299, 241] on body "AT25 登出 櫃檯作業 打帳單 帳單列表 掛單列表 座位開單 營業儀表板 現金收支登錄 高階收支登錄 材料自購登錄 每日結帳 排班表 現場電腦打卡 掃碼打卡…" at bounding box center [392, 75] width 785 height 604
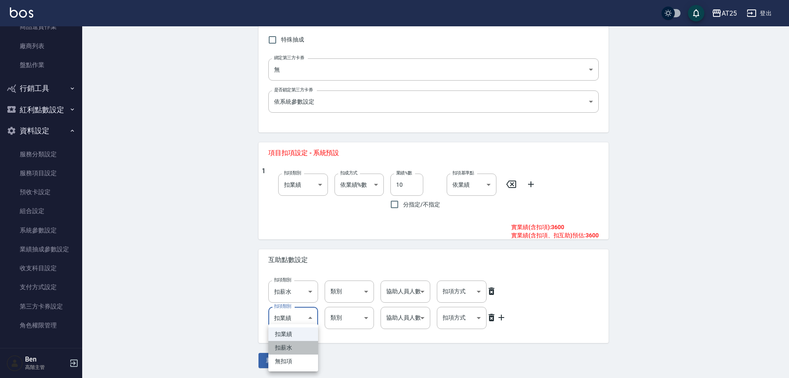
click at [296, 241] on li "扣薪水" at bounding box center [293, 348] width 50 height 14
type input "onSalary"
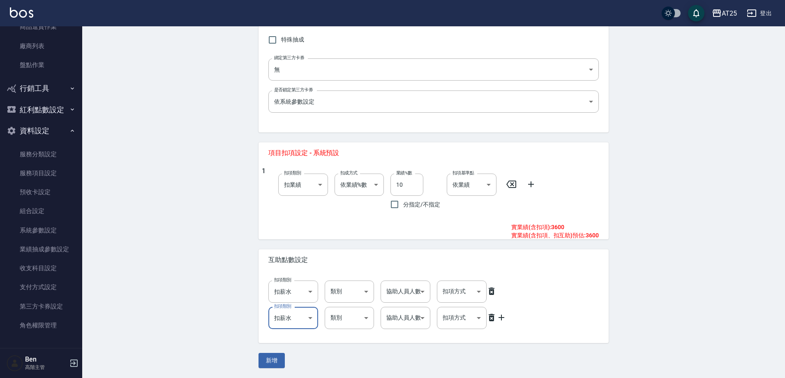
click at [344, 241] on body "AT25 登出 櫃檯作業 打帳單 帳單列表 掛單列表 座位開單 營業儀表板 現金收支登錄 高階收支登錄 材料自購登錄 每日結帳 排班表 現場電腦打卡 掃碼打卡…" at bounding box center [392, 75] width 785 height 604
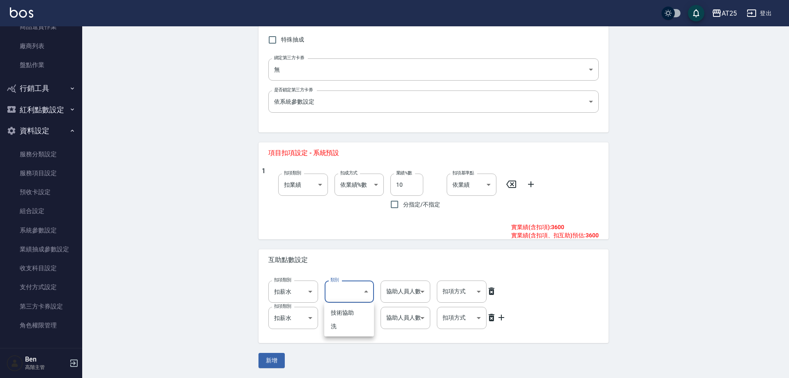
click at [344, 241] on li "洗" at bounding box center [349, 326] width 50 height 14
type input "洗"
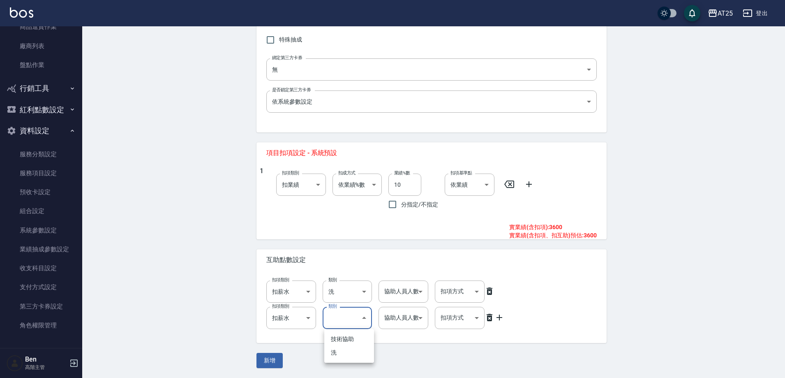
click at [344, 241] on body "AT25 登出 櫃檯作業 打帳單 帳單列表 掛單列表 座位開單 營業儀表板 現金收支登錄 高階收支登錄 材料自購登錄 每日結帳 排班表 現場電腦打卡 掃碼打卡…" at bounding box center [392, 75] width 785 height 604
click at [344, 241] on li "技術協助" at bounding box center [349, 339] width 50 height 14
type input "技術協助"
click at [344, 241] on body "AT25 登出 櫃檯作業 打帳單 帳單列表 掛單列表 座位開單 營業儀表板 現金收支登錄 高階收支登錄 材料自購登錄 每日結帳 排班表 現場電腦打卡 掃碼打卡…" at bounding box center [392, 75] width 785 height 604
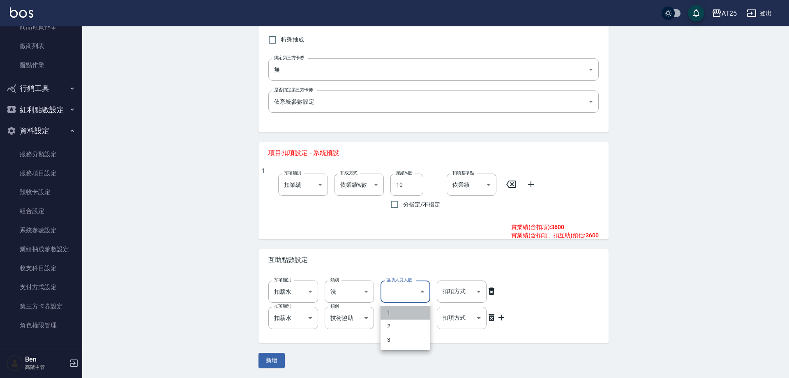
click at [344, 241] on li "1" at bounding box center [405, 313] width 50 height 14
type input "1"
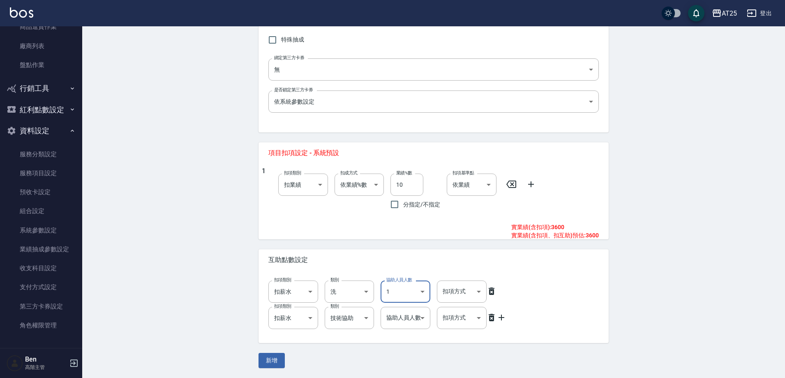
click at [344, 241] on body "AT25 登出 櫃檯作業 打帳單 帳單列表 掛單列表 座位開單 營業儀表板 現金收支登錄 高階收支登錄 材料自購登錄 每日結帳 排班表 現場電腦打卡 掃碼打卡…" at bounding box center [392, 75] width 785 height 604
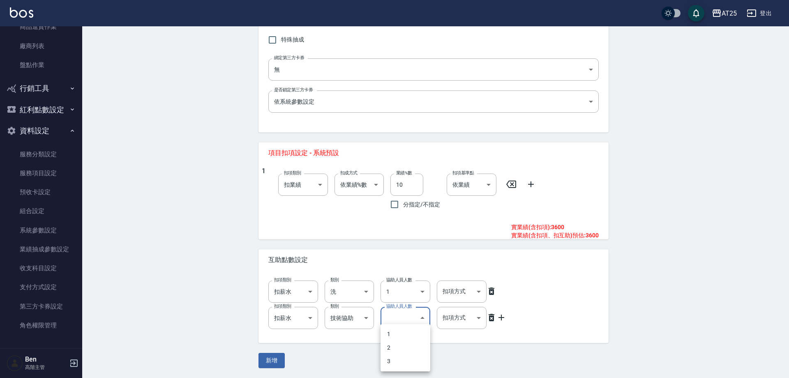
click at [344, 241] on li "2" at bounding box center [405, 348] width 50 height 14
type input "2"
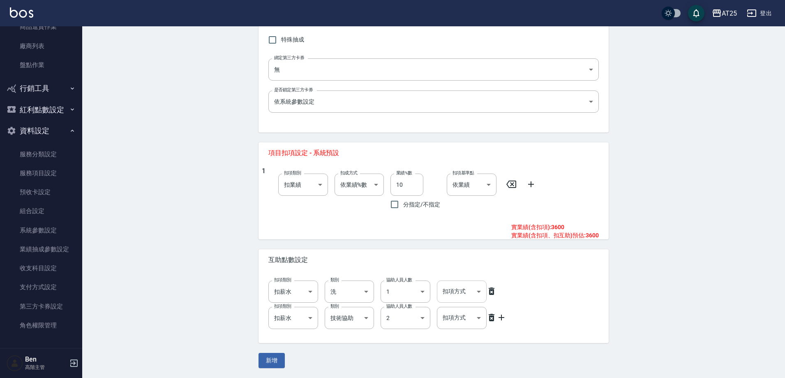
click at [344, 241] on body "AT25 登出 櫃檯作業 打帳單 帳單列表 掛單列表 座位開單 營業儀表板 現金收支登錄 高階收支登錄 材料自購登錄 每日結帳 排班表 現場電腦打卡 掃碼打卡…" at bounding box center [392, 75] width 785 height 604
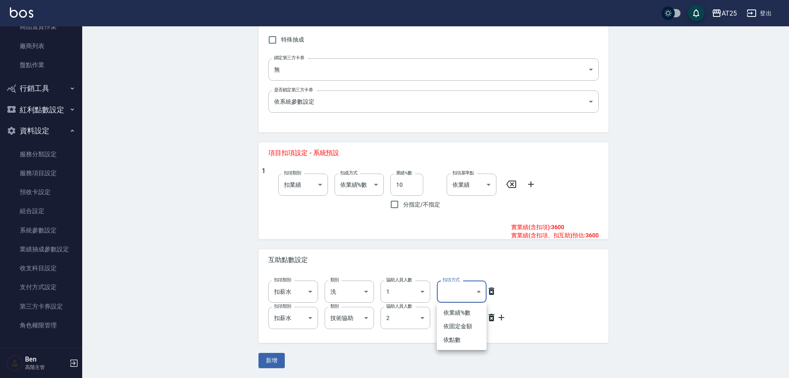
click at [344, 241] on li "依點數" at bounding box center [462, 340] width 50 height 14
type input "點數"
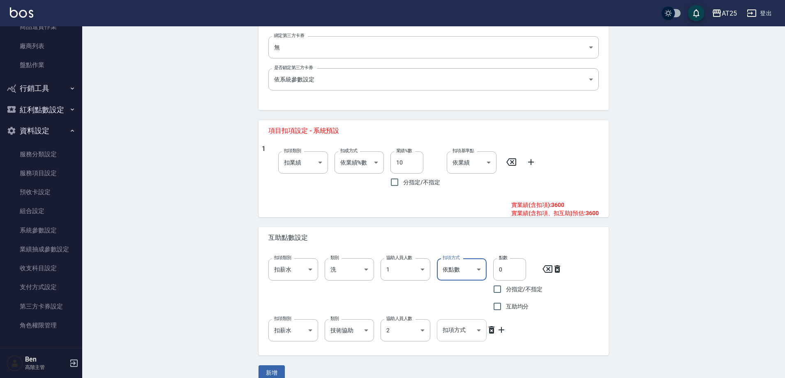
scroll to position [261, 0]
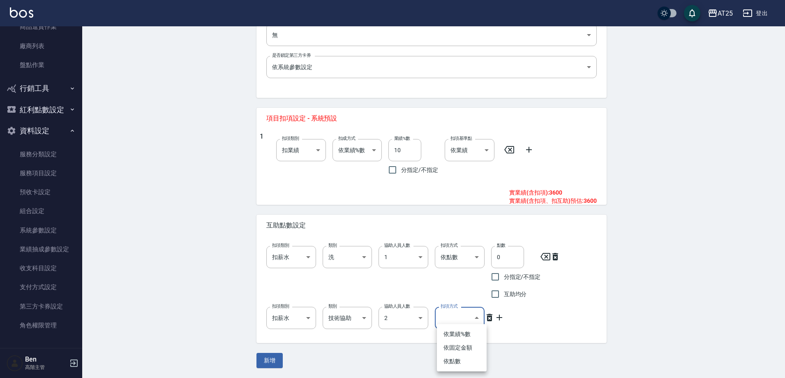
click at [344, 241] on body "AT25 登出 櫃檯作業 打帳單 帳單列表 掛單列表 座位開單 營業儀表板 現金收支登錄 高階收支登錄 材料自購登錄 每日結帳 排班表 現場電腦打卡 掃碼打卡…" at bounding box center [392, 58] width 785 height 639
click at [344, 241] on li "依點數" at bounding box center [462, 361] width 50 height 14
type input "點數"
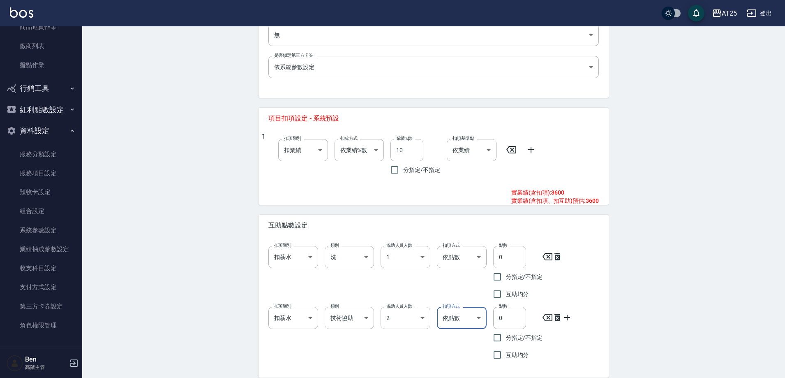
drag, startPoint x: 504, startPoint y: 265, endPoint x: 493, endPoint y: 258, distance: 12.7
click at [344, 241] on input "0" at bounding box center [509, 257] width 33 height 22
type input "1"
drag, startPoint x: 510, startPoint y: 321, endPoint x: 468, endPoint y: 321, distance: 41.9
click at [344, 241] on div "扣項類別 扣薪水 onSalary 扣項類別 類別 技術協助 技術協助 類別 協助人員人數 2 2 協助人員人數 扣項方式 依點數 點數 扣項方式 點數 0 …" at bounding box center [430, 331] width 337 height 63
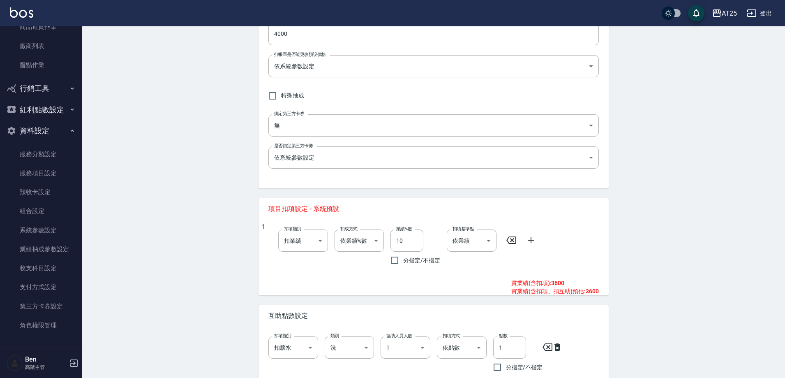
scroll to position [296, 0]
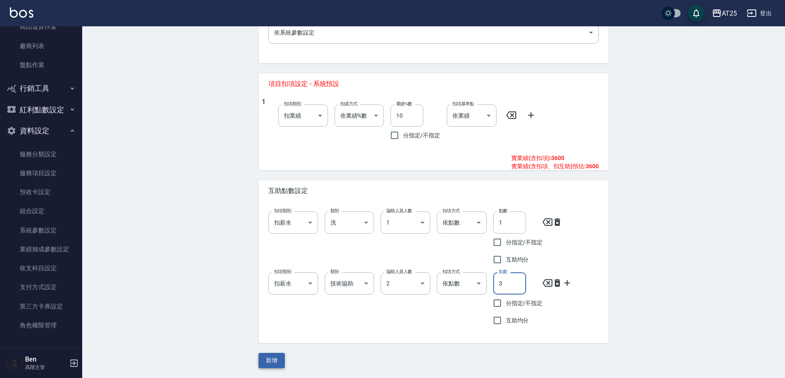
type input "3"
click at [274, 241] on button "新增" at bounding box center [271, 360] width 26 height 15
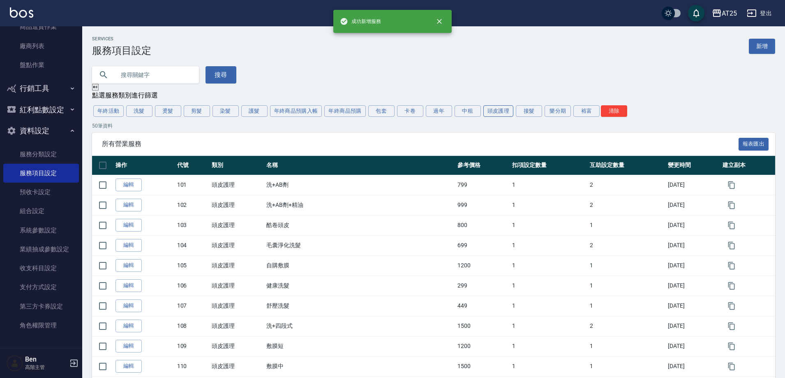
click at [344, 108] on button "頭皮護理" at bounding box center [498, 111] width 30 height 12
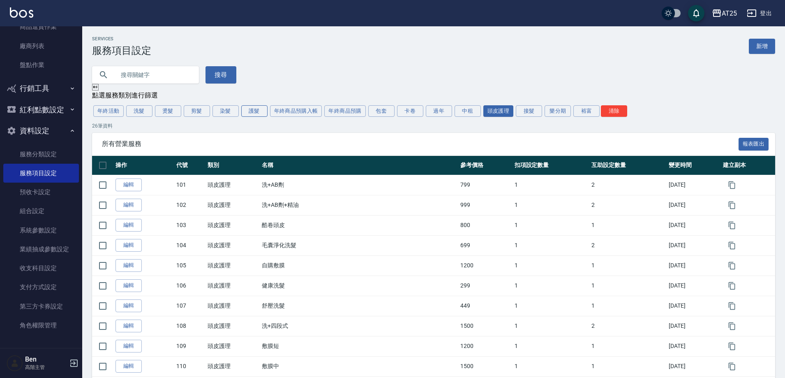
click at [253, 112] on button "護髮" at bounding box center [254, 111] width 26 height 12
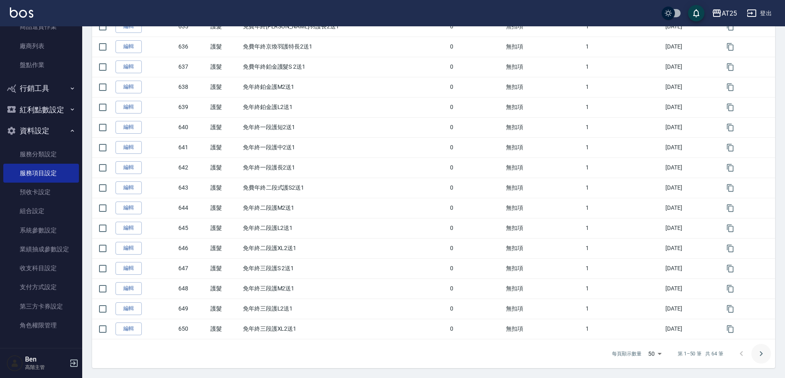
scroll to position [844, 0]
click at [344, 241] on icon "Go to next page" at bounding box center [761, 353] width 10 height 10
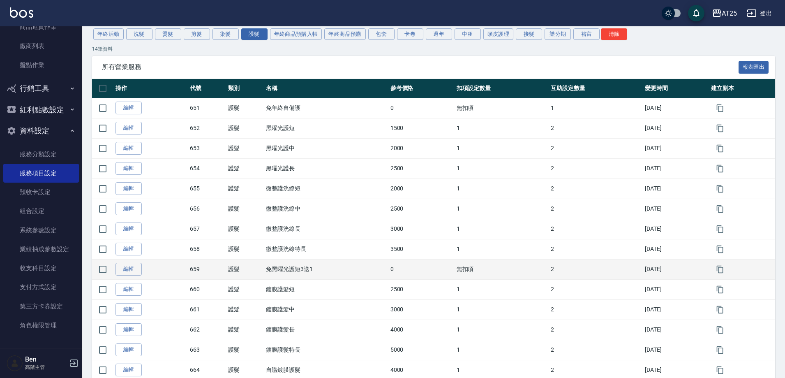
scroll to position [120, 0]
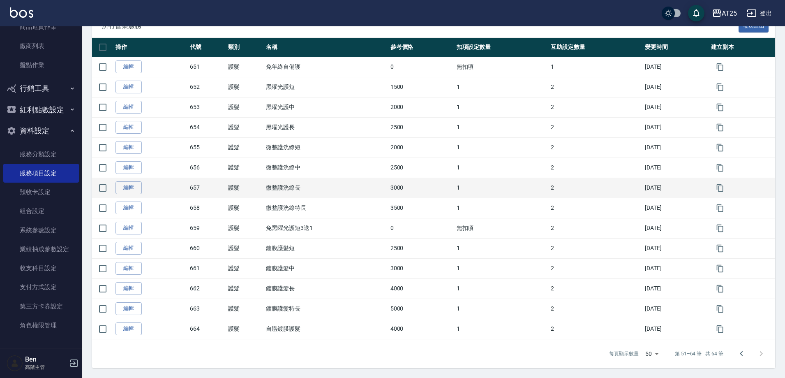
click at [344, 191] on td "2" at bounding box center [596, 188] width 94 height 20
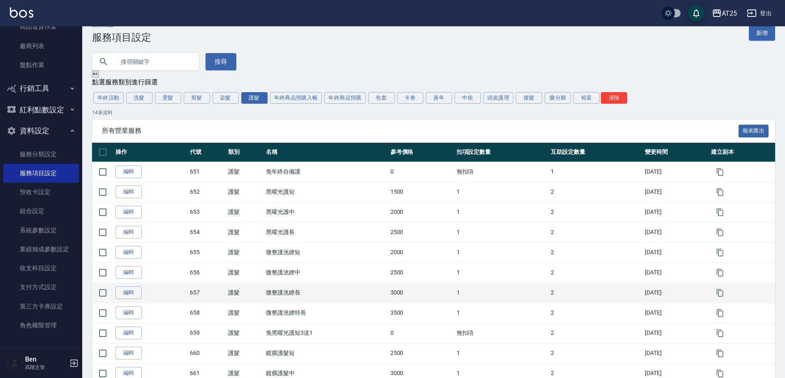
scroll to position [0, 0]
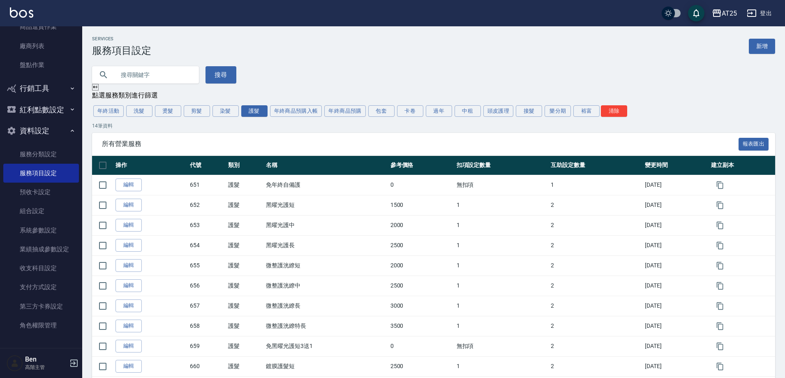
click at [344, 47] on div "Services 服務項目設定 新增" at bounding box center [433, 46] width 683 height 20
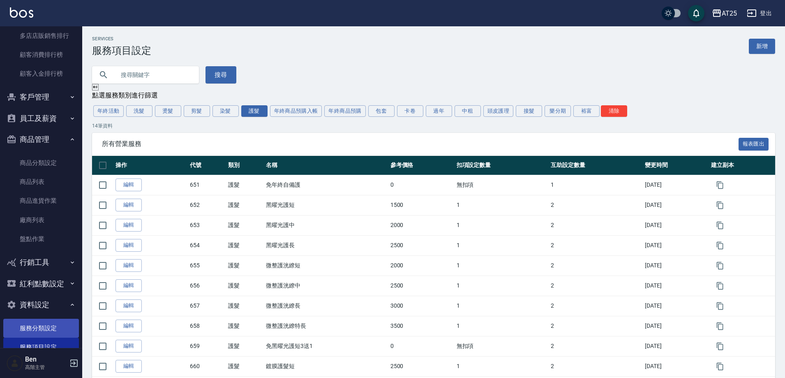
scroll to position [922, 0]
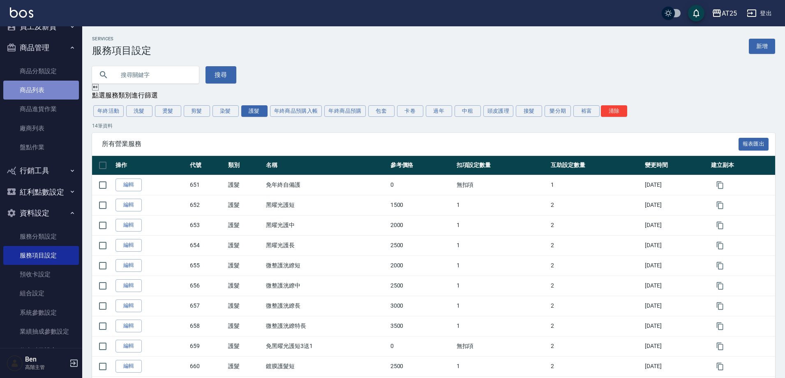
click at [44, 94] on link "商品列表" at bounding box center [41, 90] width 76 height 19
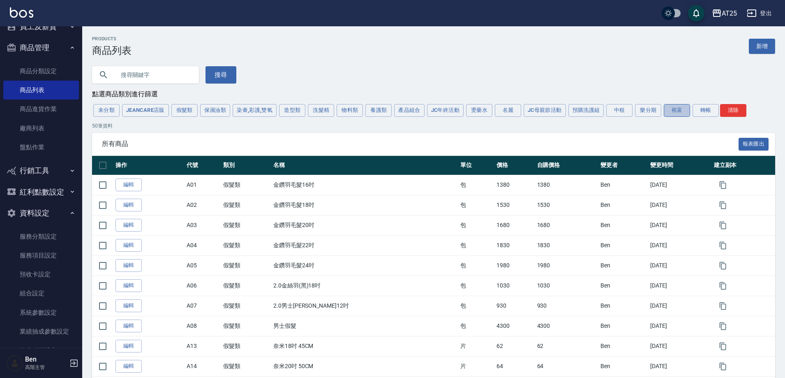
click at [344, 111] on button "裕富" at bounding box center [677, 110] width 26 height 13
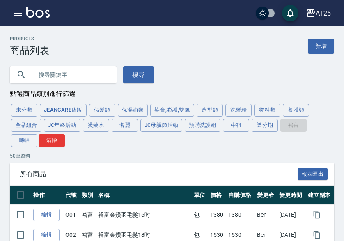
click at [16, 144] on button "轉帳" at bounding box center [24, 140] width 26 height 13
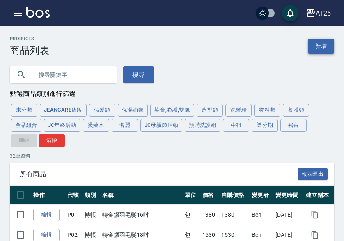
click at [331, 42] on link "新增" at bounding box center [321, 46] width 26 height 15
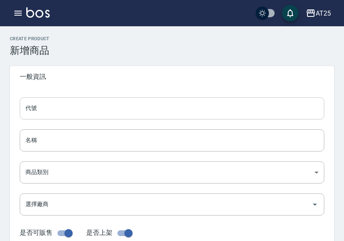
click at [106, 108] on input "代號" at bounding box center [172, 108] width 305 height 22
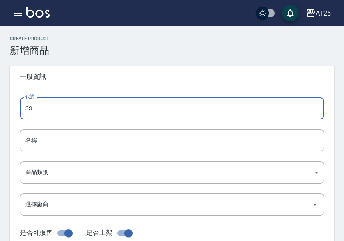
type input "3"
type input "P33"
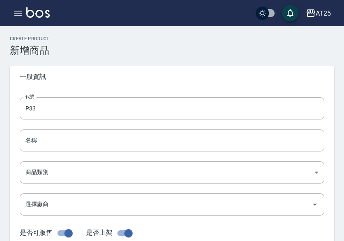
click at [60, 141] on input "名稱" at bounding box center [172, 140] width 305 height 22
paste input "轉雙棍捲髮20吋"
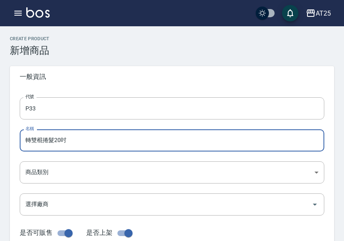
type input "轉雙棍捲髮20吋"
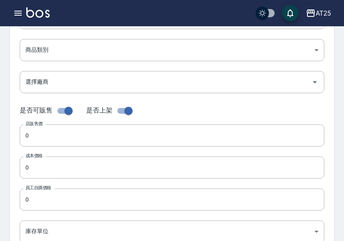
scroll to position [123, 0]
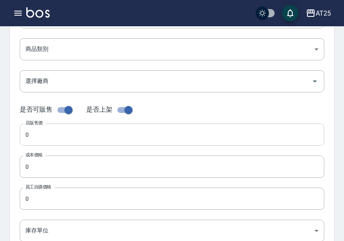
click at [50, 141] on input "0" at bounding box center [172, 135] width 305 height 22
paste input "118"
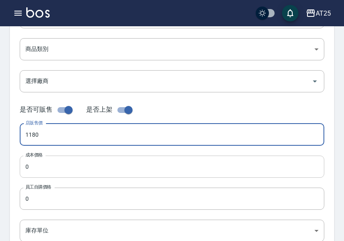
type input "1180"
drag, startPoint x: 49, startPoint y: 161, endPoint x: 49, endPoint y: 166, distance: 5.8
click at [49, 162] on input "0" at bounding box center [172, 167] width 305 height 22
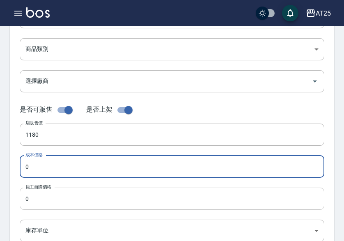
paste input "118"
type input "1180"
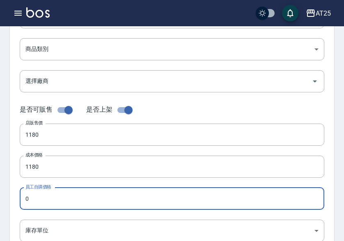
click at [51, 196] on input "0" at bounding box center [172, 199] width 305 height 22
paste input "118"
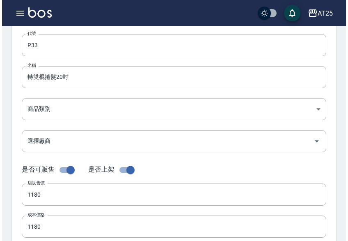
scroll to position [0, 0]
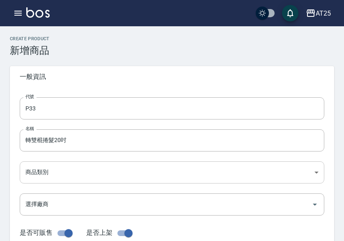
type input "1180"
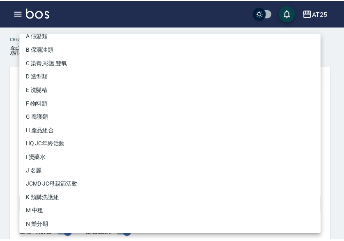
scroll to position [76, 0]
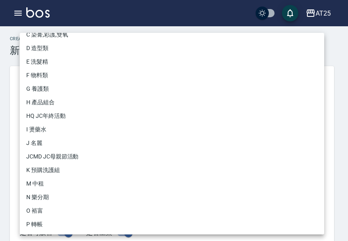
click at [63, 227] on li "P 轉帳" at bounding box center [172, 225] width 305 height 14
type input "71ad34df-f1cf-495d-baf6-e6c736602dd6"
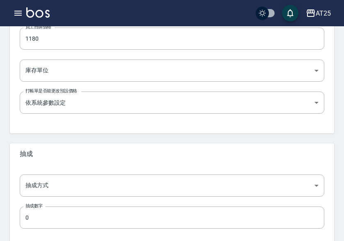
scroll to position [288, 0]
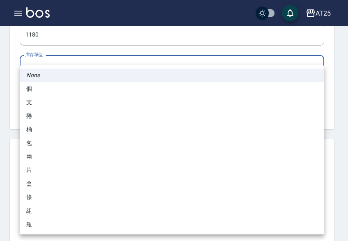
click at [66, 143] on li "包" at bounding box center [172, 143] width 305 height 14
type input "包"
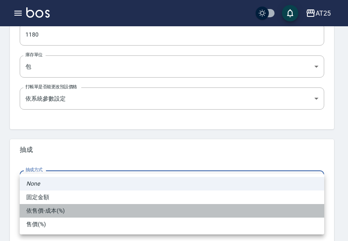
click at [64, 215] on li "依售價-成本(%)" at bounding box center [172, 211] width 305 height 14
type input "byCost"
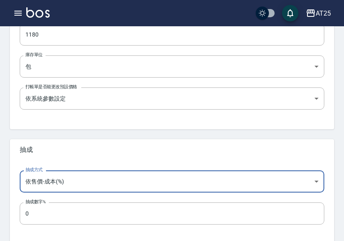
scroll to position [326, 0]
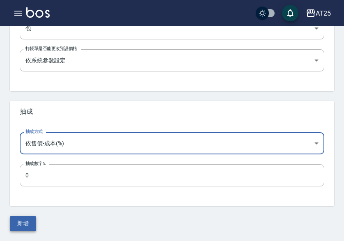
drag, startPoint x: 38, startPoint y: 223, endPoint x: 29, endPoint y: 223, distance: 9.5
click at [37, 223] on div "新增" at bounding box center [172, 223] width 325 height 15
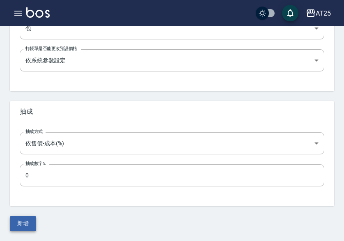
click at [29, 223] on button "新增" at bounding box center [23, 223] width 26 height 15
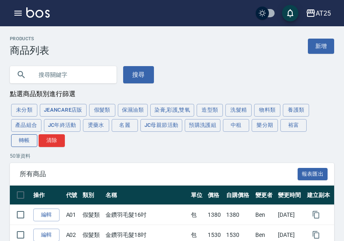
click at [30, 141] on button "轉帳" at bounding box center [24, 140] width 26 height 13
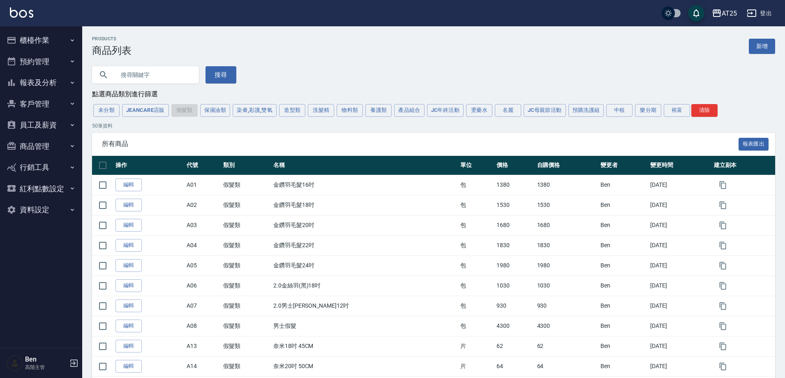
scroll to position [515, 0]
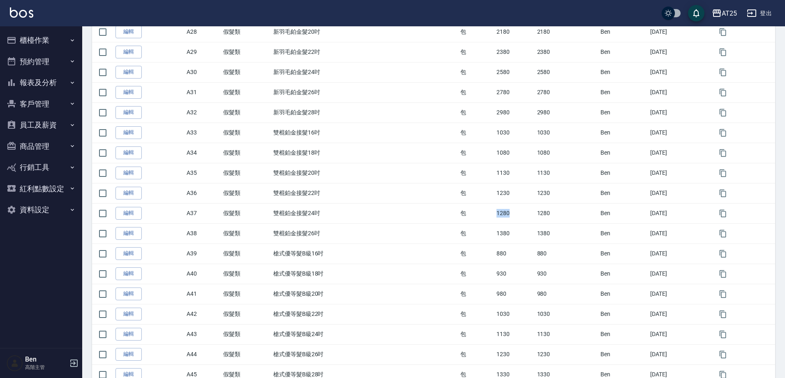
click at [42, 207] on button "資料設定" at bounding box center [41, 209] width 76 height 21
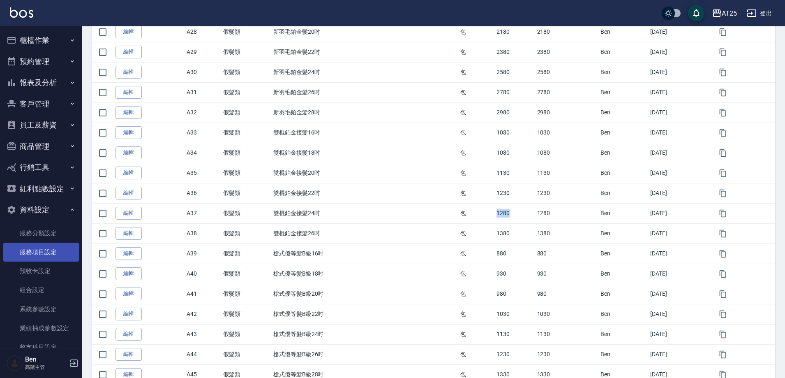
click at [31, 253] on link "服務項目設定" at bounding box center [41, 251] width 76 height 19
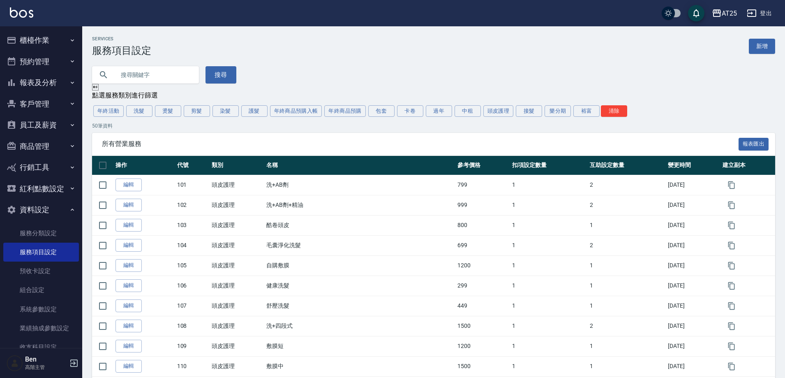
click at [269, 109] on div "年終活動 洗髮 燙髮 剪髮 染髮 護髮 年終商品預購入帳 年終商品預購 包套 卡卷 過年 中租 頭皮護理 接髮 樂分期 裕富 清除" at bounding box center [433, 111] width 683 height 14
click at [253, 113] on button "護髮" at bounding box center [254, 111] width 26 height 12
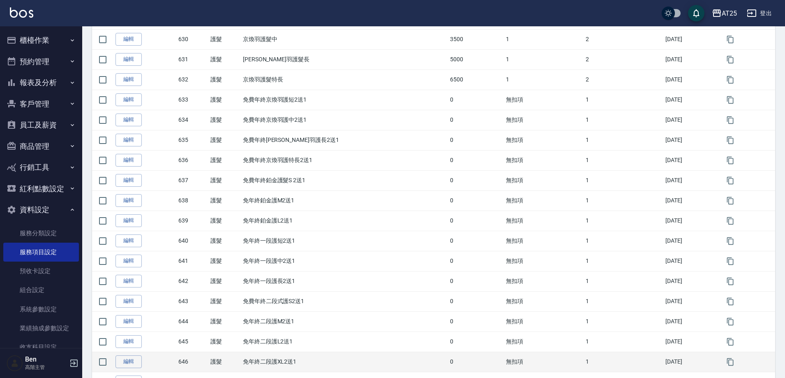
scroll to position [639, 0]
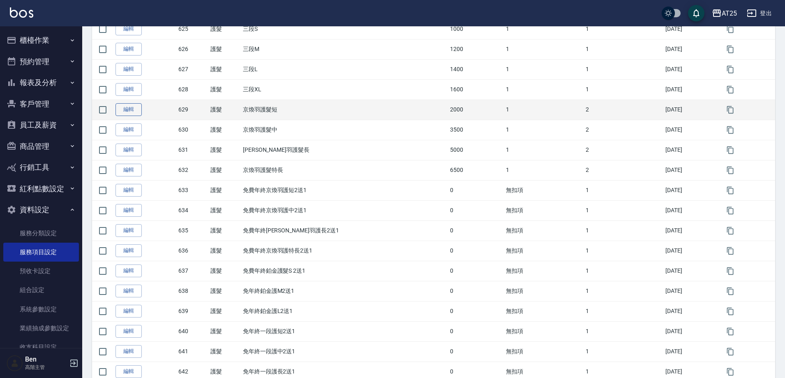
click at [122, 112] on link "編輯" at bounding box center [128, 109] width 26 height 13
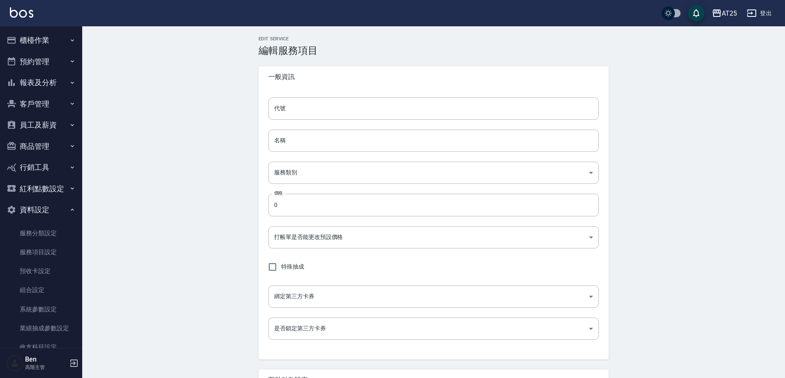
type input "629"
type input "京煥羽護髮短"
type input "8534b43e-8dab-4ae8-9010-73b7e3cd3ab5"
type input "2000"
type input "FALSE"
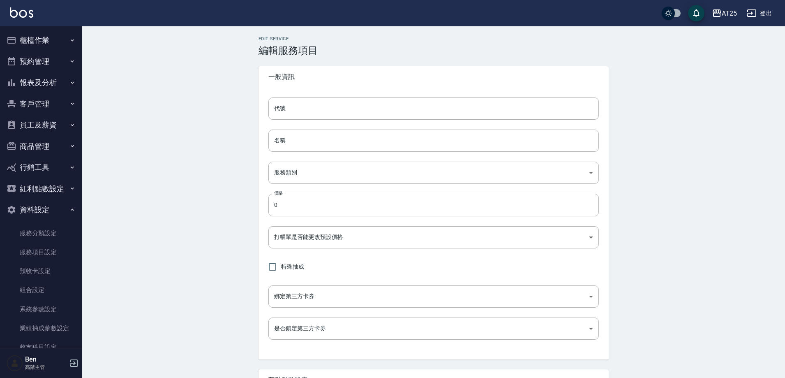
type input "none"
type input "UNSET"
type input "onSalary"
type input "洗"
type input "1"
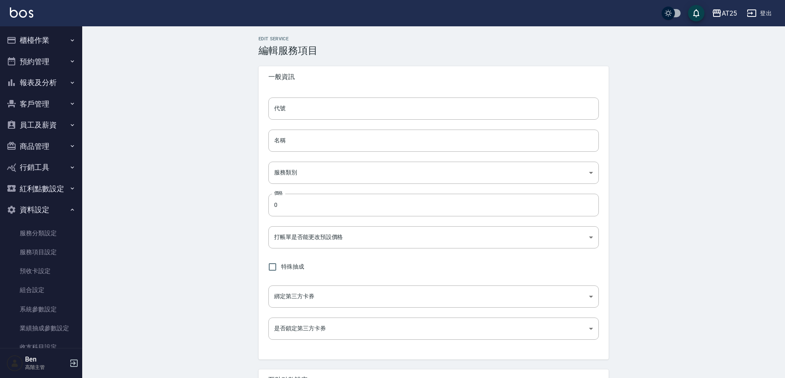
type input "點數"
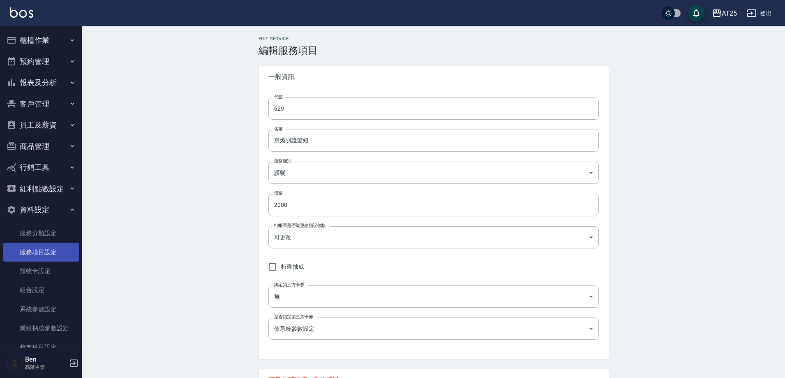
click at [17, 256] on link "服務項目設定" at bounding box center [41, 251] width 76 height 19
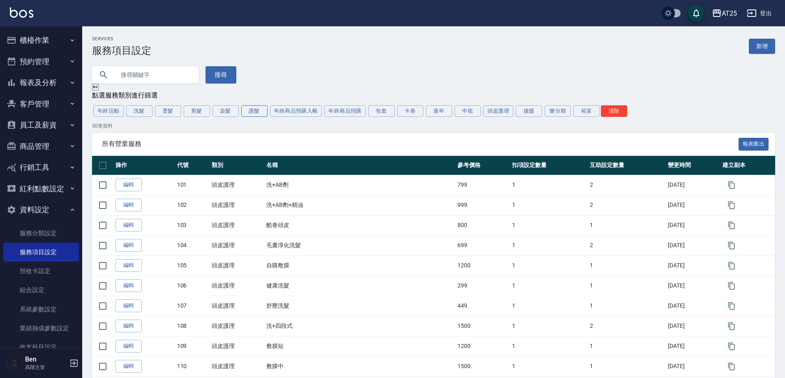
click at [257, 108] on button "護髮" at bounding box center [254, 111] width 26 height 12
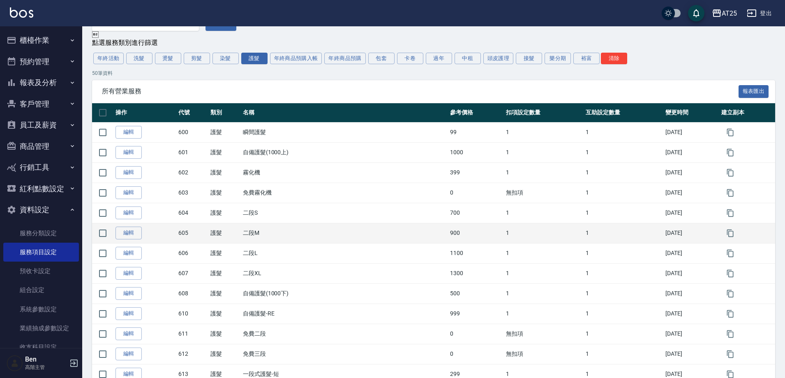
scroll to position [82, 0]
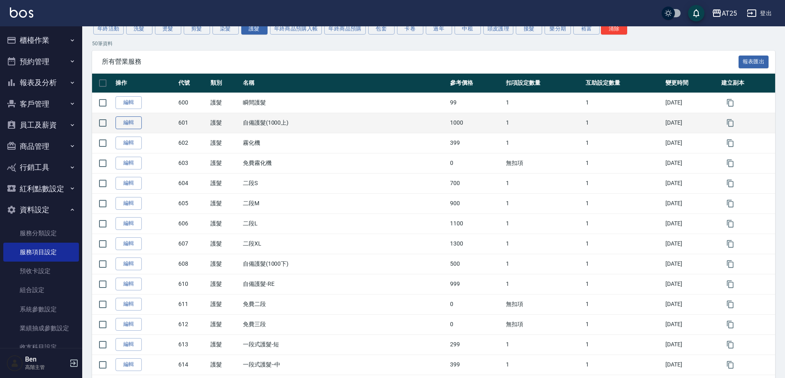
click at [131, 123] on link "編輯" at bounding box center [128, 122] width 26 height 13
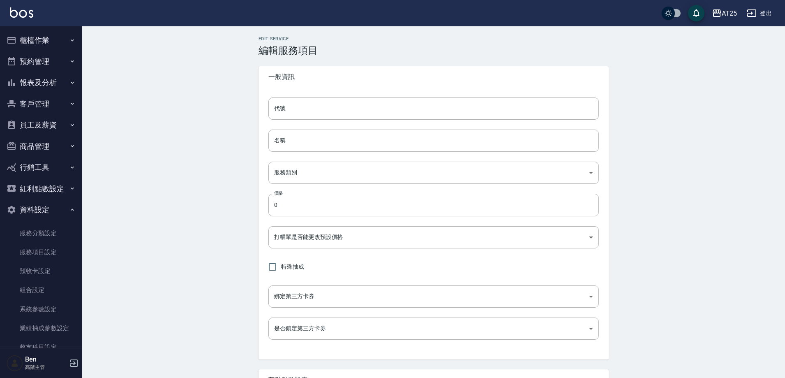
type input "601"
type input "自備護髮(1000上)"
type input "8534b43e-8dab-4ae8-9010-73b7e3cd3ab5"
type input "1000"
type input "FALSE"
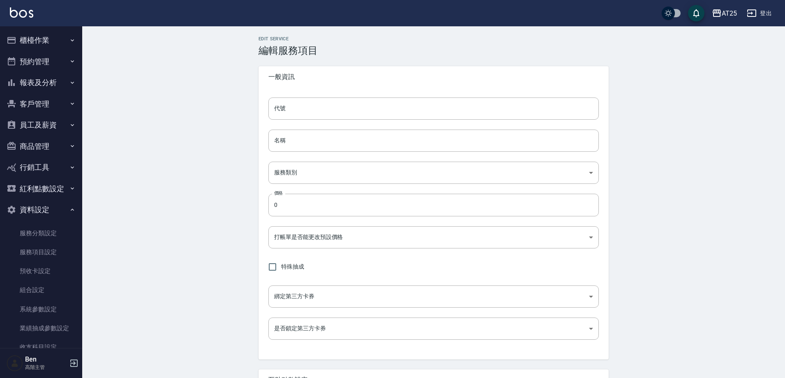
type input "none"
type input "UNSET"
type input "onSalary"
type input "技術協助"
type input "2"
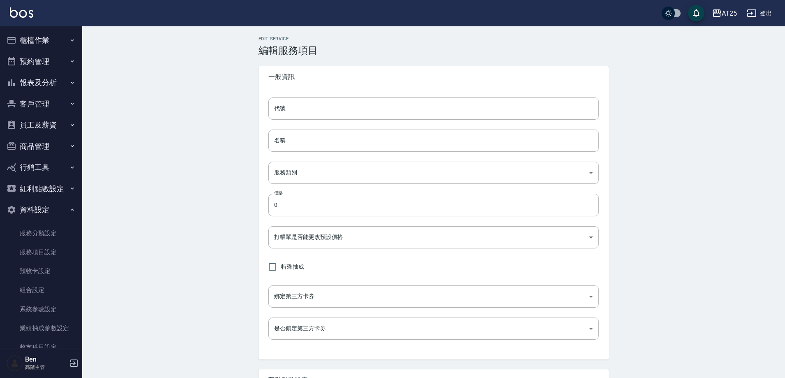
type input "點數"
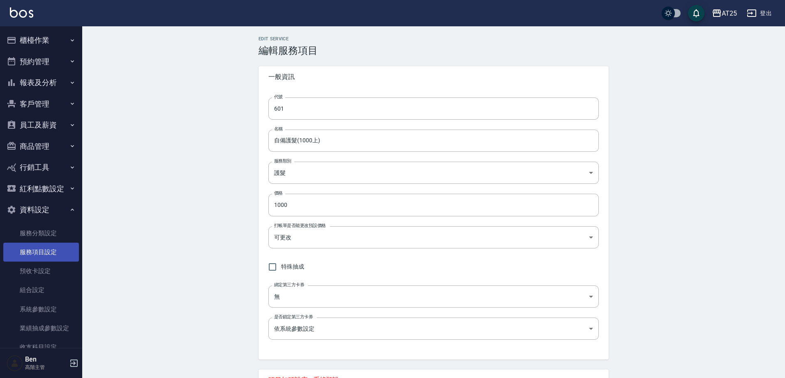
drag, startPoint x: 35, startPoint y: 246, endPoint x: 44, endPoint y: 245, distance: 8.6
click at [35, 246] on link "服務項目設定" at bounding box center [41, 251] width 76 height 19
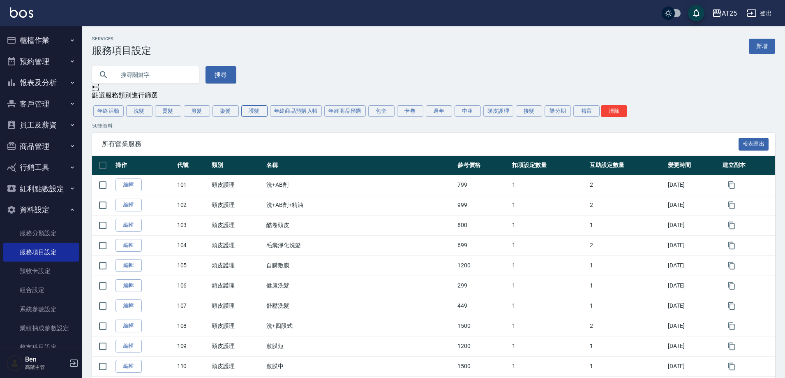
click at [254, 111] on button "護髮" at bounding box center [254, 111] width 26 height 12
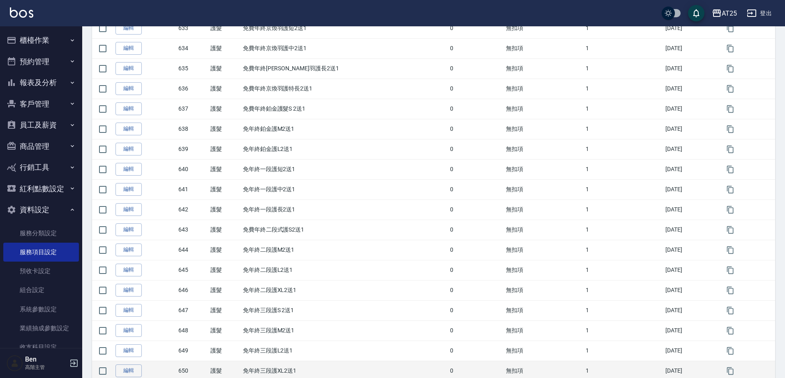
scroll to position [844, 0]
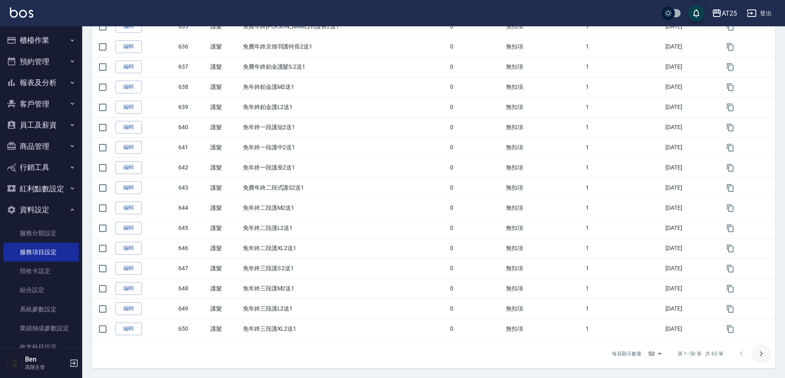
click at [763, 355] on icon "Go to next page" at bounding box center [761, 353] width 10 height 10
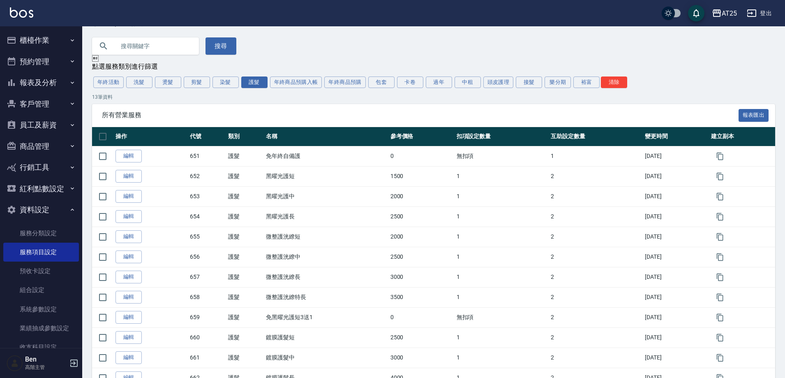
scroll to position [0, 0]
